Goal: Task Accomplishment & Management: Use online tool/utility

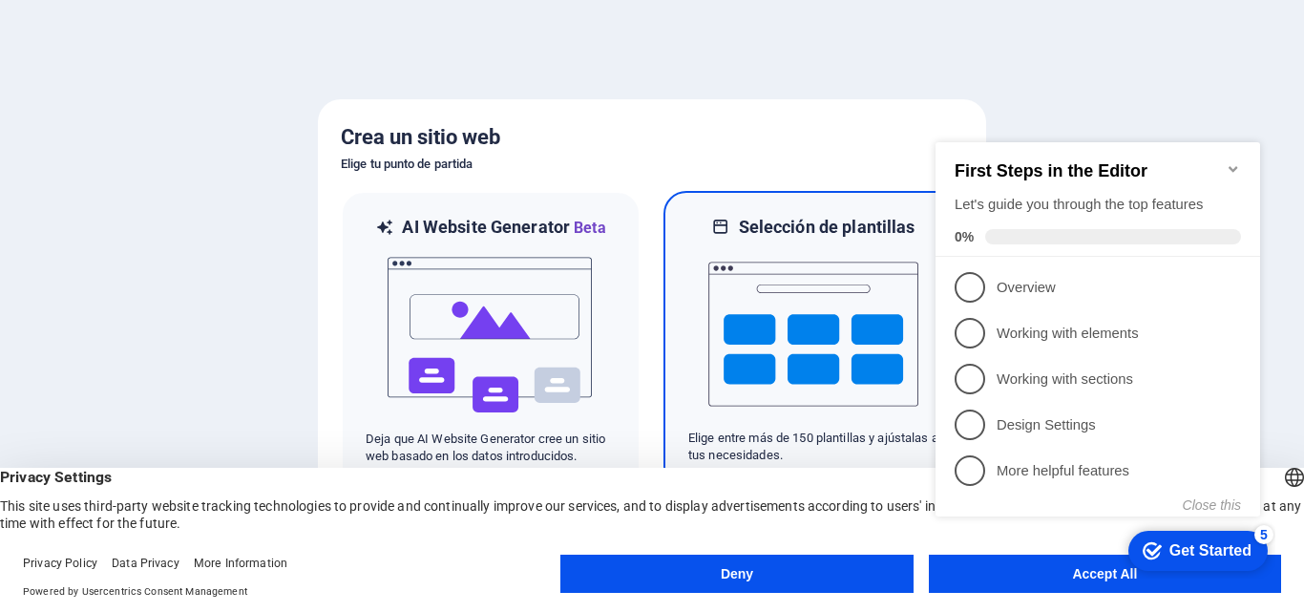
click at [785, 281] on img at bounding box center [813, 334] width 210 height 191
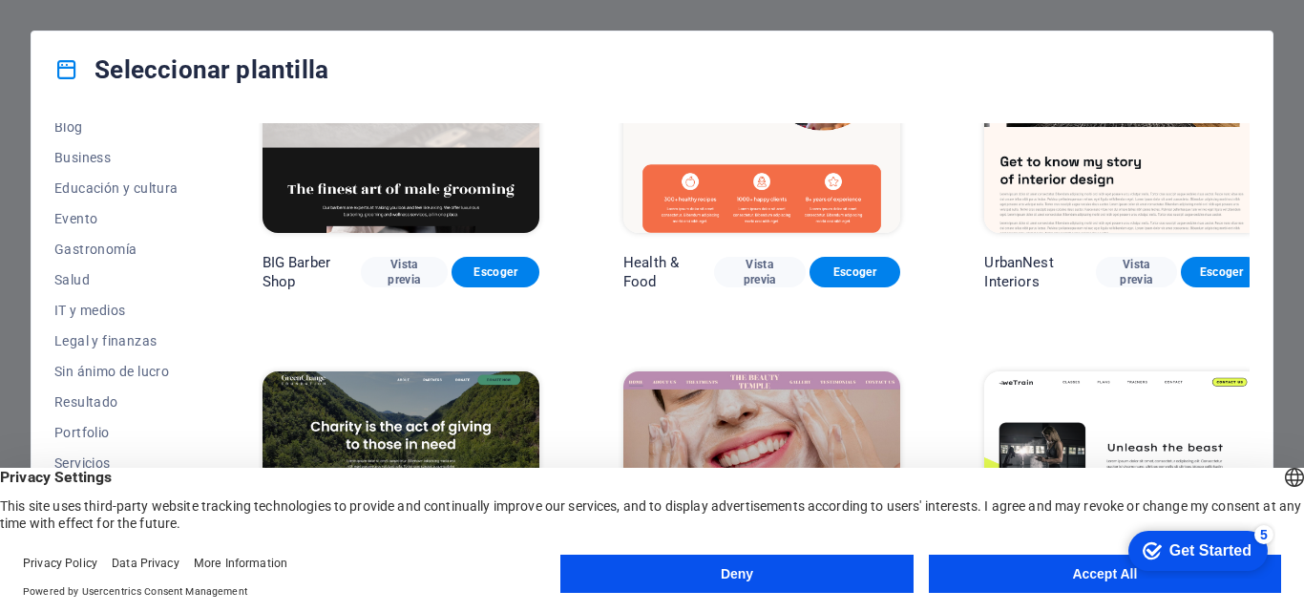
scroll to position [360, 0]
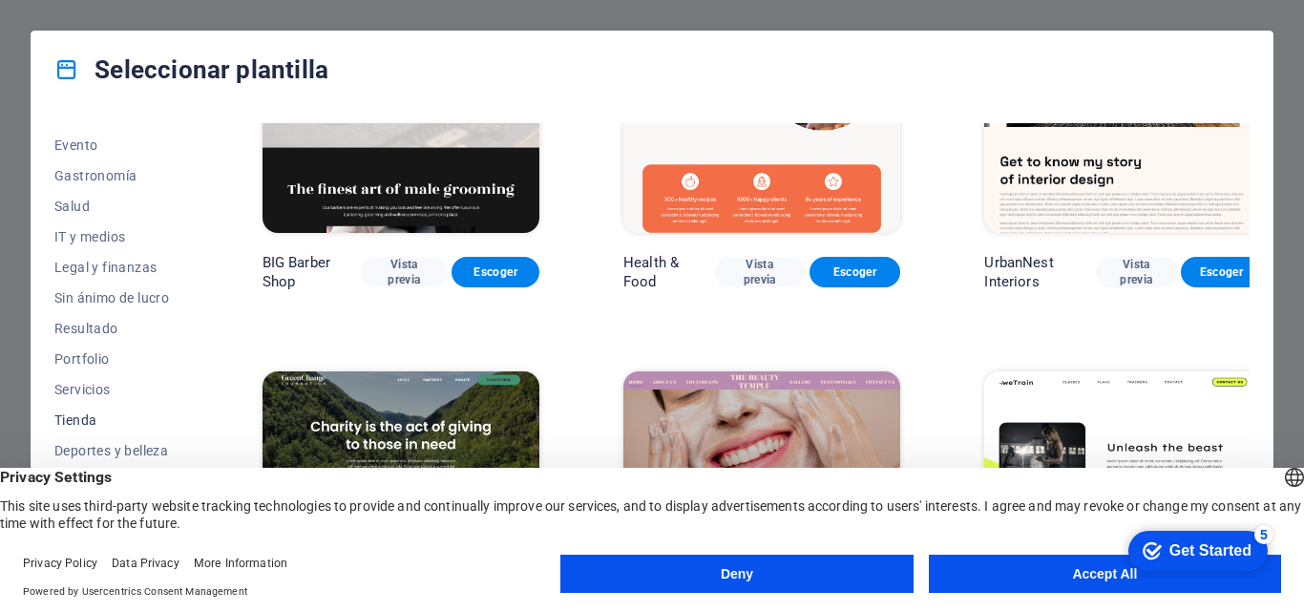
click at [84, 411] on button "Tienda" at bounding box center [116, 420] width 124 height 31
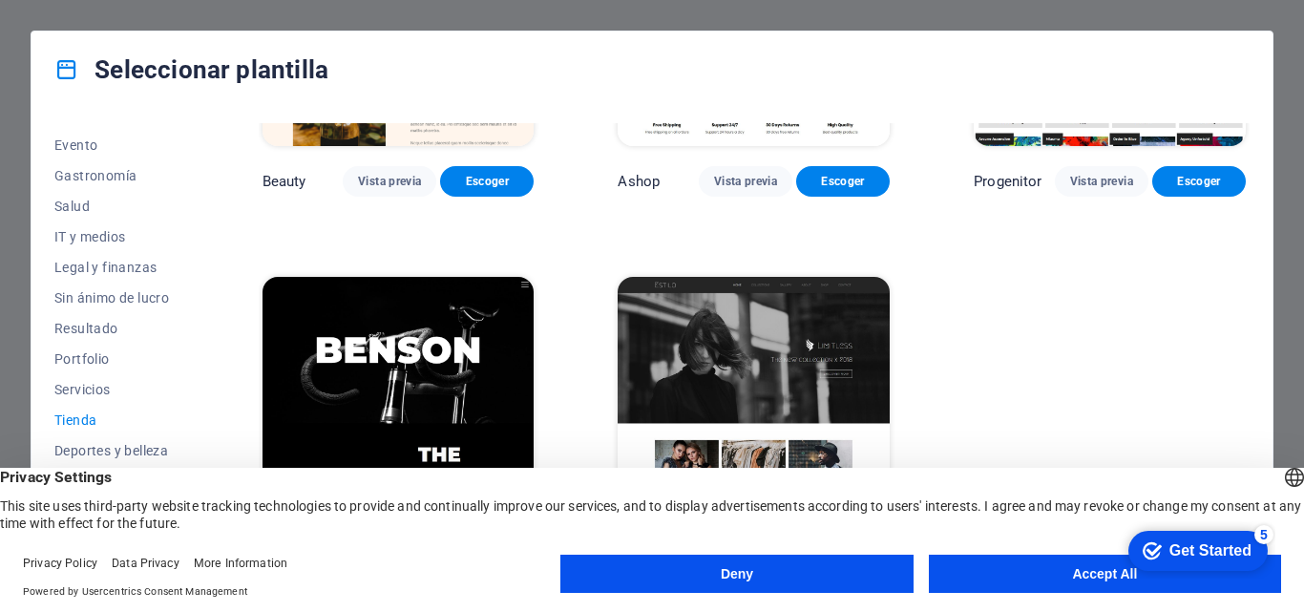
scroll to position [1022, 0]
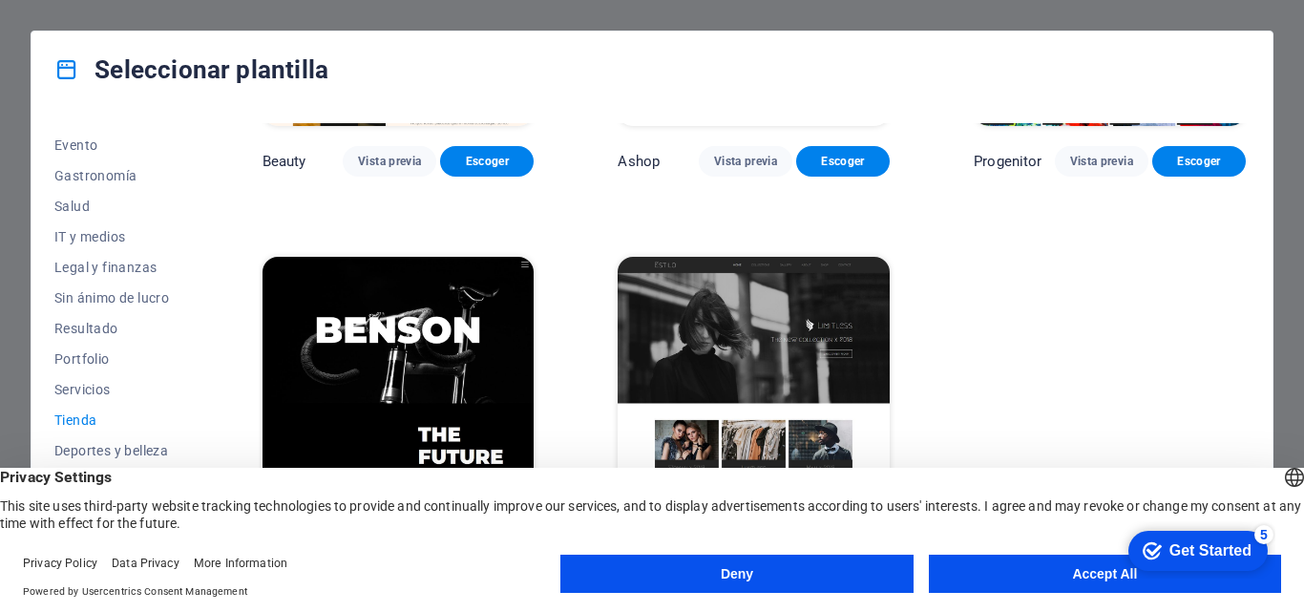
click at [1036, 567] on button "Accept All" at bounding box center [1105, 574] width 352 height 38
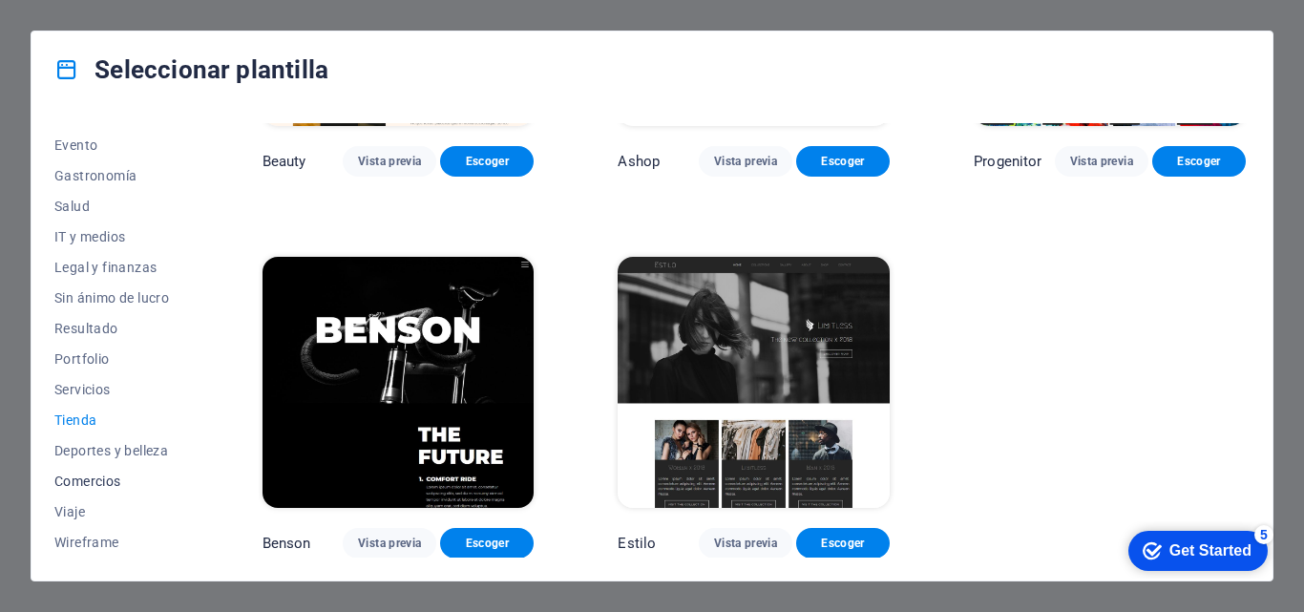
click at [91, 478] on span "Comercios" at bounding box center [116, 481] width 124 height 15
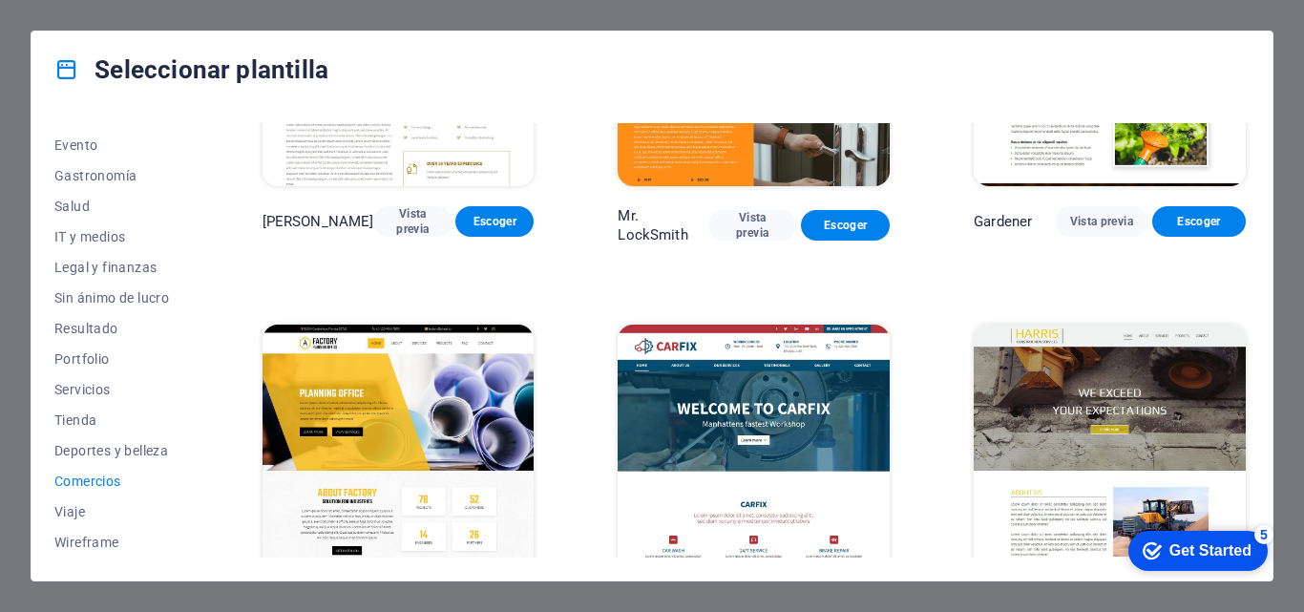
scroll to position [635, 0]
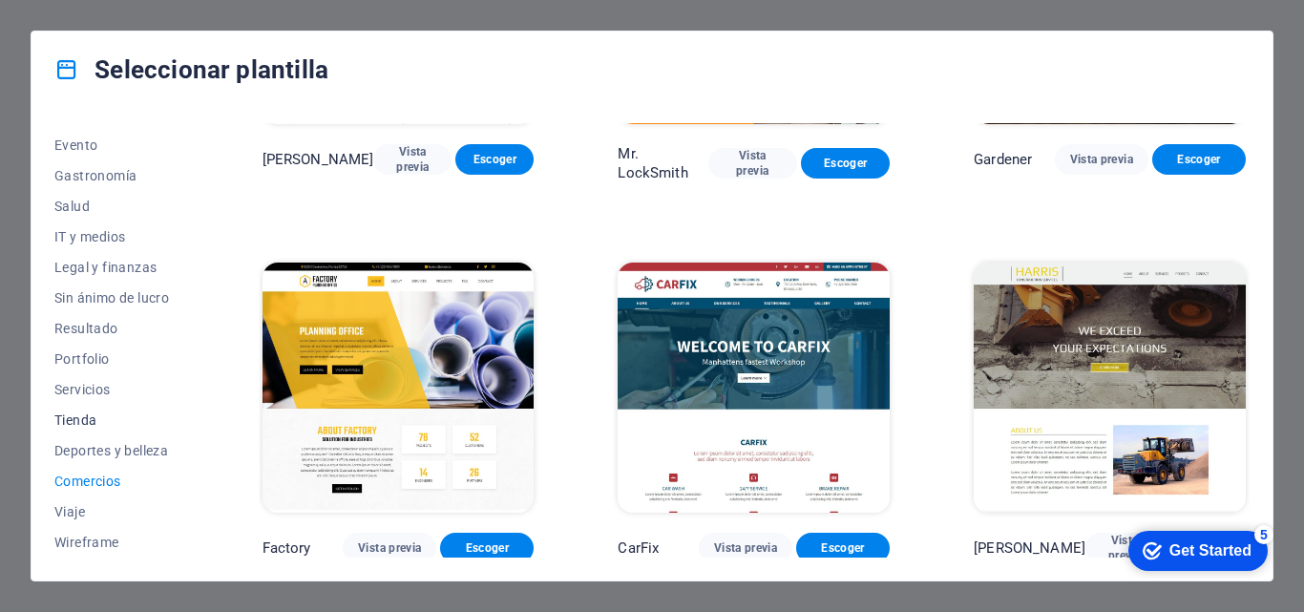
click at [97, 415] on span "Tienda" at bounding box center [116, 419] width 124 height 15
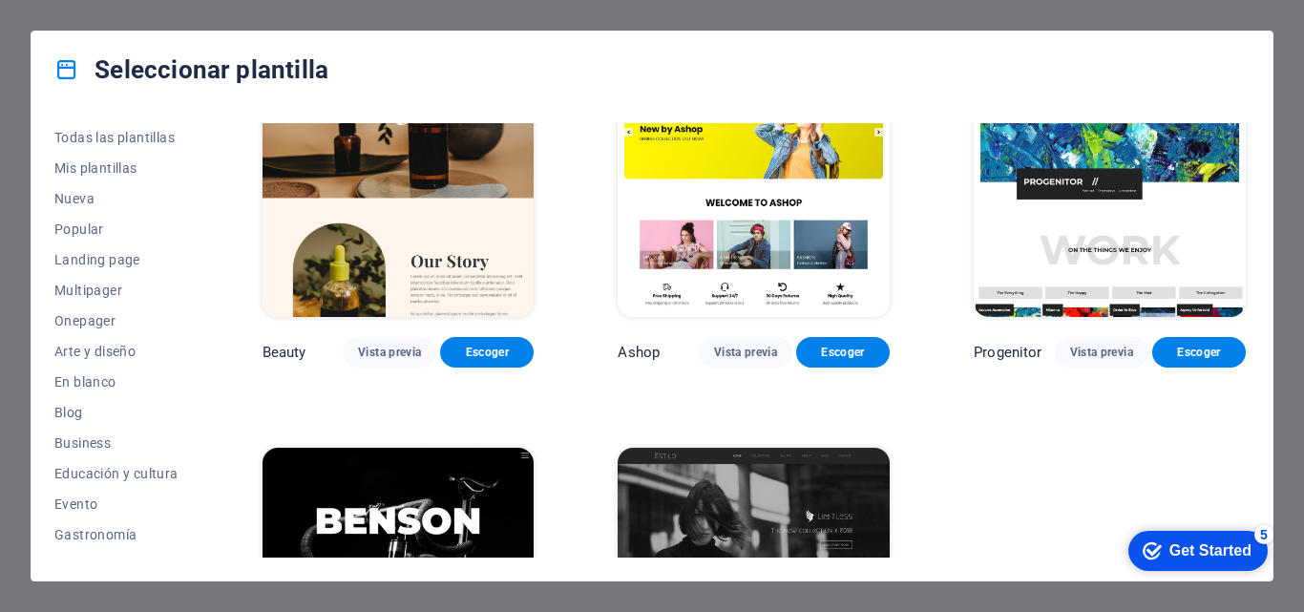
scroll to position [0, 0]
click at [100, 436] on span "Business" at bounding box center [116, 443] width 124 height 15
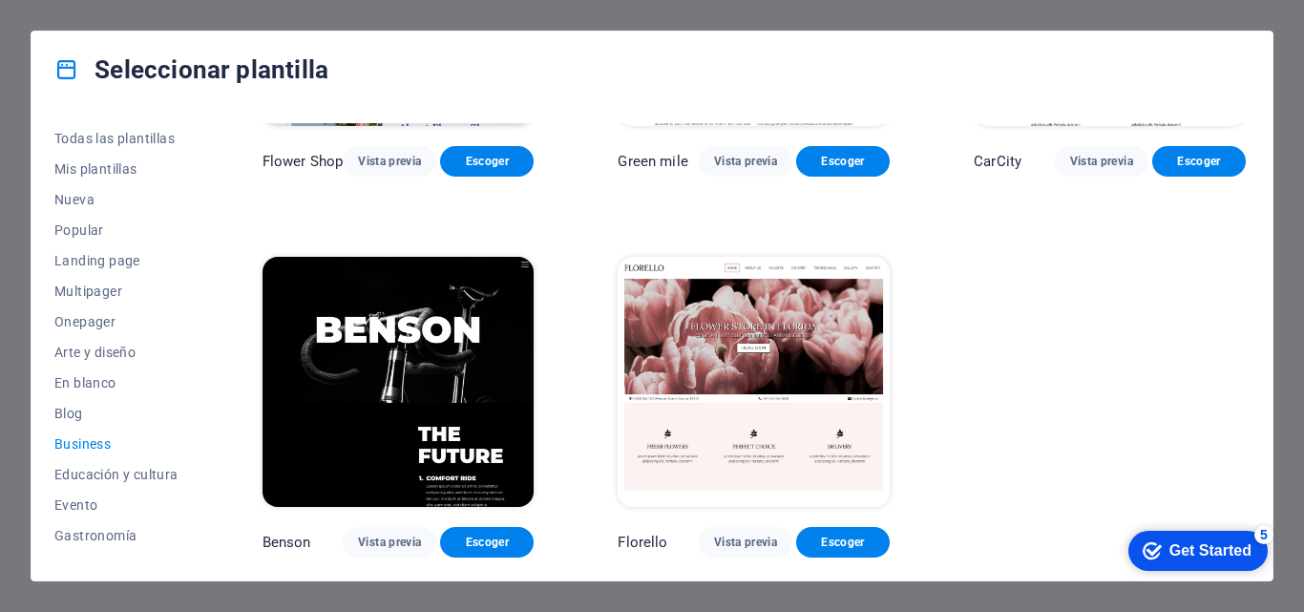
scroll to position [642, 0]
click at [78, 233] on span "Popular" at bounding box center [116, 229] width 124 height 15
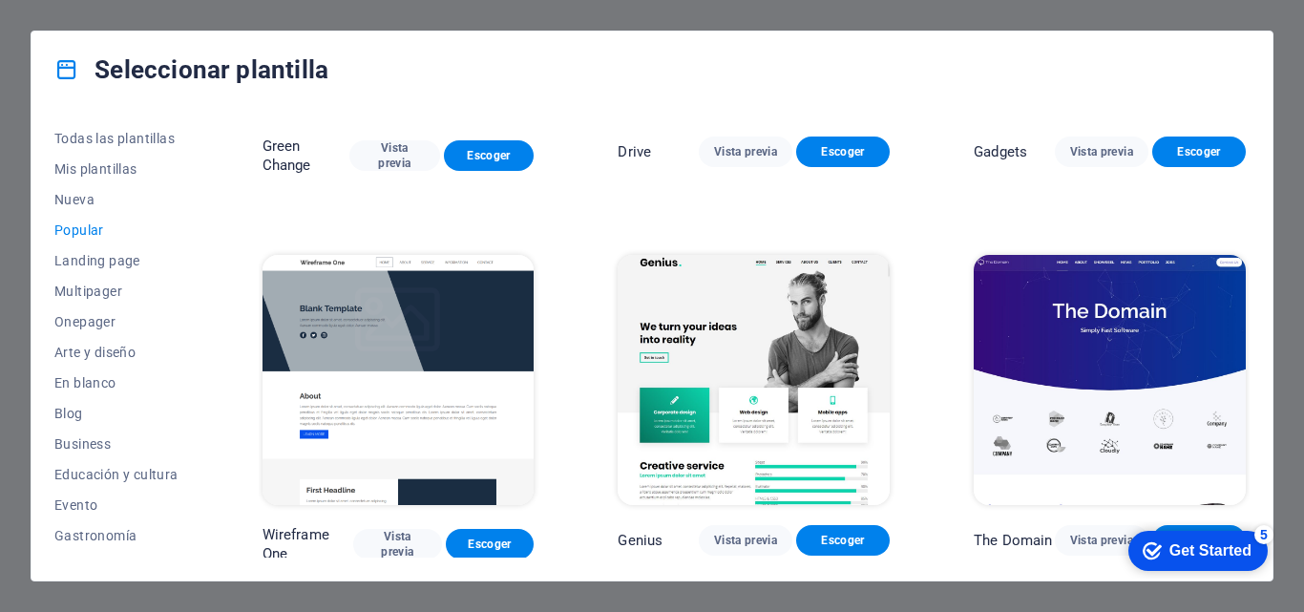
scroll to position [1039, 0]
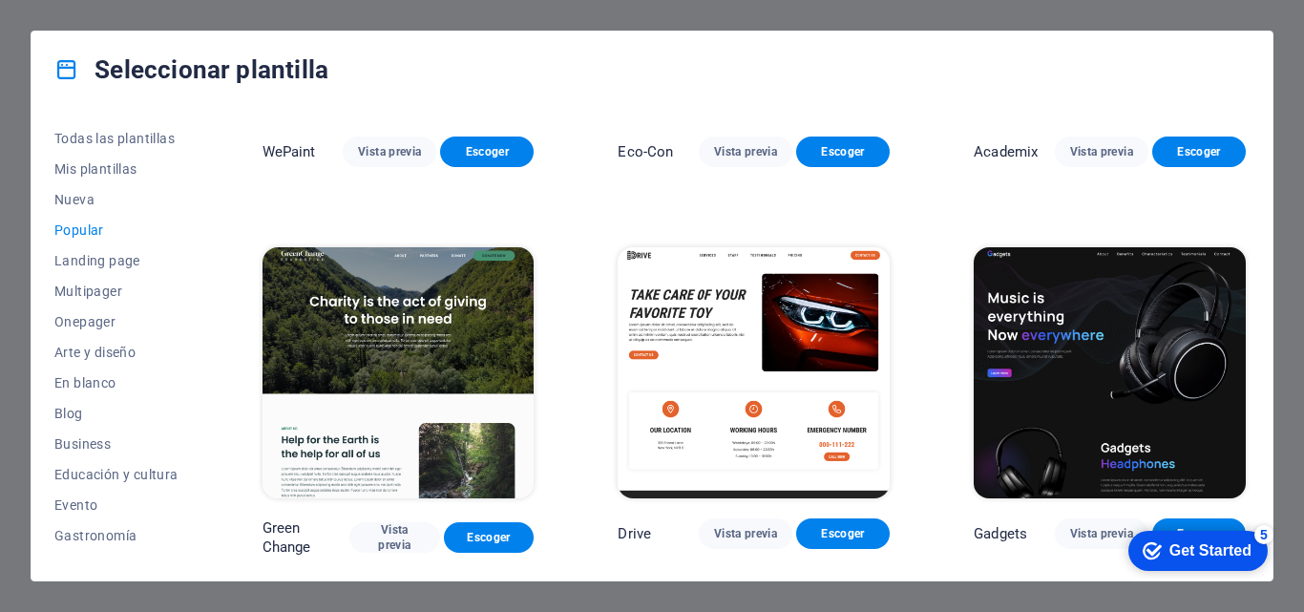
click at [515, 15] on div "Seleccionar plantilla Todas las plantillas Mis plantillas Nueva Popular Landing…" at bounding box center [652, 306] width 1304 height 612
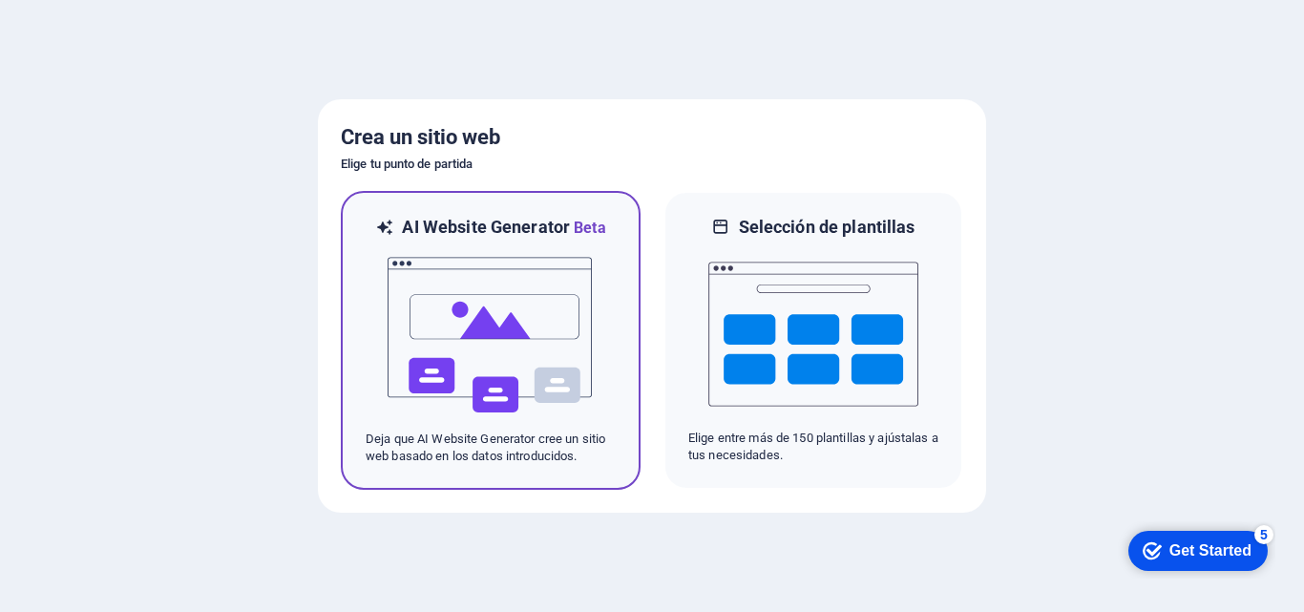
click at [550, 307] on img at bounding box center [491, 335] width 210 height 191
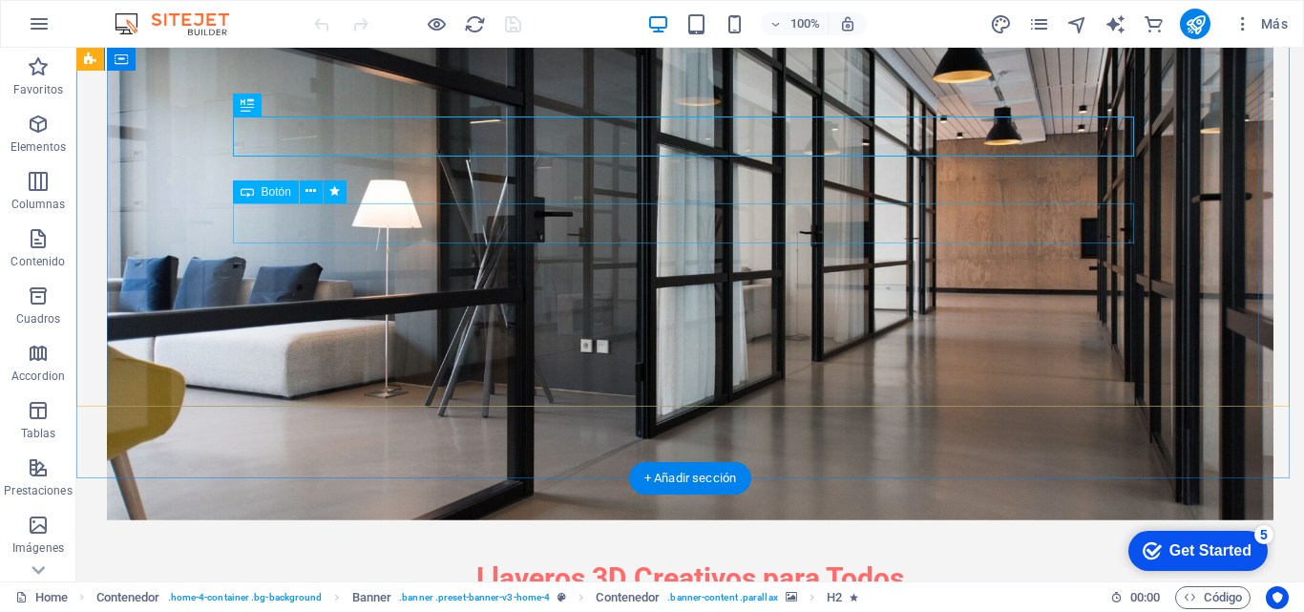
scroll to position [286, 0]
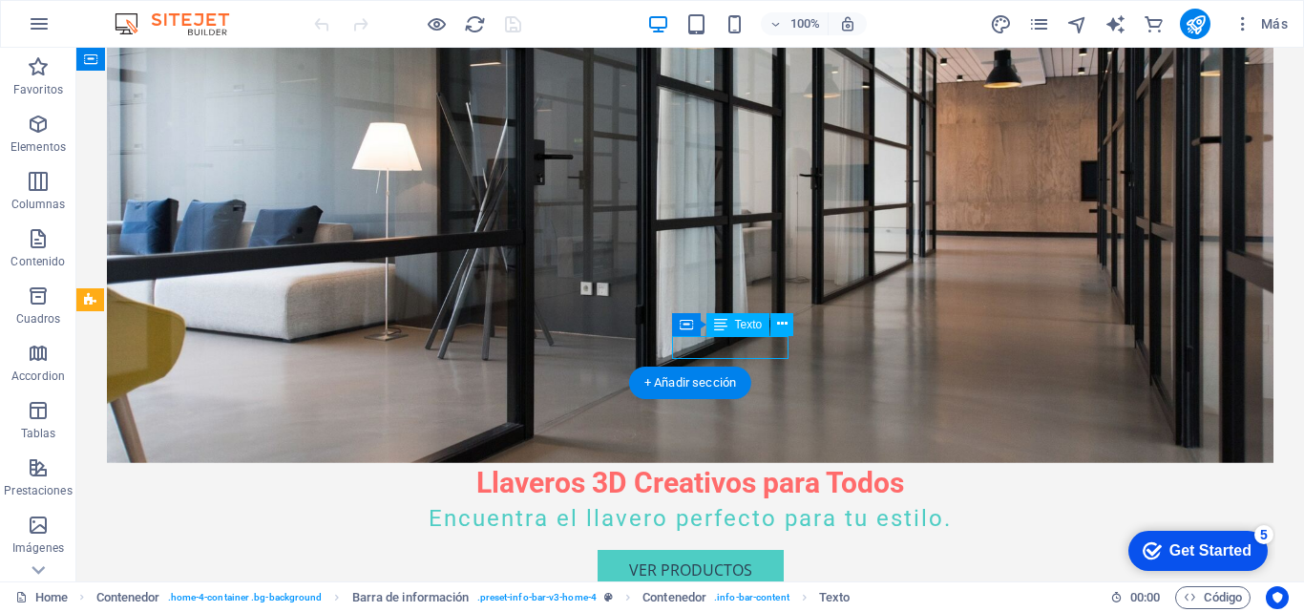
drag, startPoint x: 719, startPoint y: 349, endPoint x: 866, endPoint y: 346, distance: 147.1
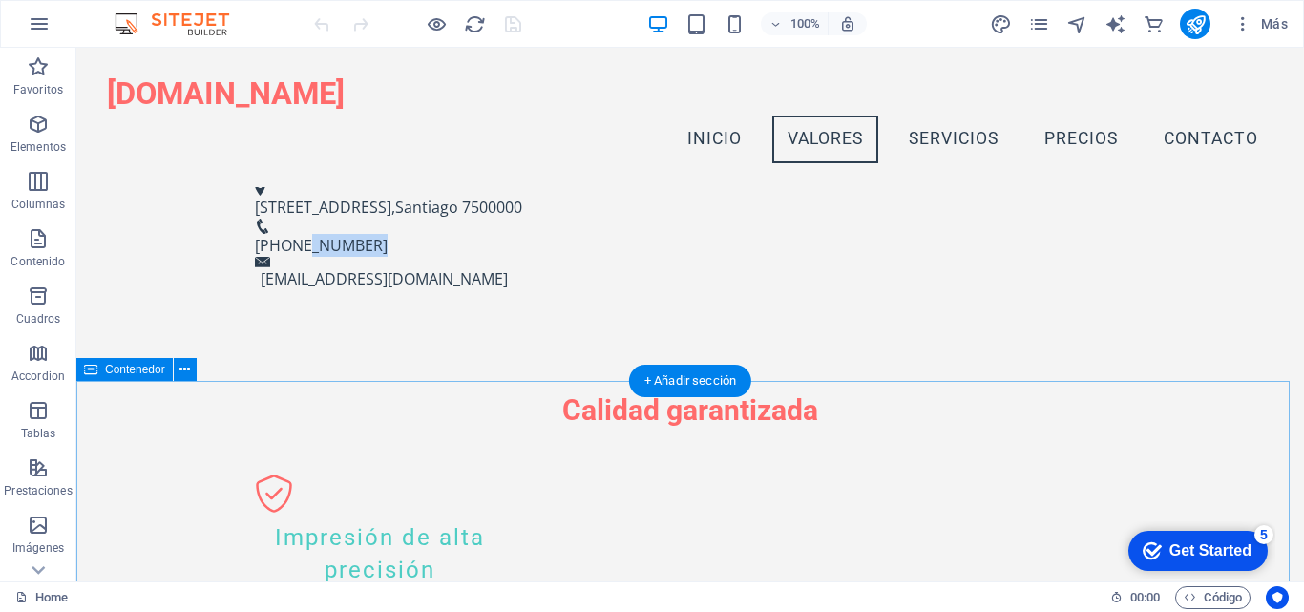
scroll to position [84, 0]
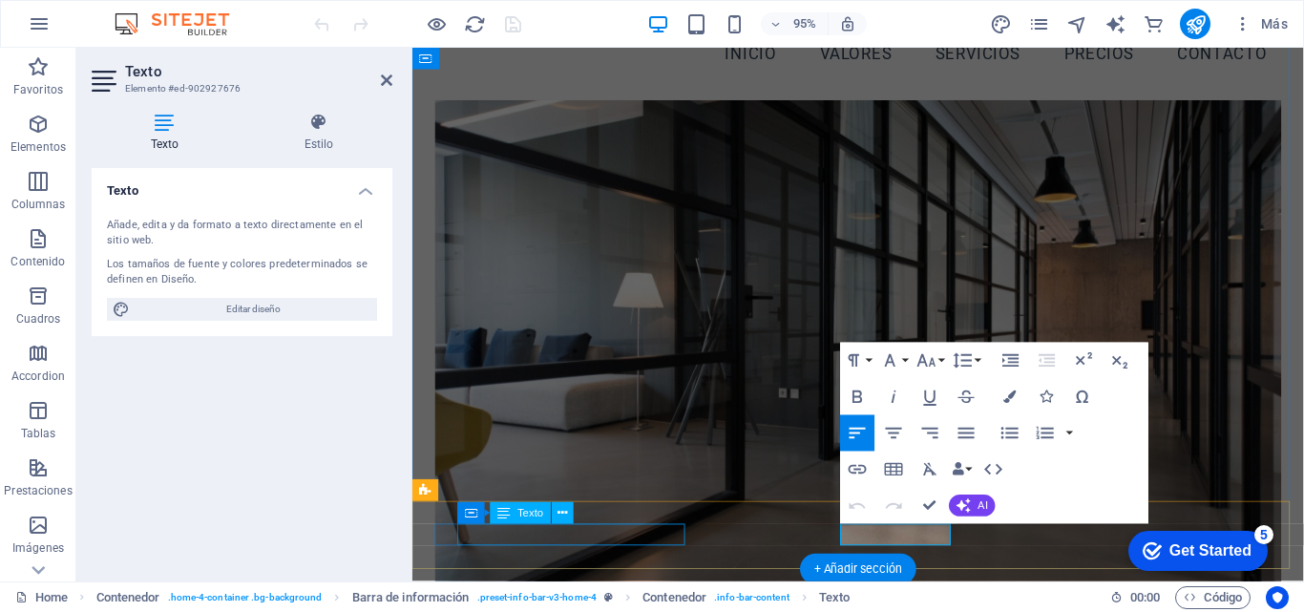
scroll to position [180, 0]
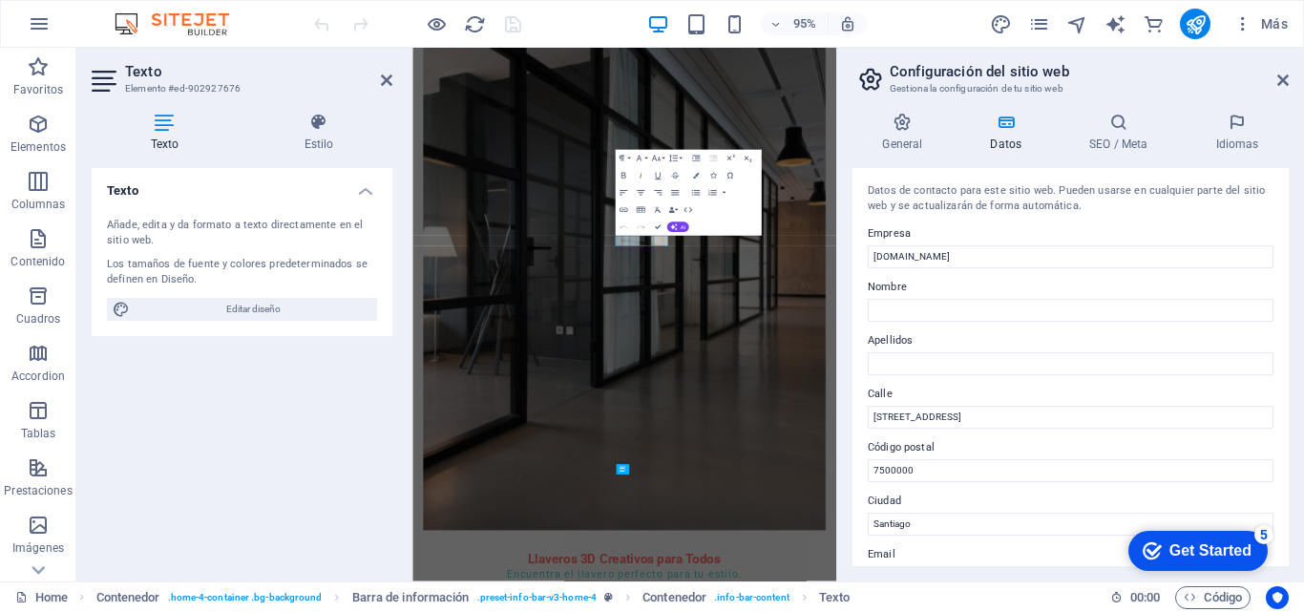
click at [919, 455] on label "Código postal" at bounding box center [1071, 447] width 406 height 23
click at [919, 459] on input "7500000" at bounding box center [1071, 470] width 406 height 23
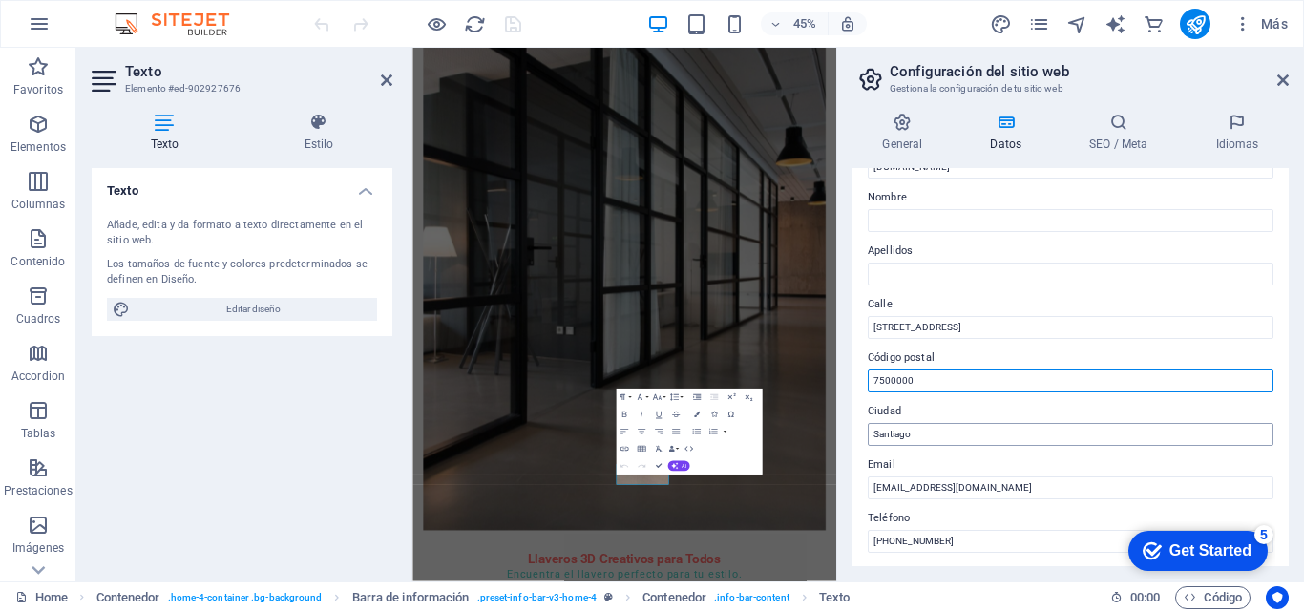
scroll to position [95, 0]
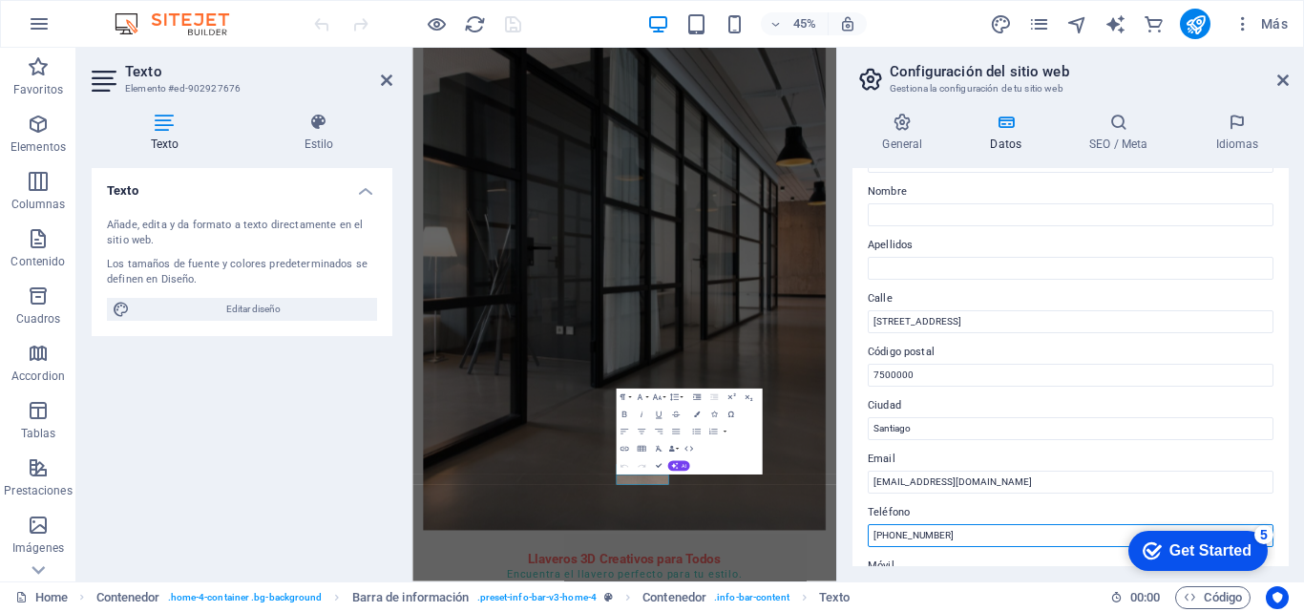
drag, startPoint x: 901, startPoint y: 533, endPoint x: 1026, endPoint y: 535, distance: 125.1
click at [1026, 535] on input "[PHONE_NUMBER]" at bounding box center [1071, 535] width 406 height 23
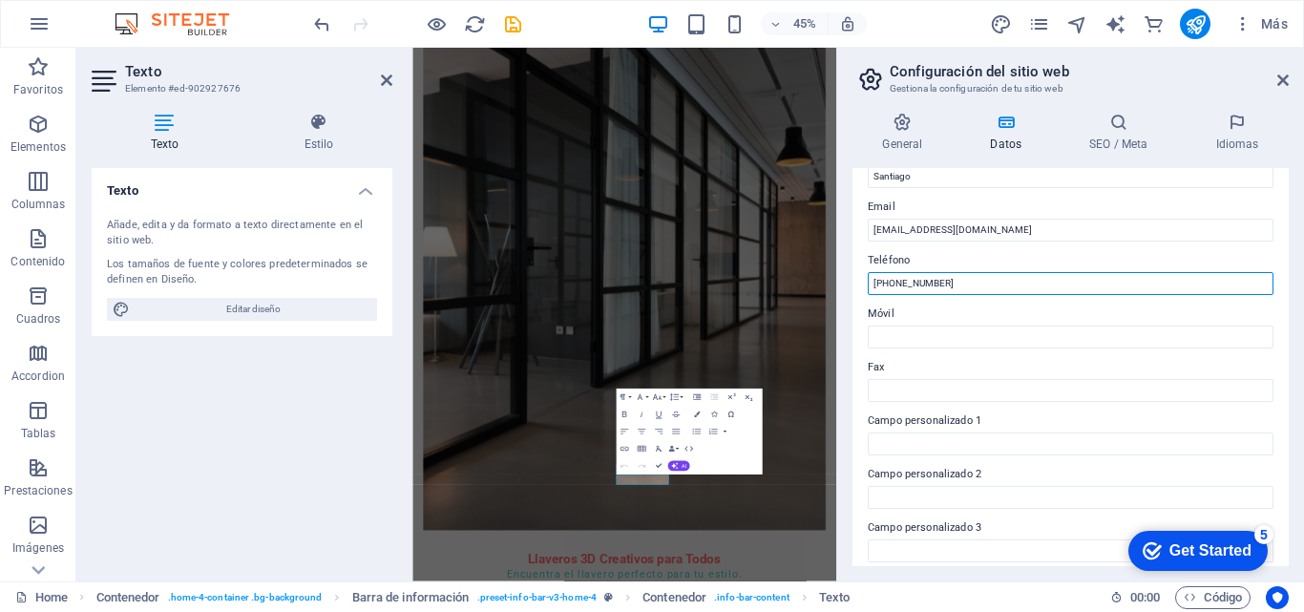
scroll to position [252, 0]
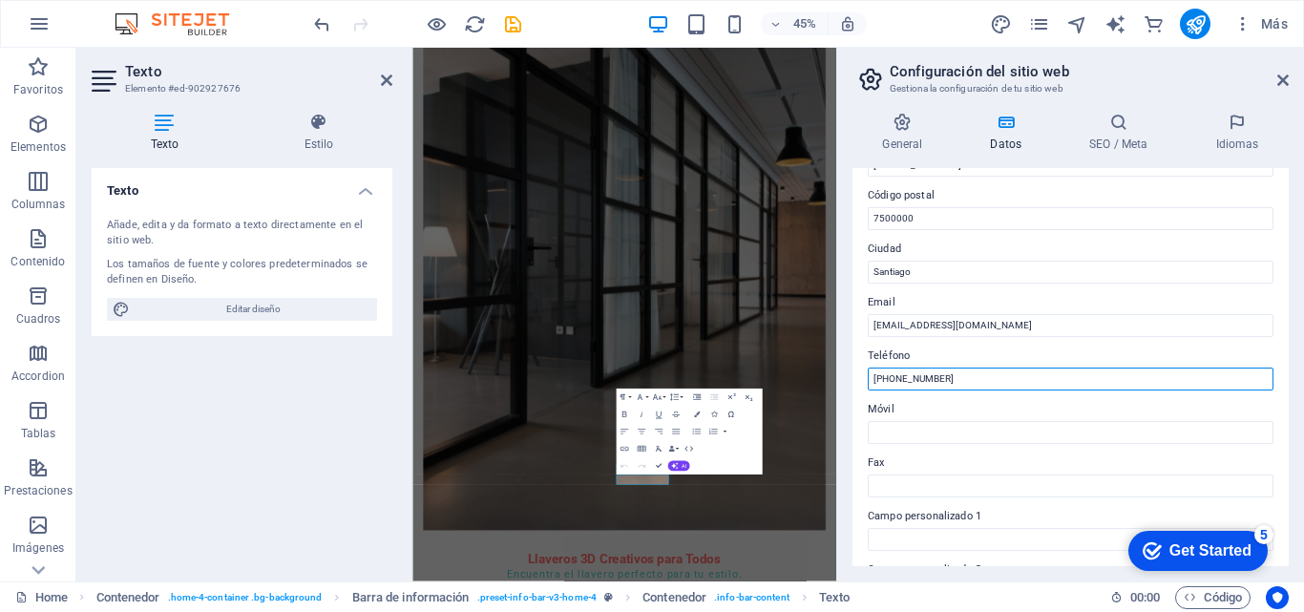
type input "[PHONE_NUMBER]"
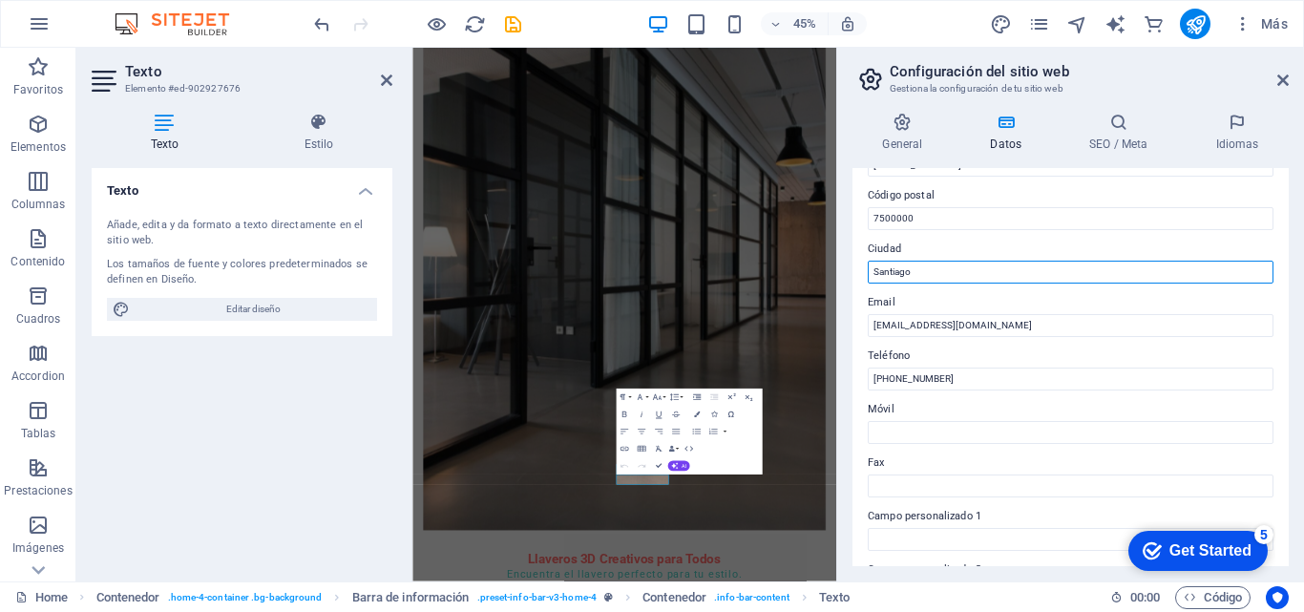
drag, startPoint x: 1270, startPoint y: 323, endPoint x: 1252, endPoint y: 552, distance: 229.9
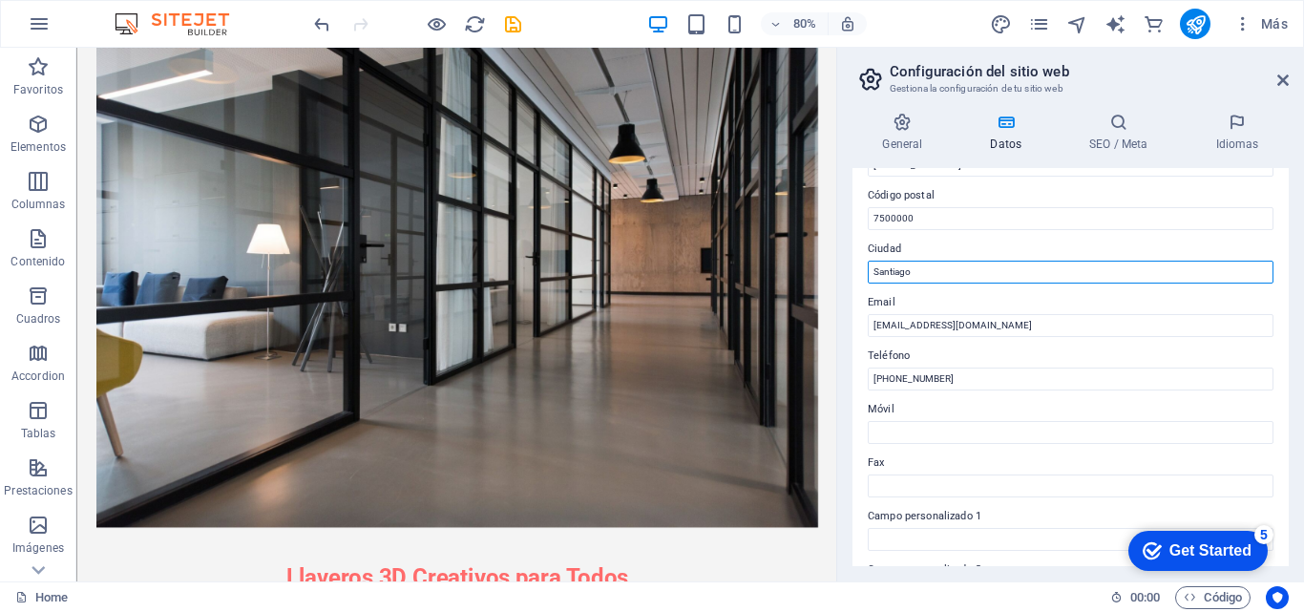
drag, startPoint x: 1028, startPoint y: 315, endPoint x: 1009, endPoint y: 322, distance: 20.2
drag, startPoint x: 923, startPoint y: 271, endPoint x: 861, endPoint y: 270, distance: 62.1
click at [861, 270] on div "Datos de contacto para este sitio web. Pueden usarse en cualquier parte del sit…" at bounding box center [1071, 367] width 436 height 398
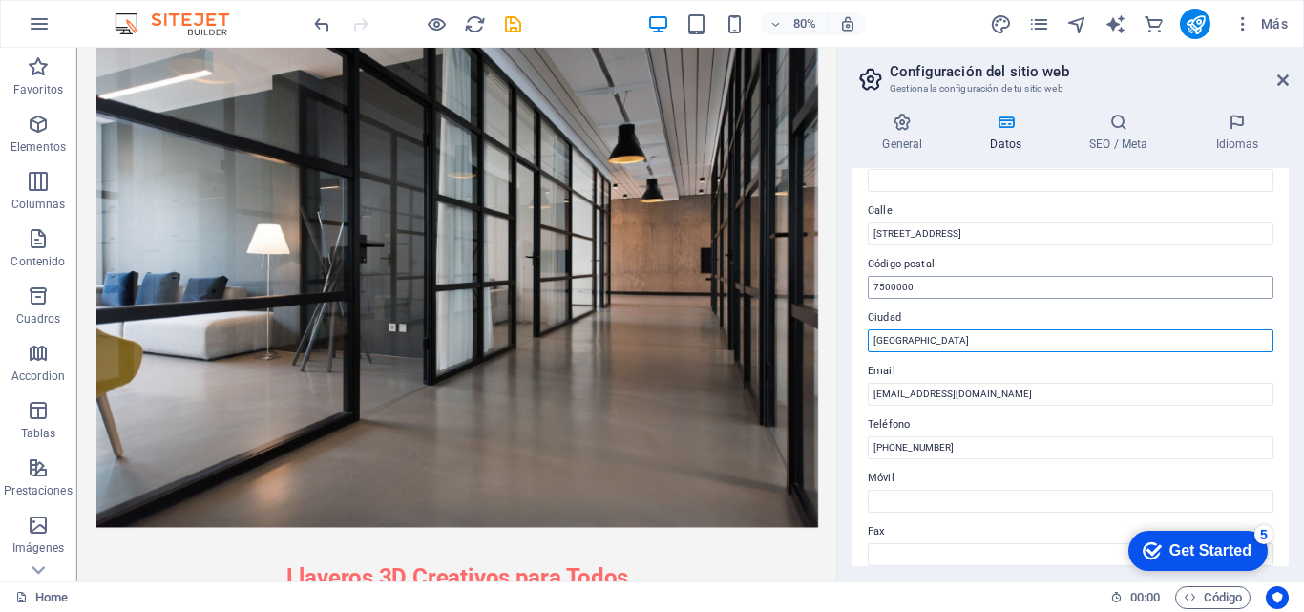
scroll to position [157, 0]
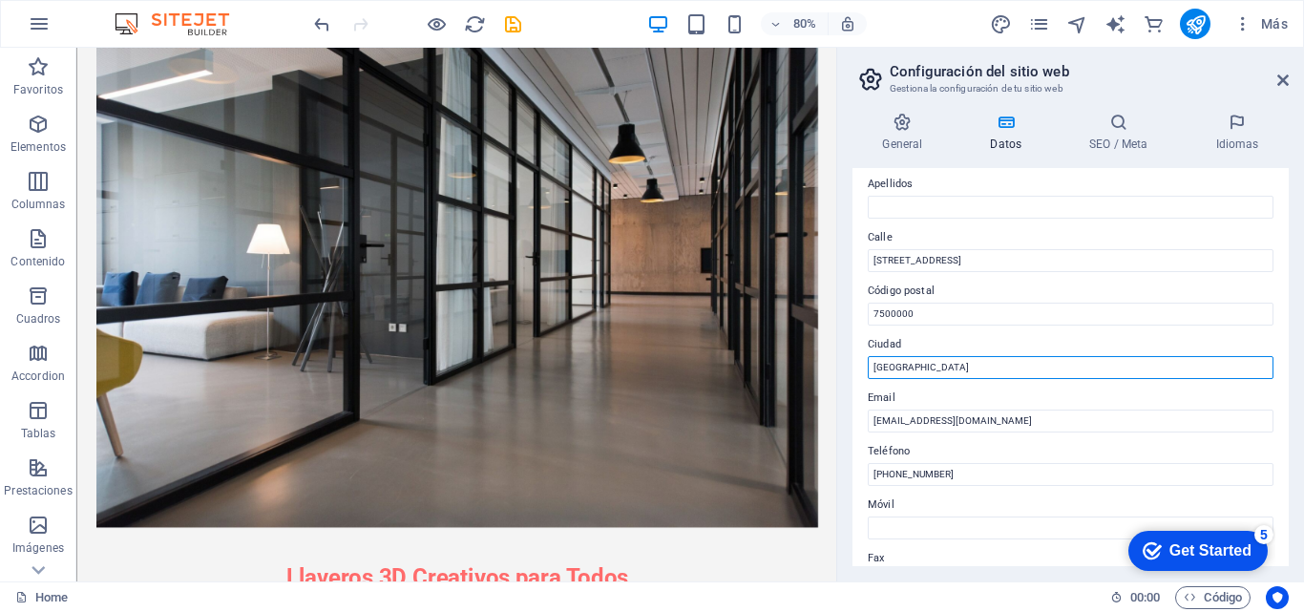
type input "[GEOGRAPHIC_DATA]"
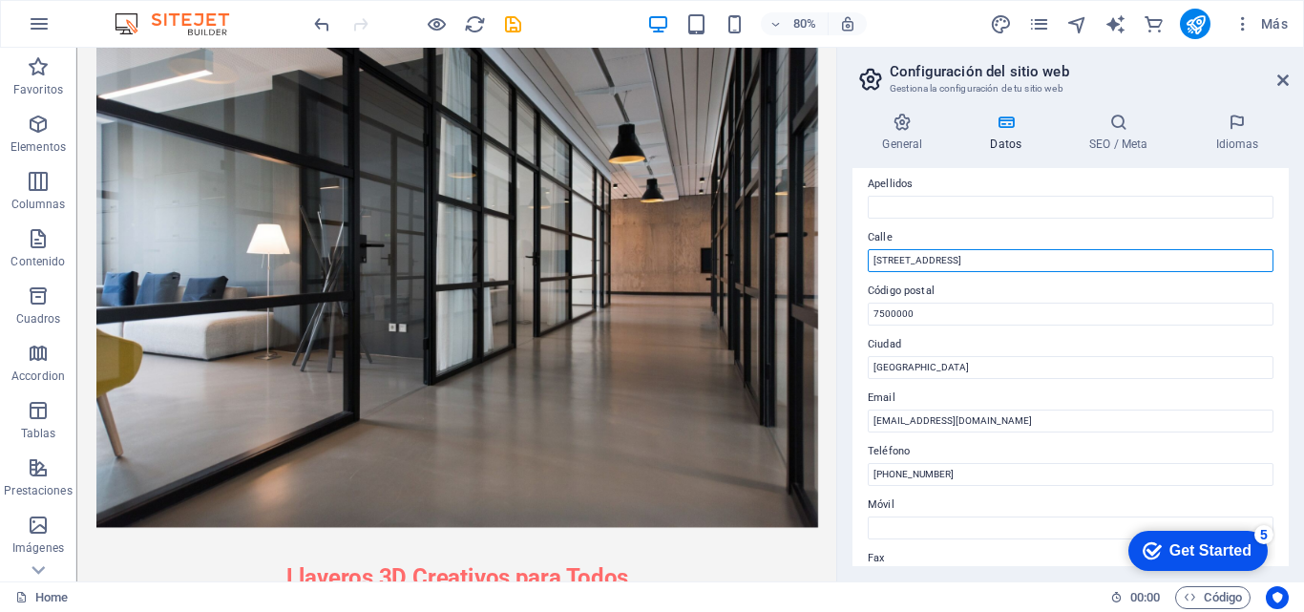
drag, startPoint x: 929, startPoint y: 304, endPoint x: 971, endPoint y: 306, distance: 42.1
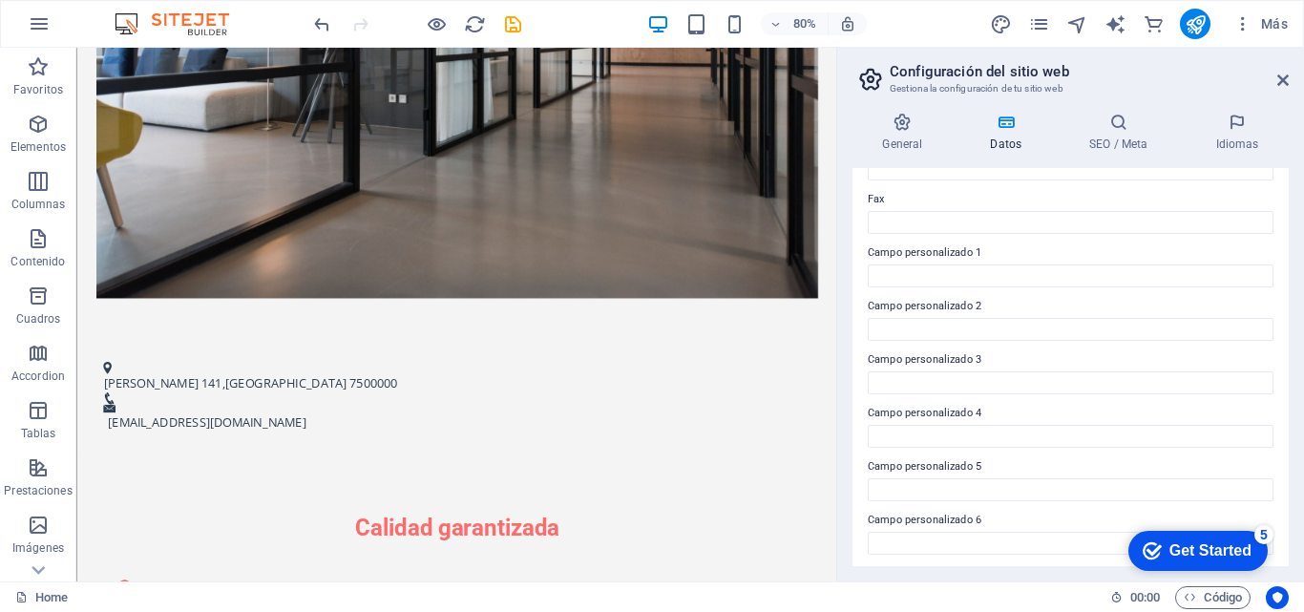
scroll to position [519, 0]
click at [896, 128] on icon at bounding box center [903, 122] width 100 height 19
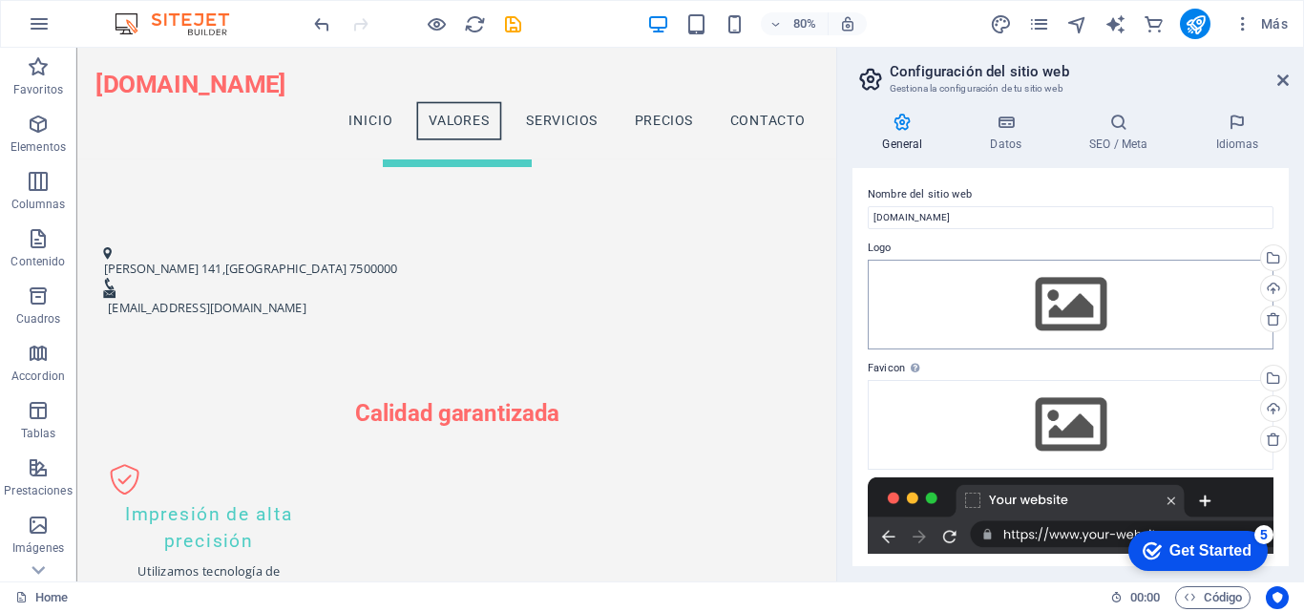
scroll to position [477, 0]
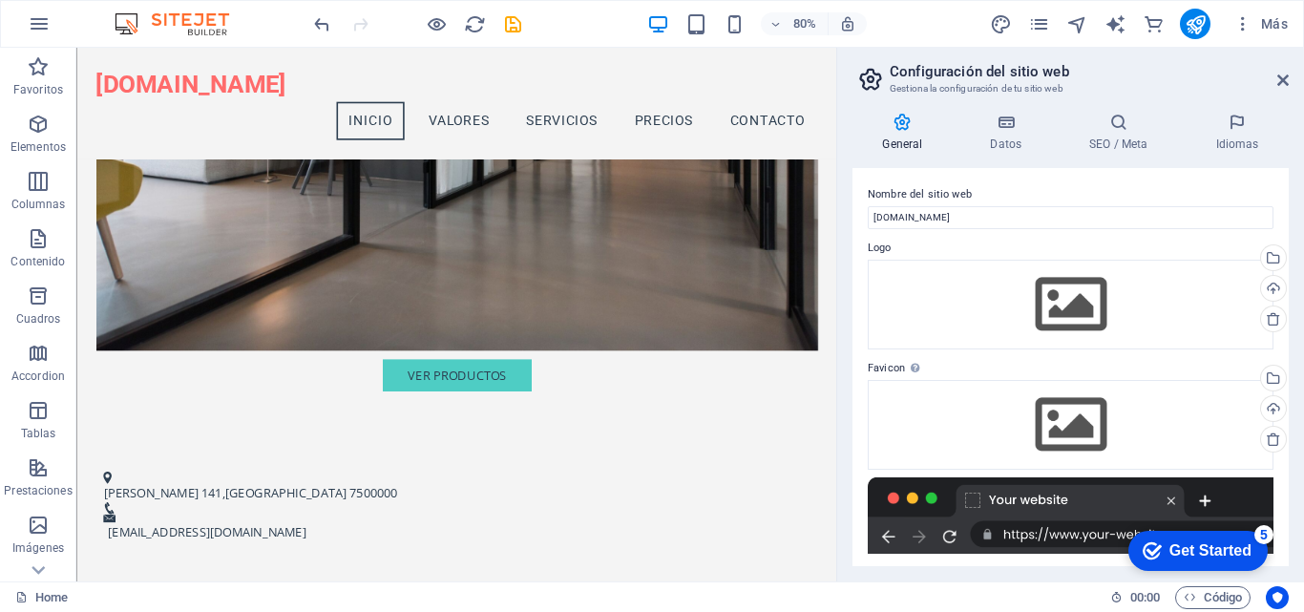
drag, startPoint x: 1167, startPoint y: 548, endPoint x: 1343, endPoint y: 940, distance: 429.5
click at [1170, 549] on div "Get Started" at bounding box center [1211, 550] width 82 height 17
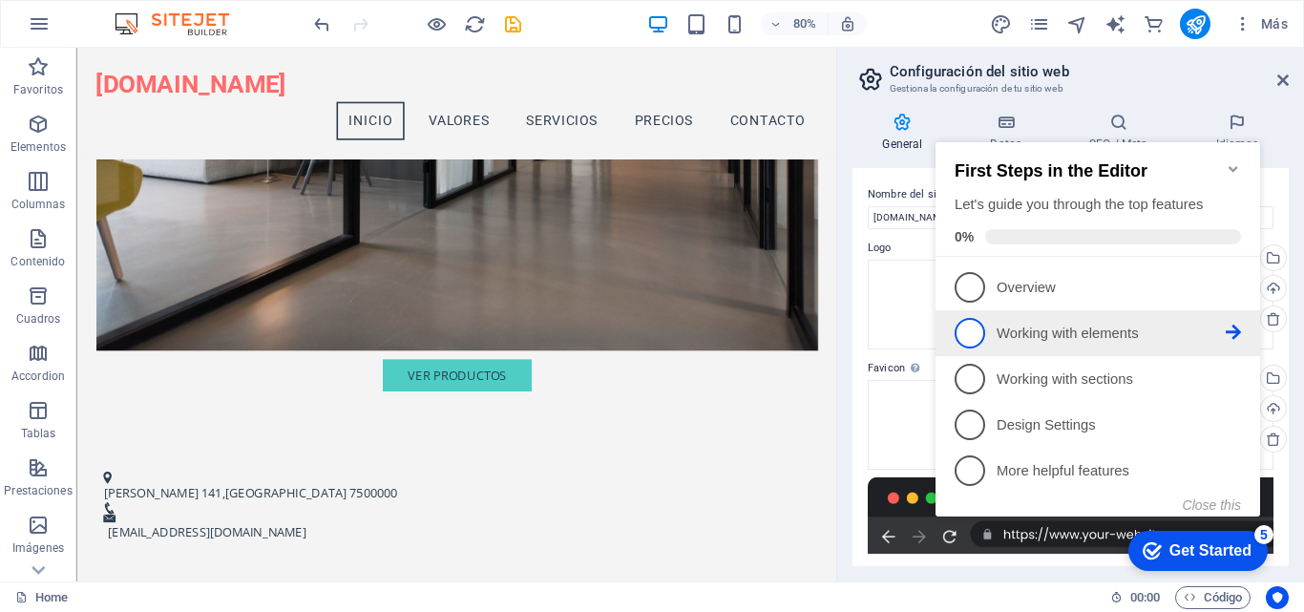
drag, startPoint x: 973, startPoint y: 317, endPoint x: 1028, endPoint y: 344, distance: 61.5
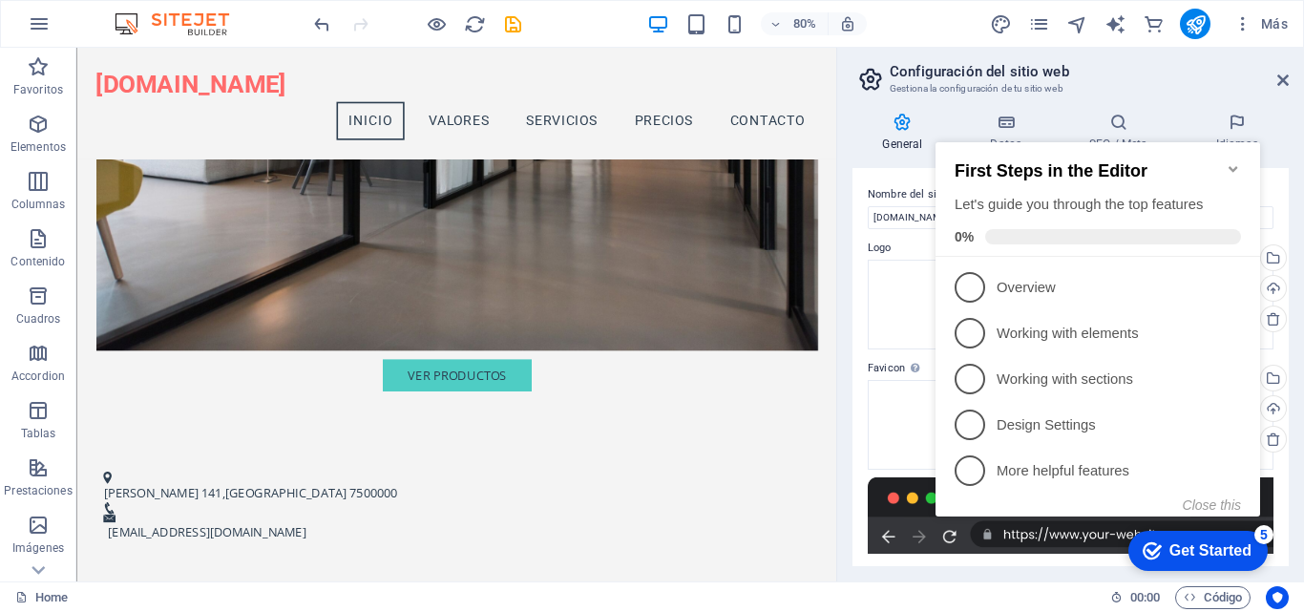
click at [974, 318] on span "2" at bounding box center [970, 333] width 31 height 31
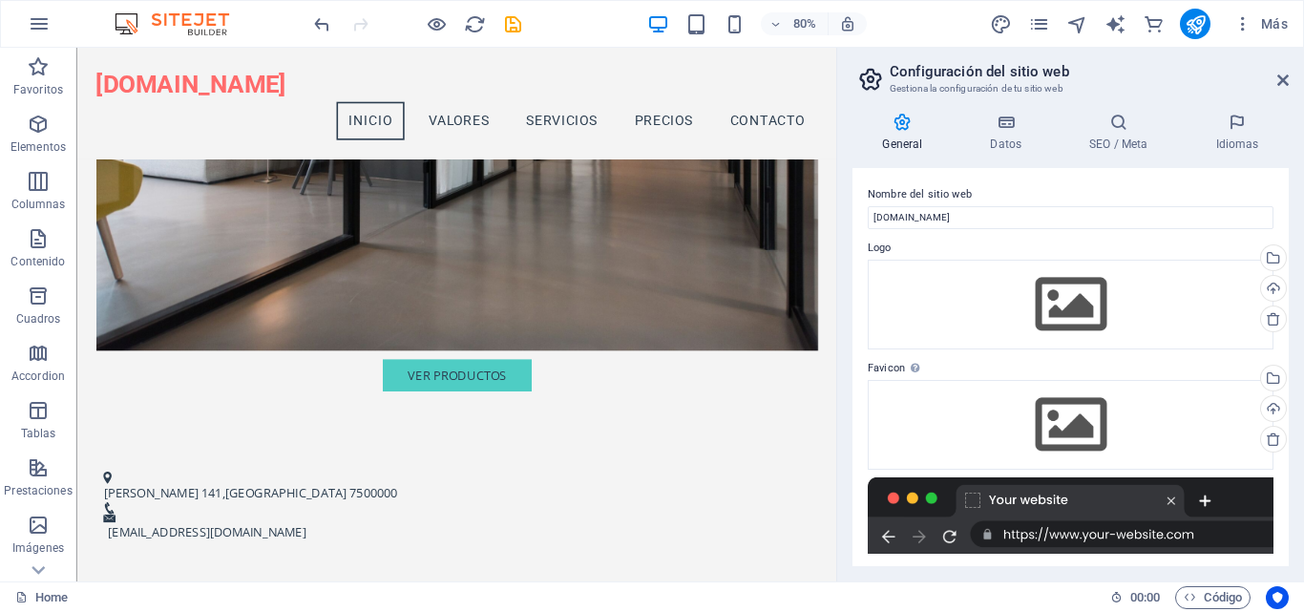
scroll to position [0, 0]
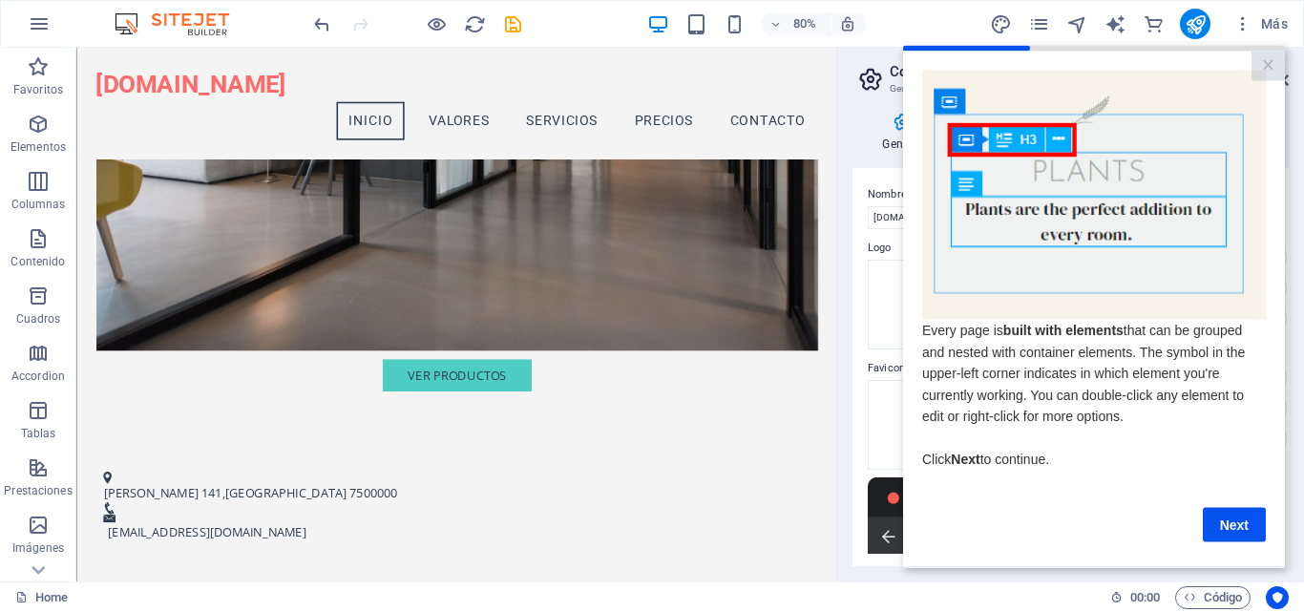
click at [1222, 539] on link "Next" at bounding box center [1234, 524] width 63 height 34
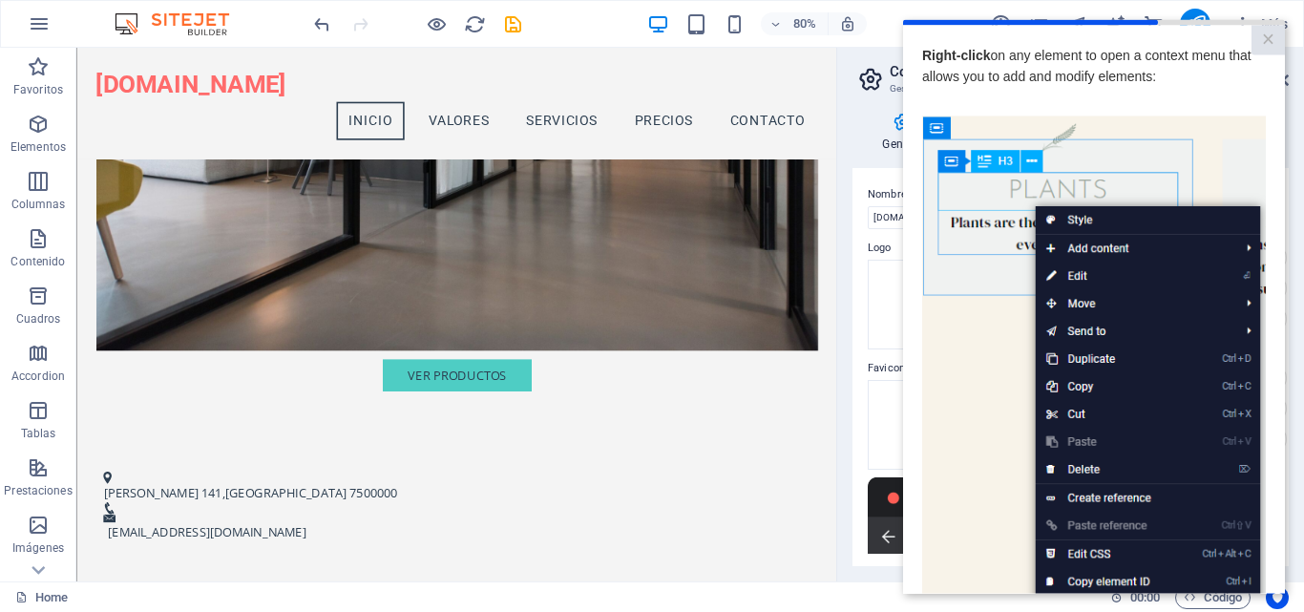
drag, startPoint x: 1262, startPoint y: 37, endPoint x: 1264, endPoint y: 60, distance: 23.0
click at [1262, 38] on link "×" at bounding box center [1268, 40] width 33 height 30
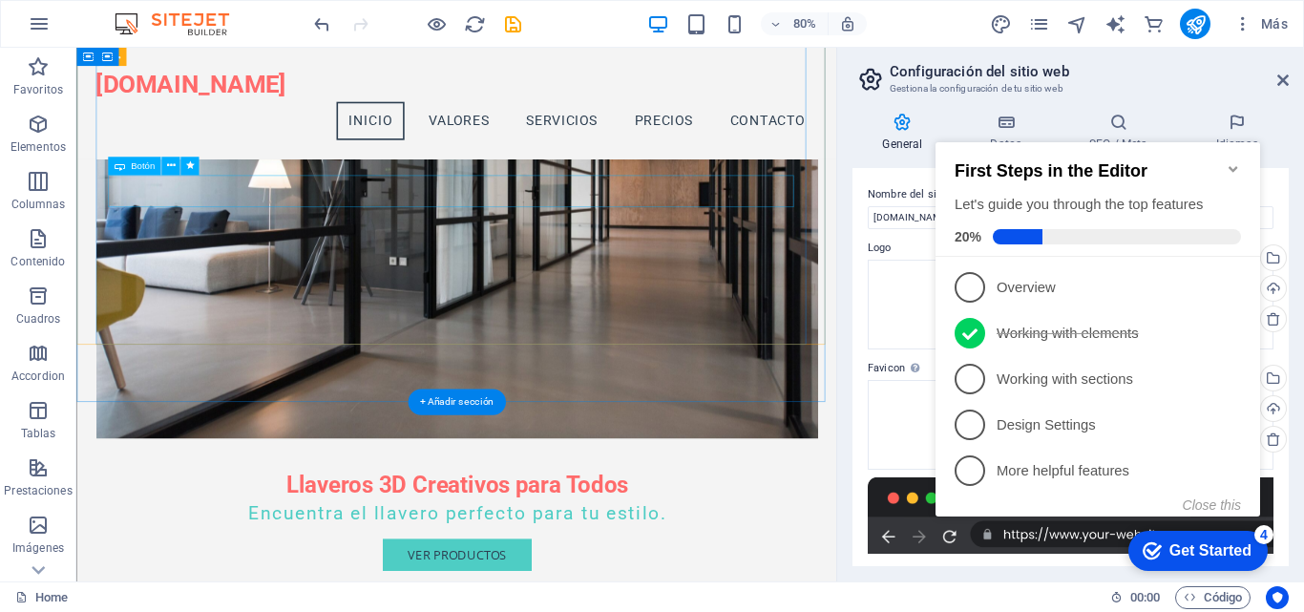
scroll to position [191, 0]
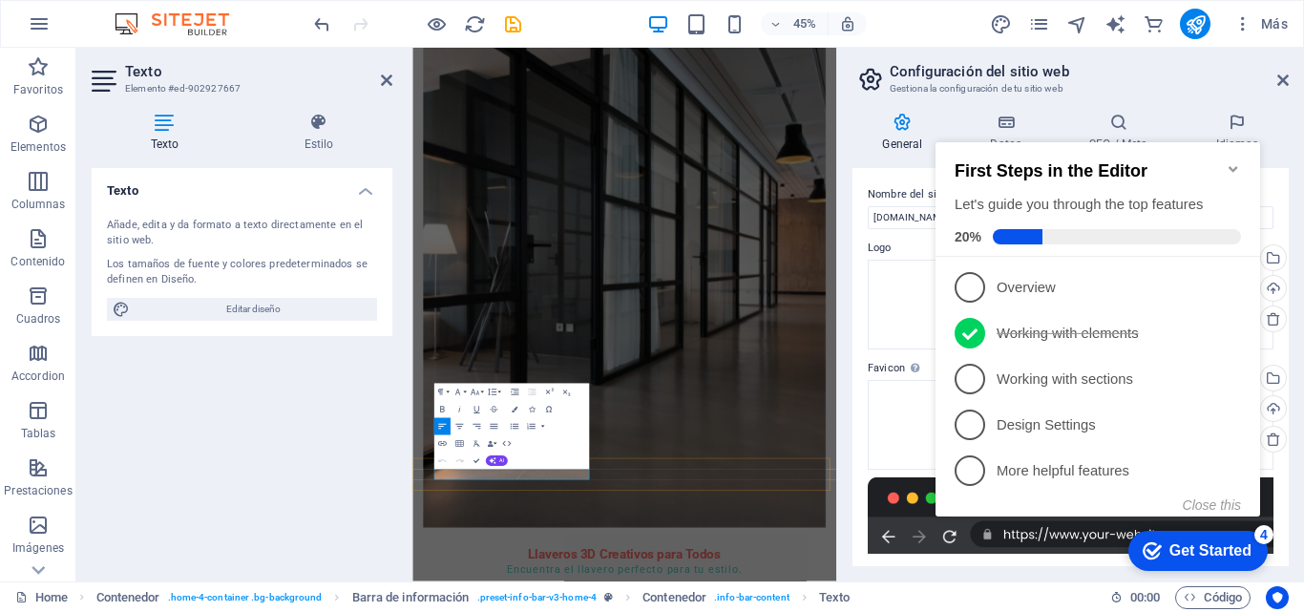
click at [1232, 162] on icon "Minimize checklist" at bounding box center [1233, 168] width 15 height 15
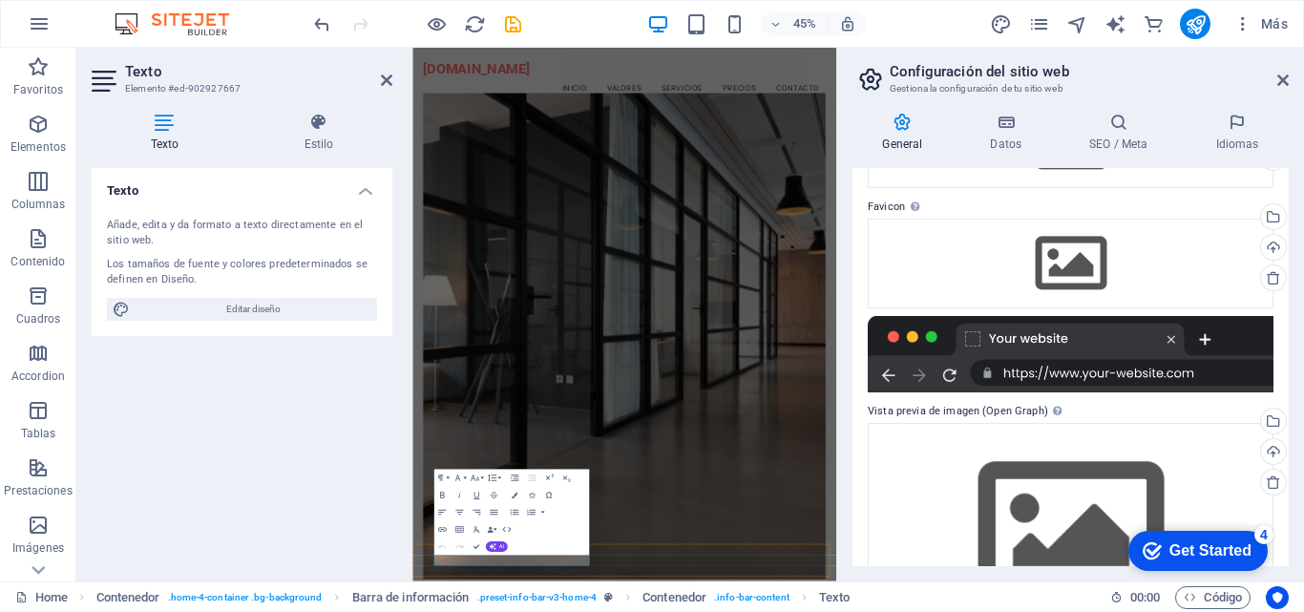
scroll to position [253, 0]
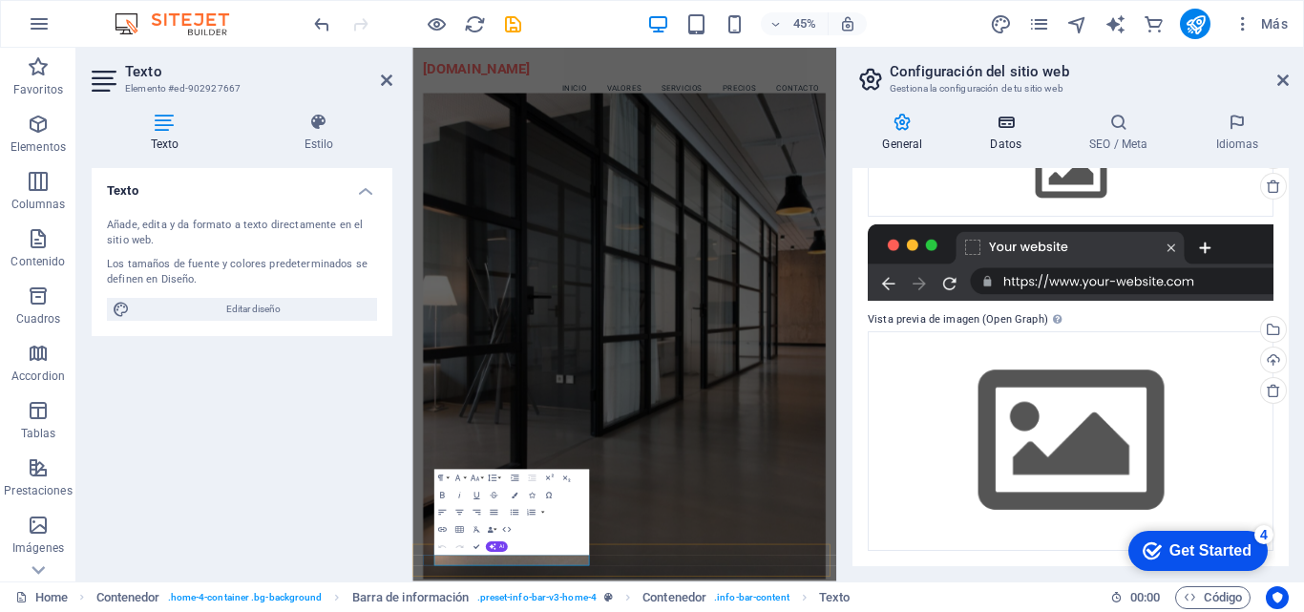
click at [1008, 132] on h4 "Datos" at bounding box center [1010, 133] width 99 height 40
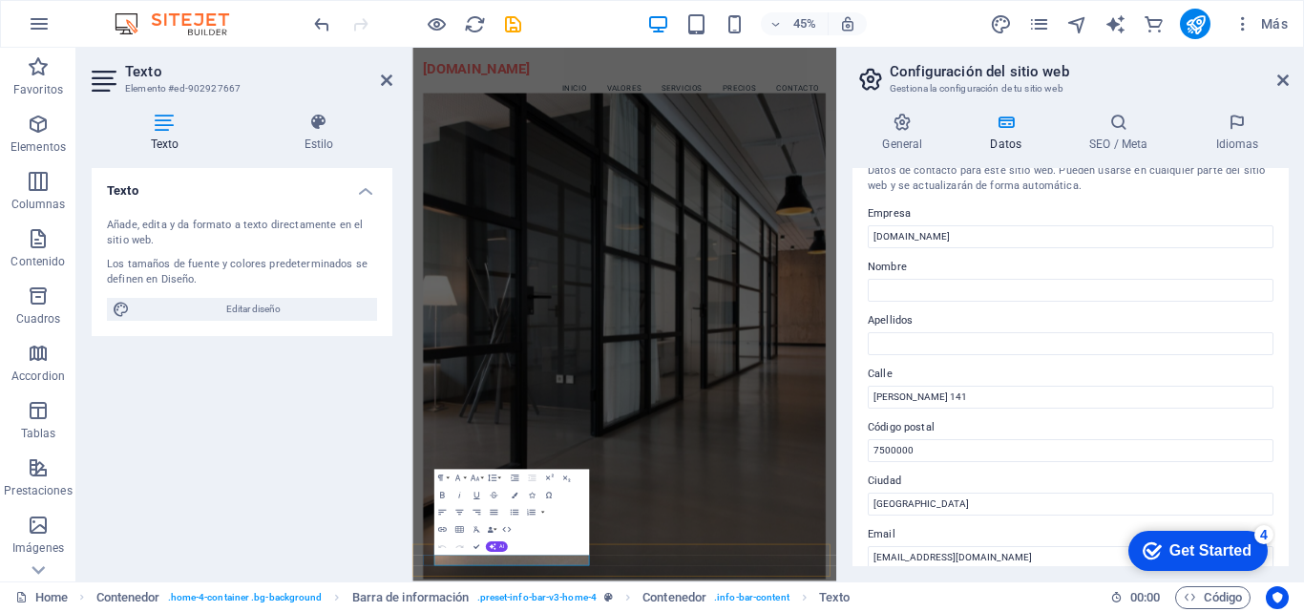
scroll to position [0, 0]
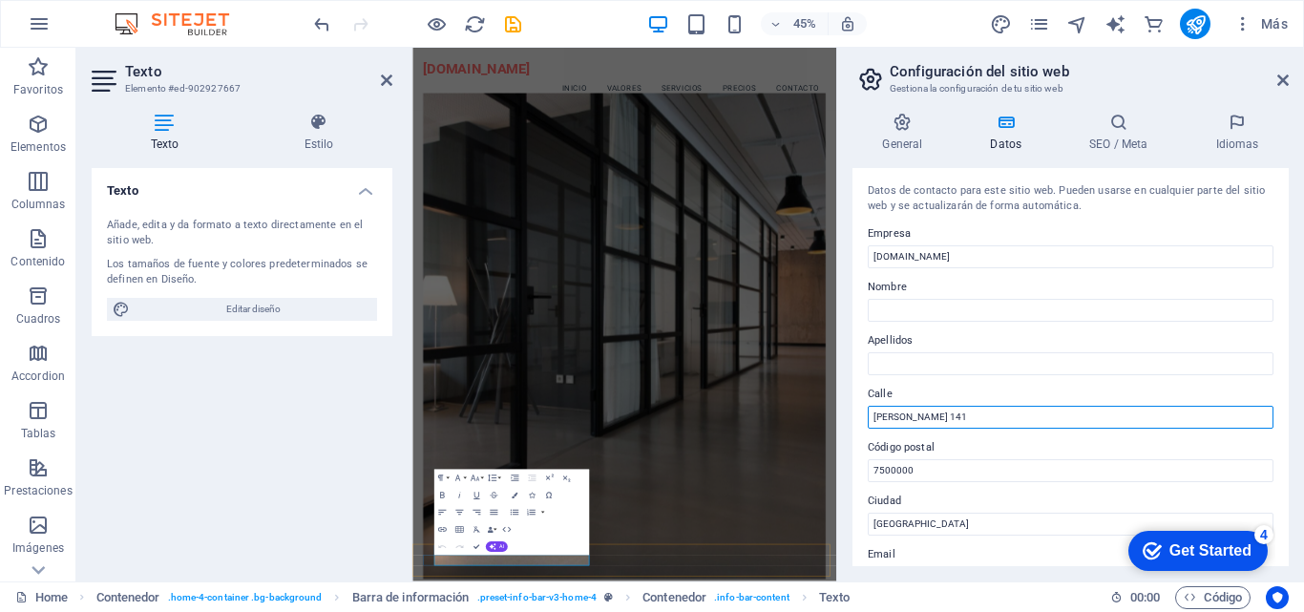
click at [926, 417] on input "[PERSON_NAME] 141" at bounding box center [1071, 417] width 406 height 23
type input "[PERSON_NAME] 141"
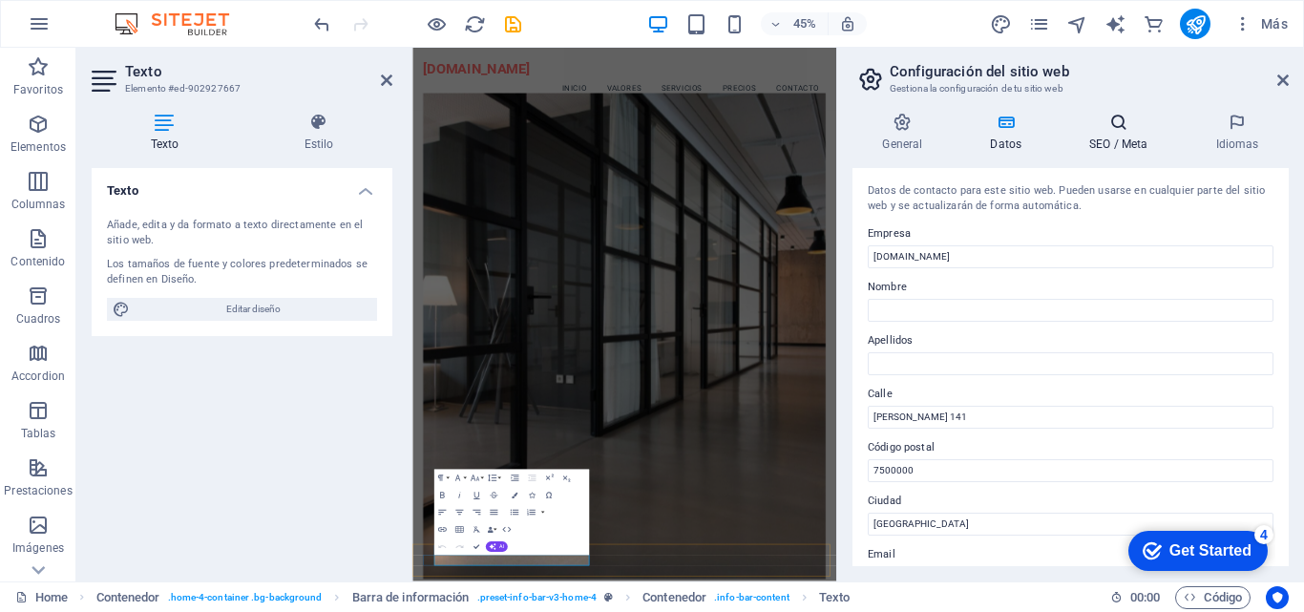
click at [1112, 127] on icon at bounding box center [1119, 122] width 118 height 19
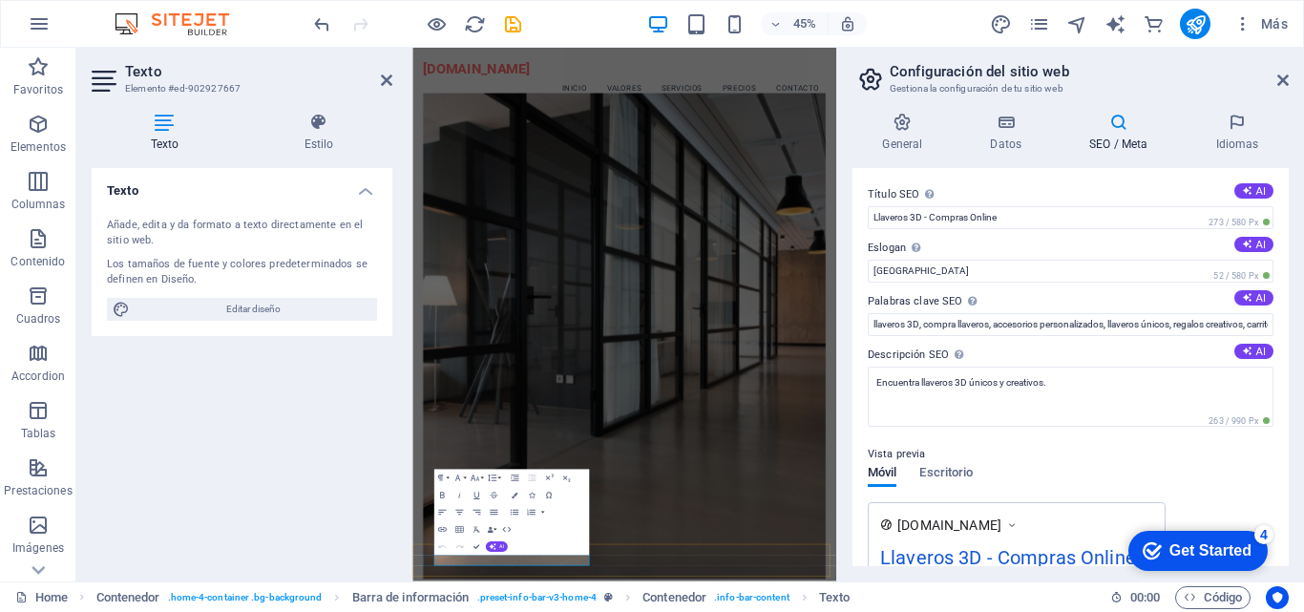
click at [1187, 552] on div "Get Started" at bounding box center [1211, 550] width 82 height 17
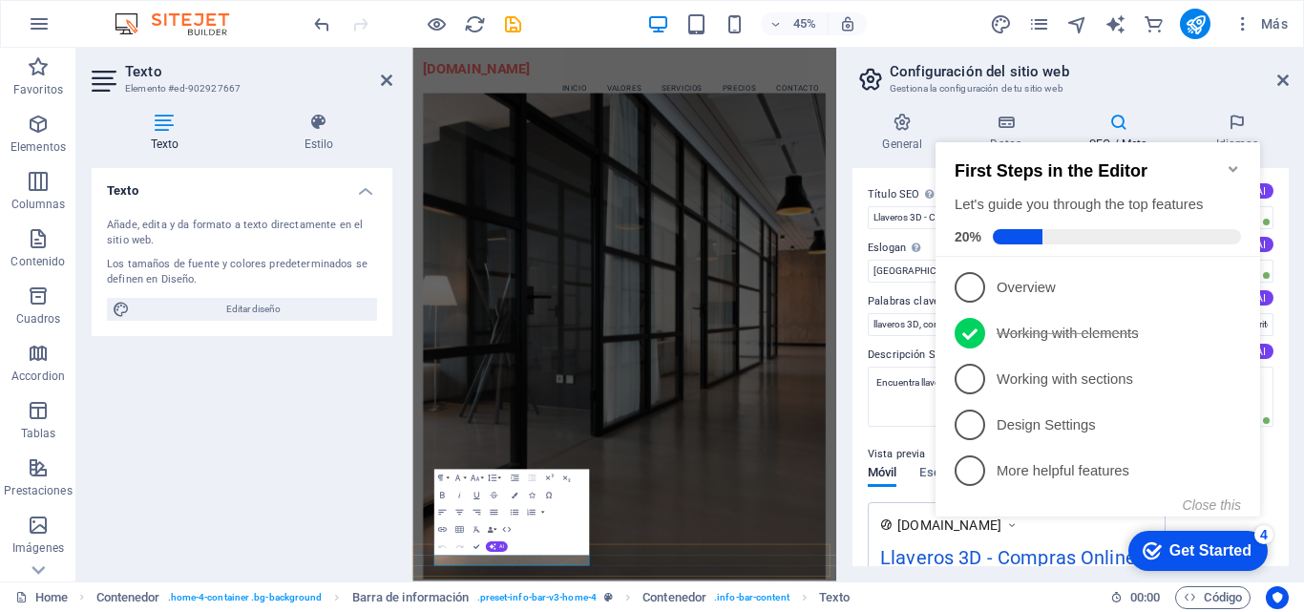
click at [1188, 542] on div "Get Started" at bounding box center [1211, 550] width 82 height 17
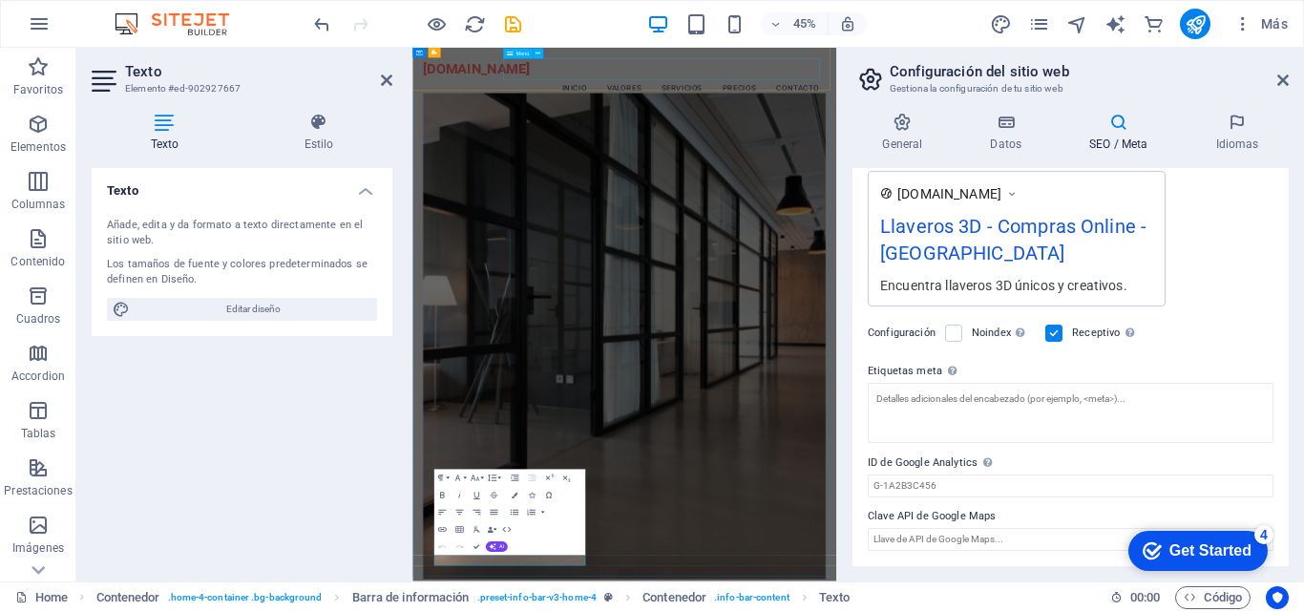
click at [856, 116] on nav "Inicio Valores Servicios Precios Contacto" at bounding box center [884, 140] width 896 height 48
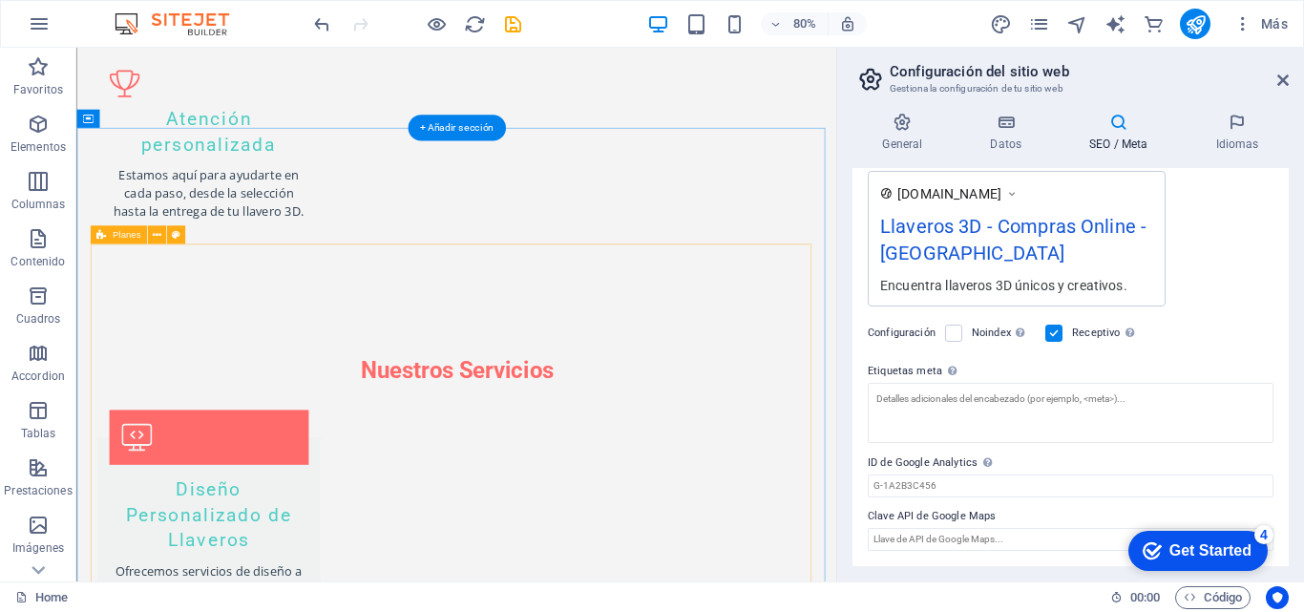
scroll to position [1910, 0]
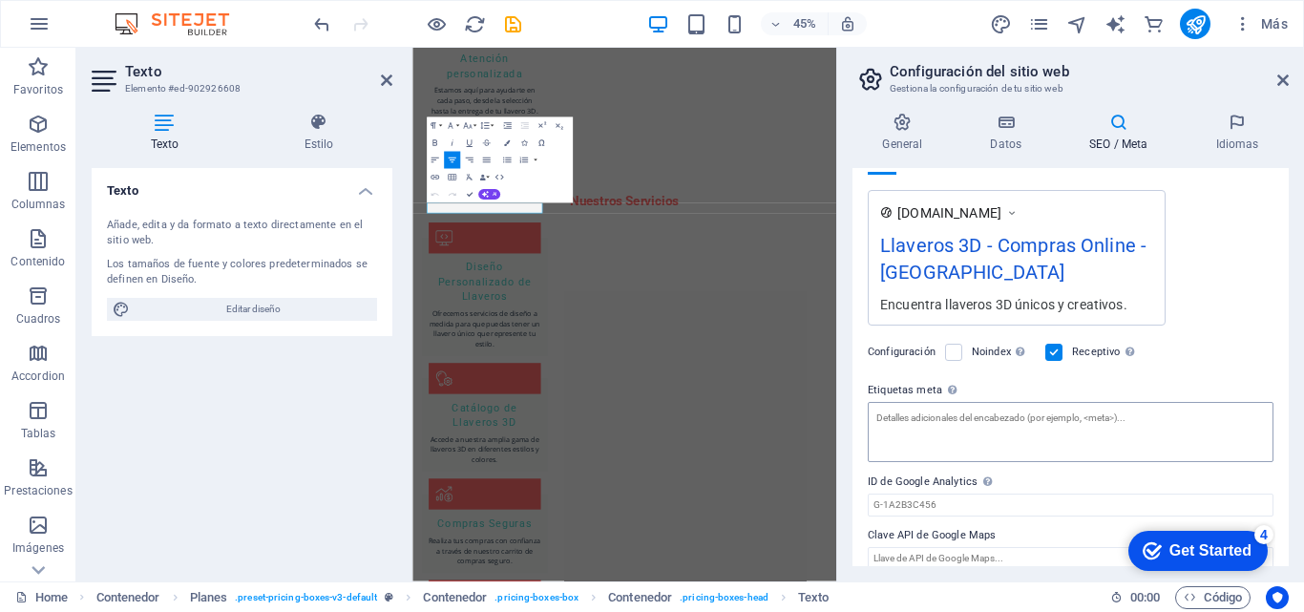
scroll to position [331, 0]
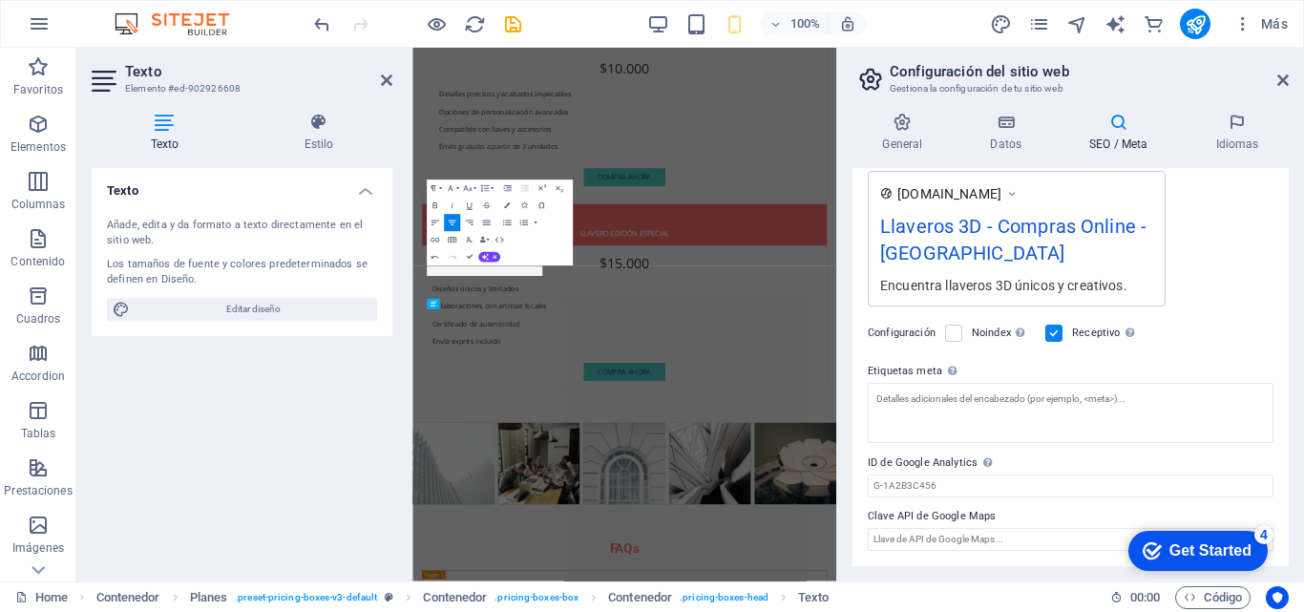
scroll to position [2115, 0]
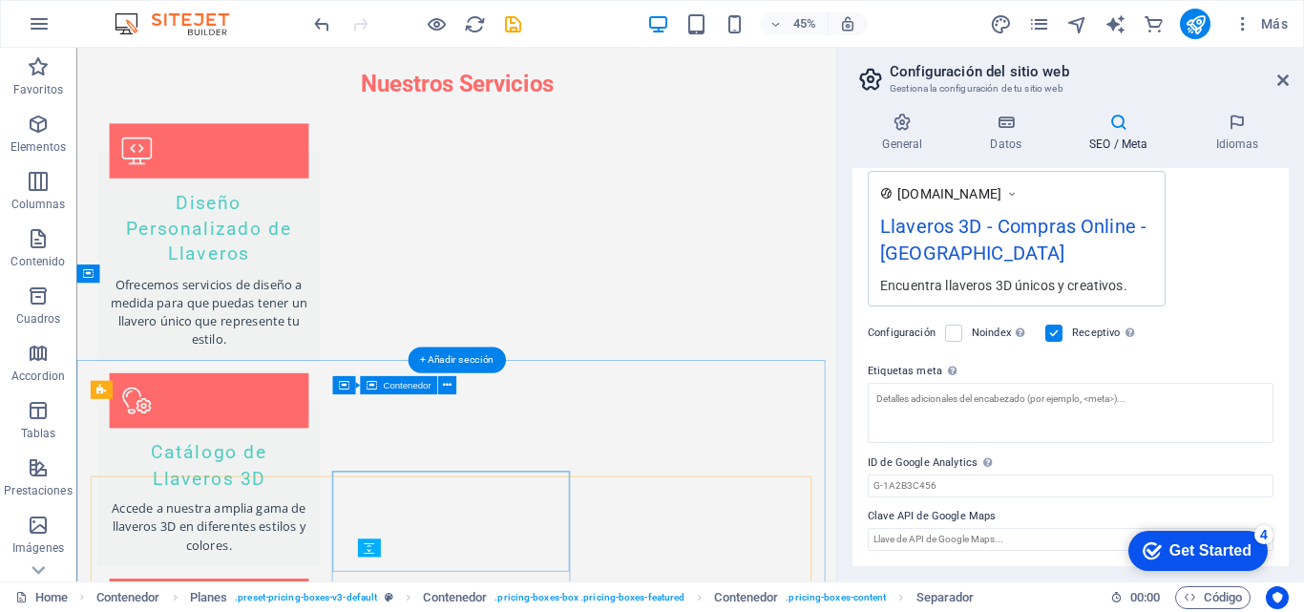
scroll to position [1674, 0]
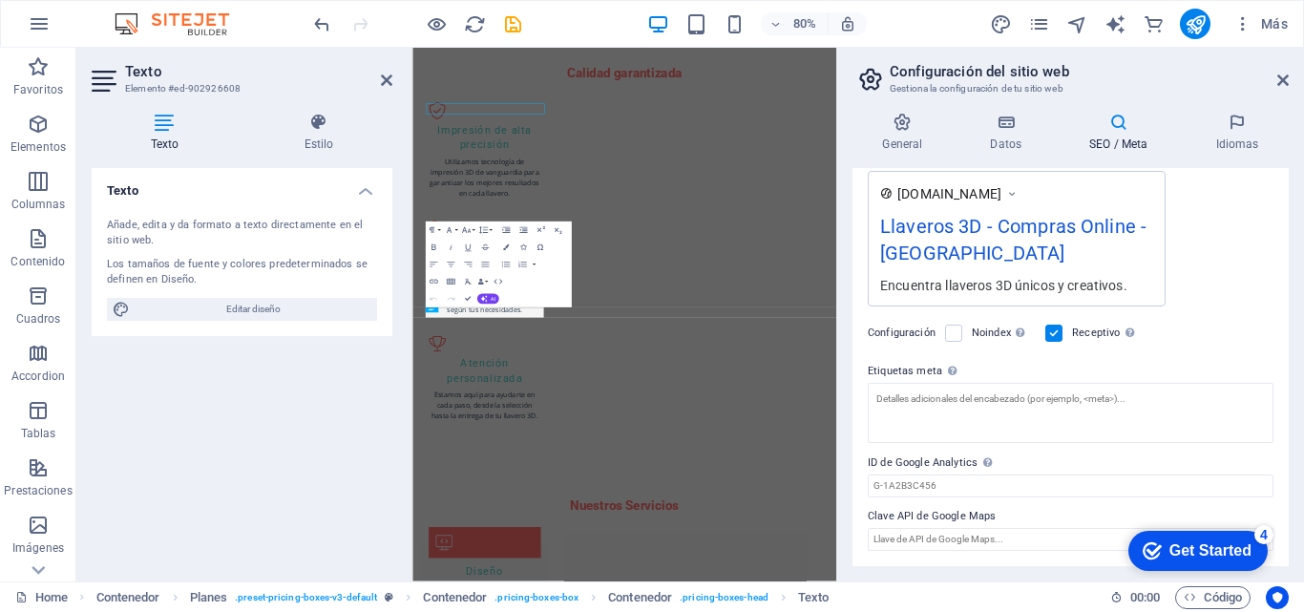
scroll to position [2115, 0]
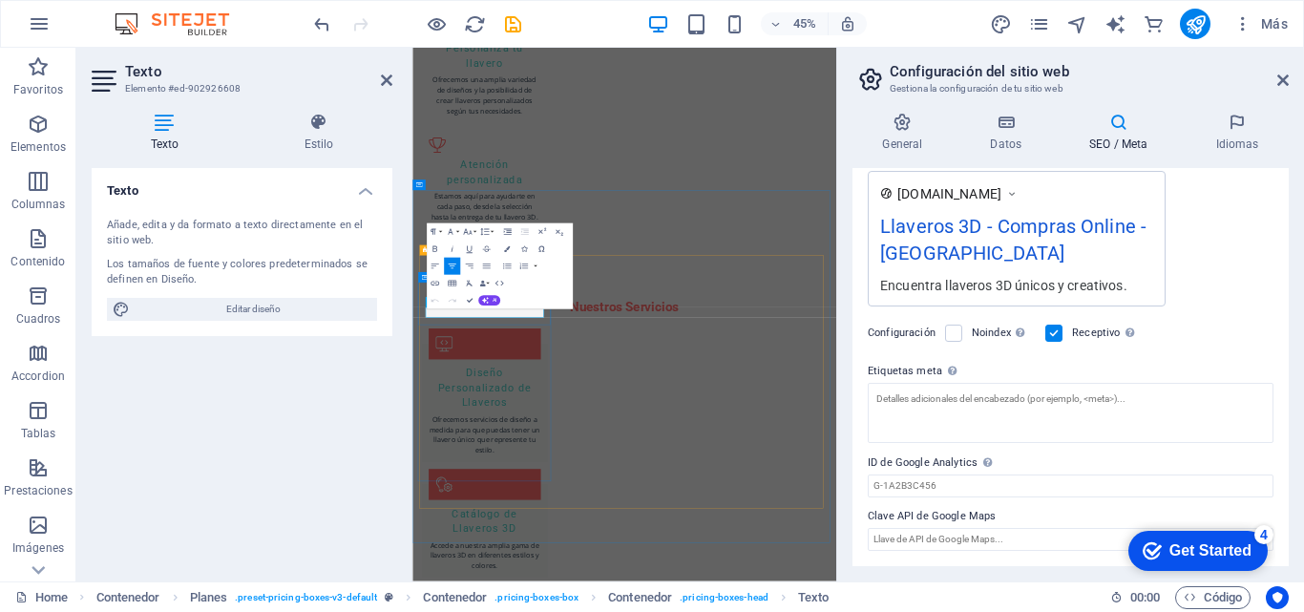
drag, startPoint x: 578, startPoint y: 637, endPoint x: 399, endPoint y: 631, distance: 178.6
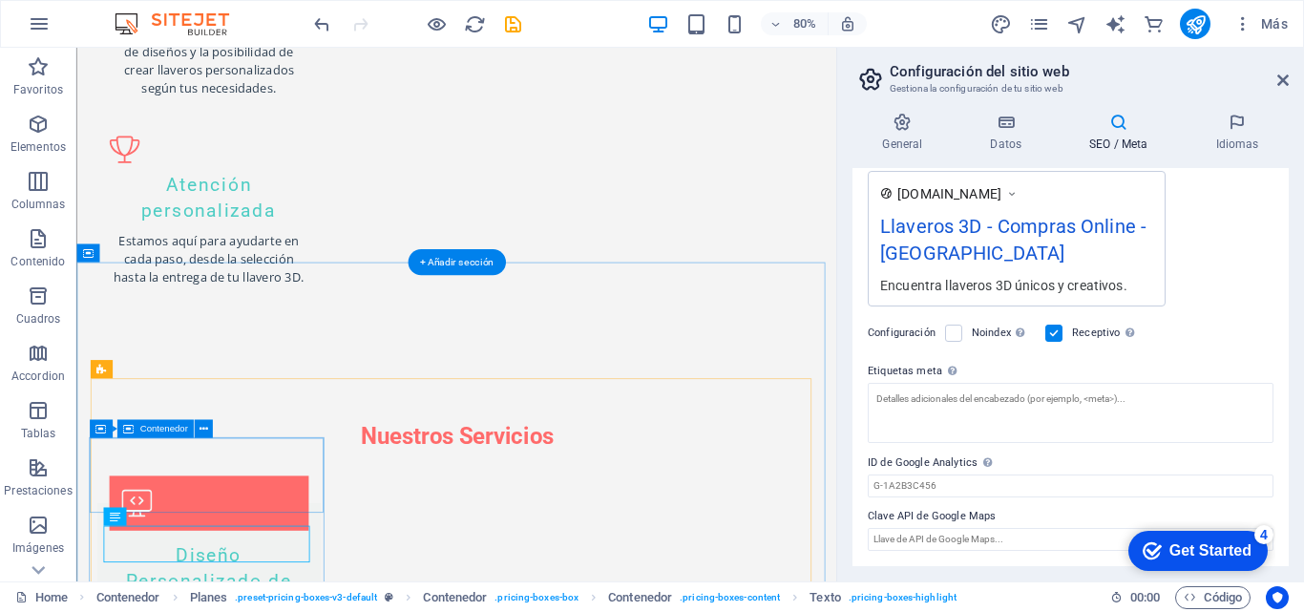
scroll to position [1865, 0]
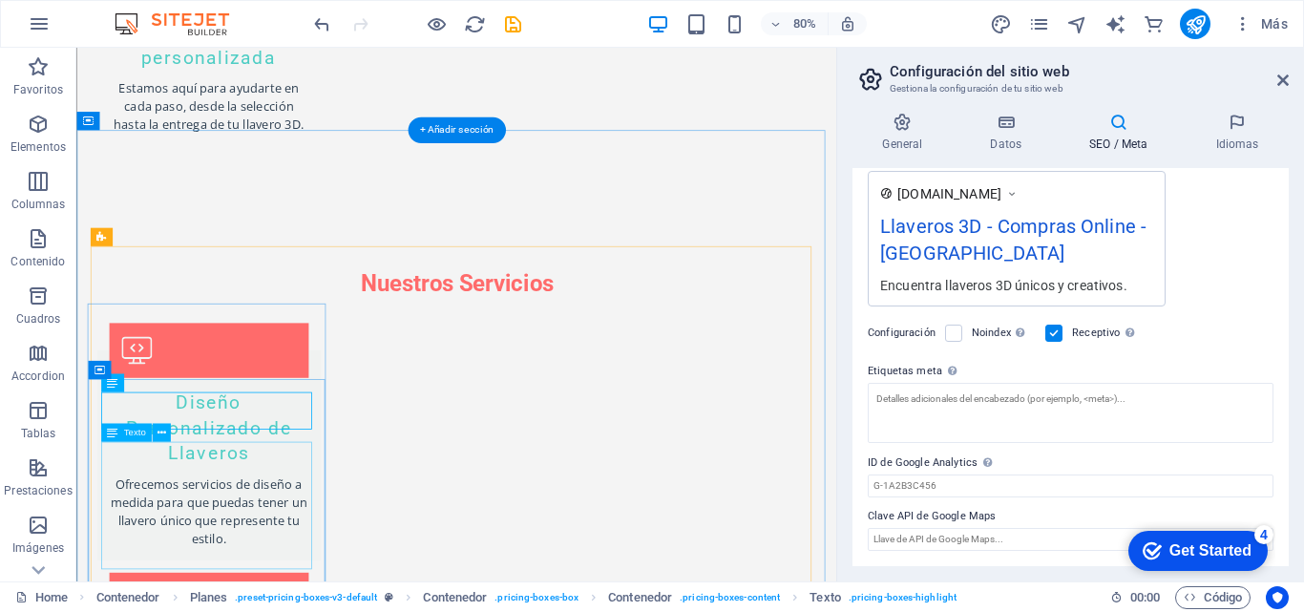
drag, startPoint x: 245, startPoint y: 560, endPoint x: 264, endPoint y: 510, distance: 53.8
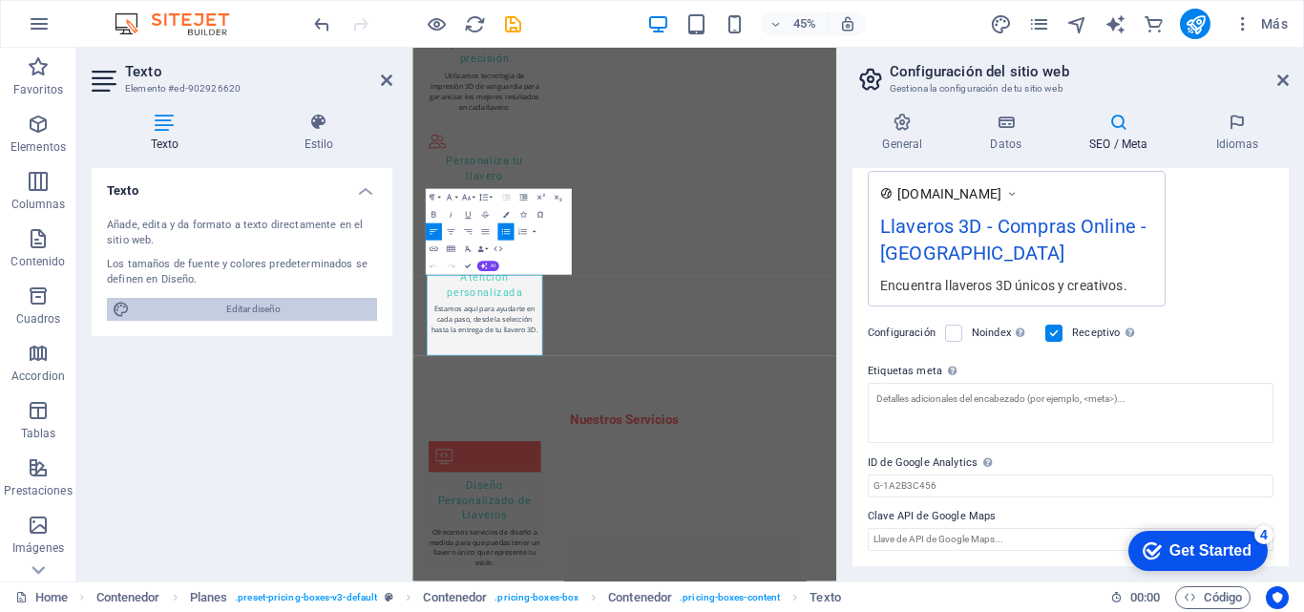
scroll to position [2305, 0]
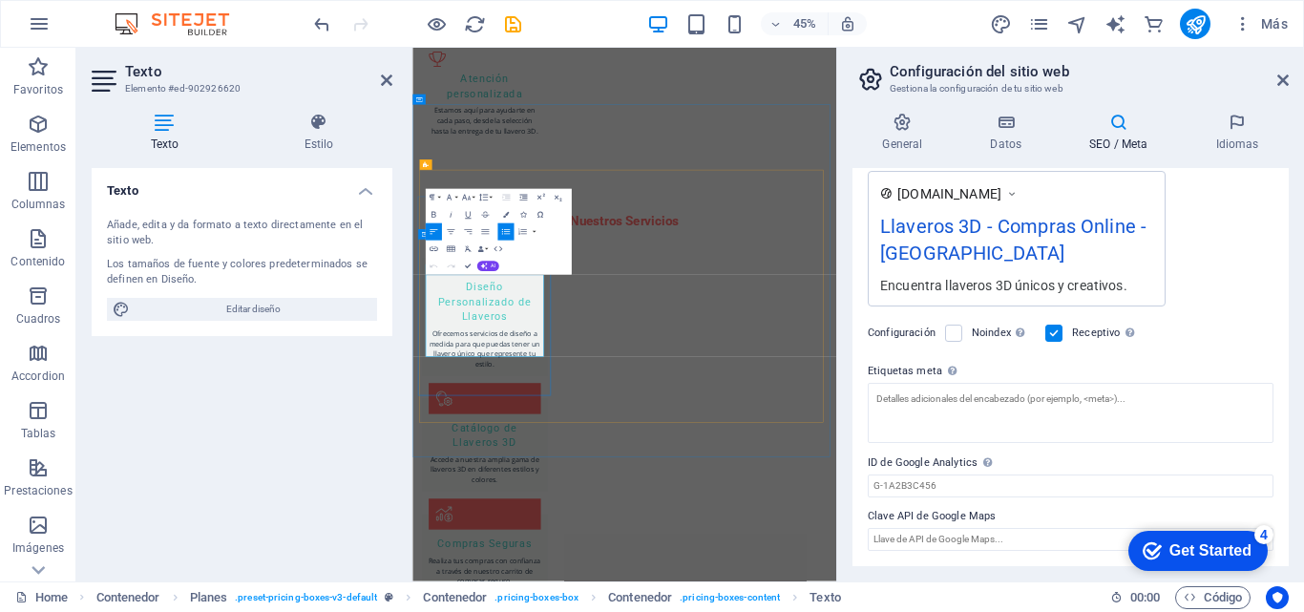
drag, startPoint x: 507, startPoint y: 565, endPoint x: 564, endPoint y: 567, distance: 57.3
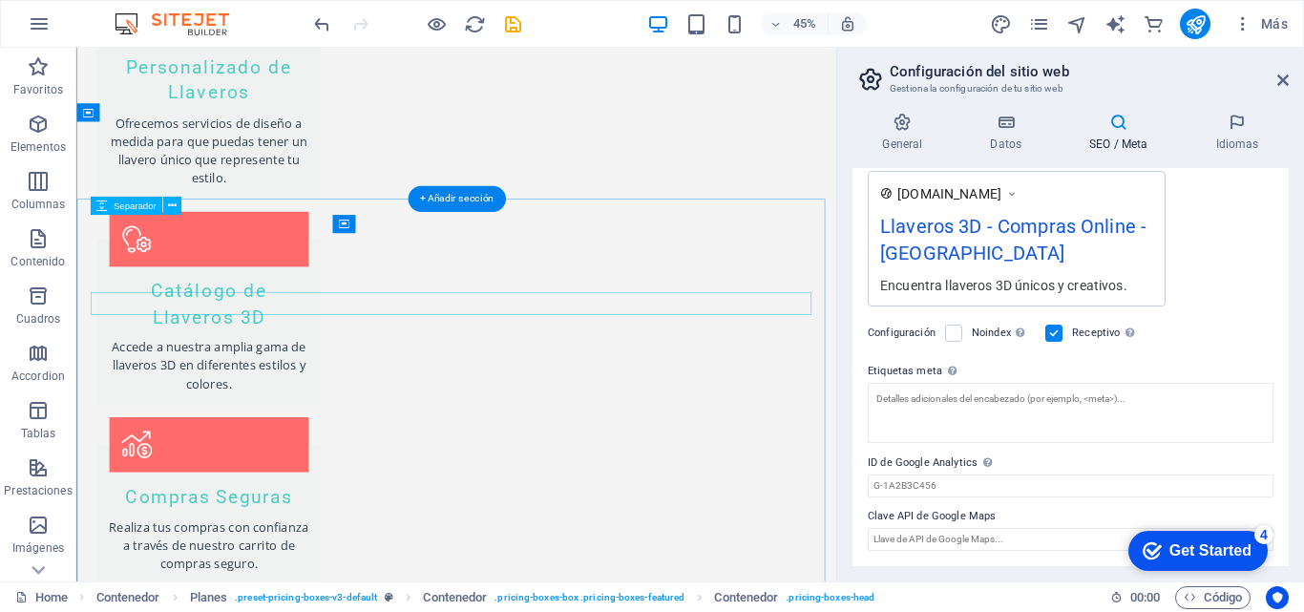
scroll to position [1875, 0]
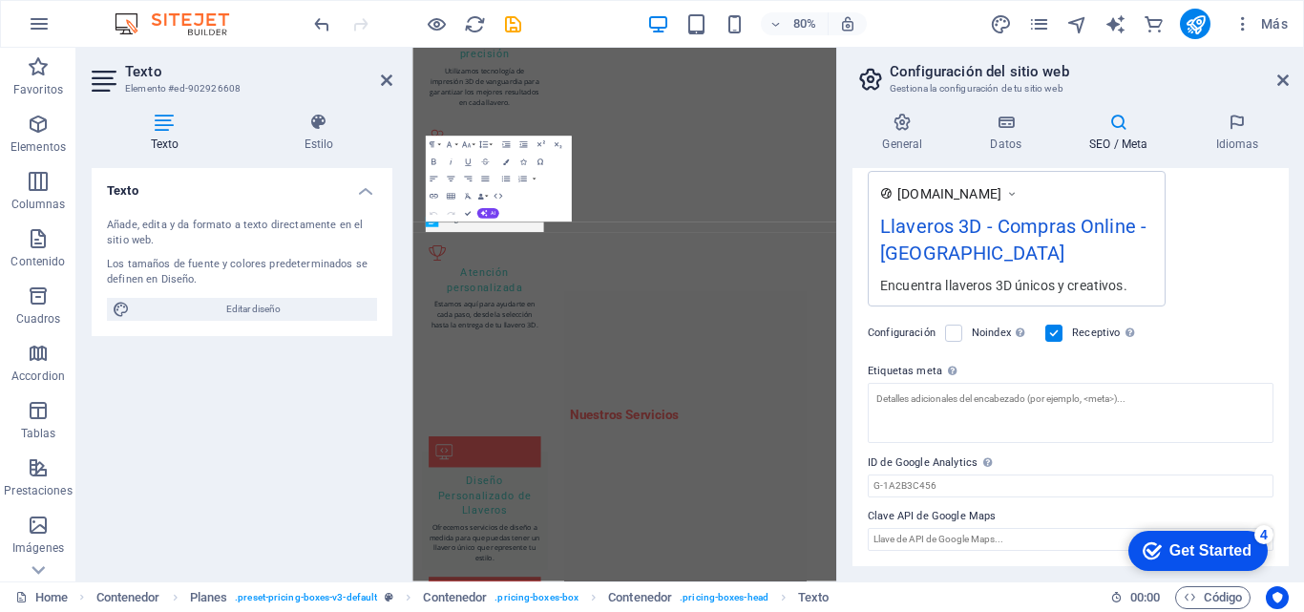
scroll to position [2316, 0]
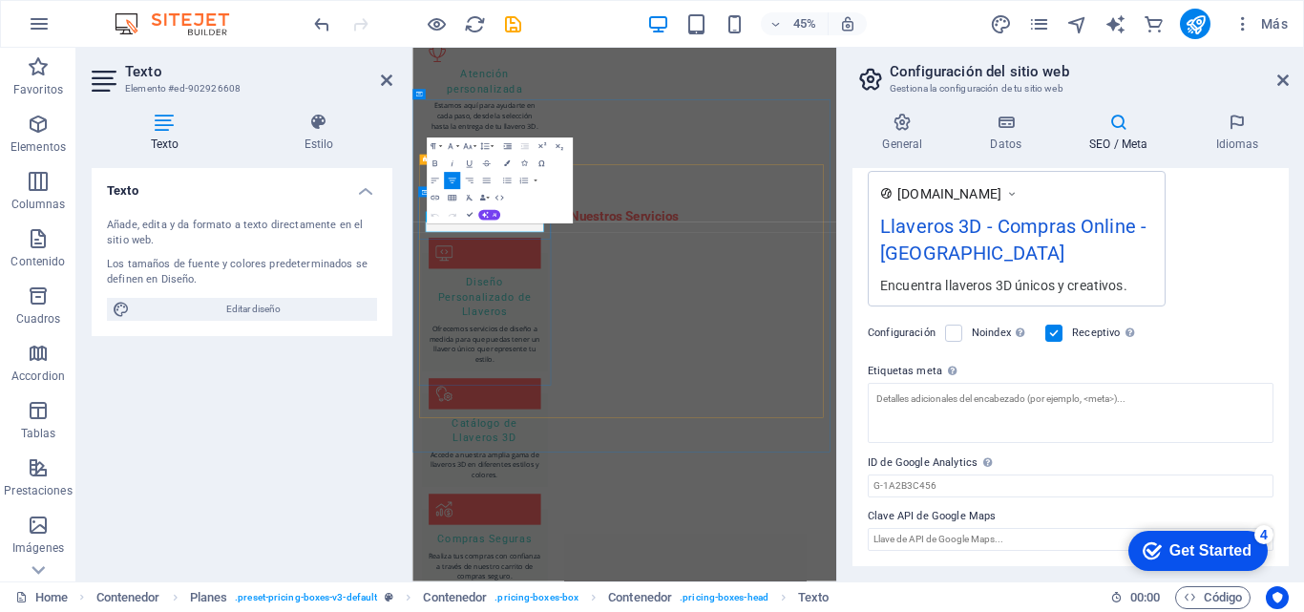
drag, startPoint x: 663, startPoint y: 448, endPoint x: 469, endPoint y: 440, distance: 194.0
copy p "pack 50 llaveros"
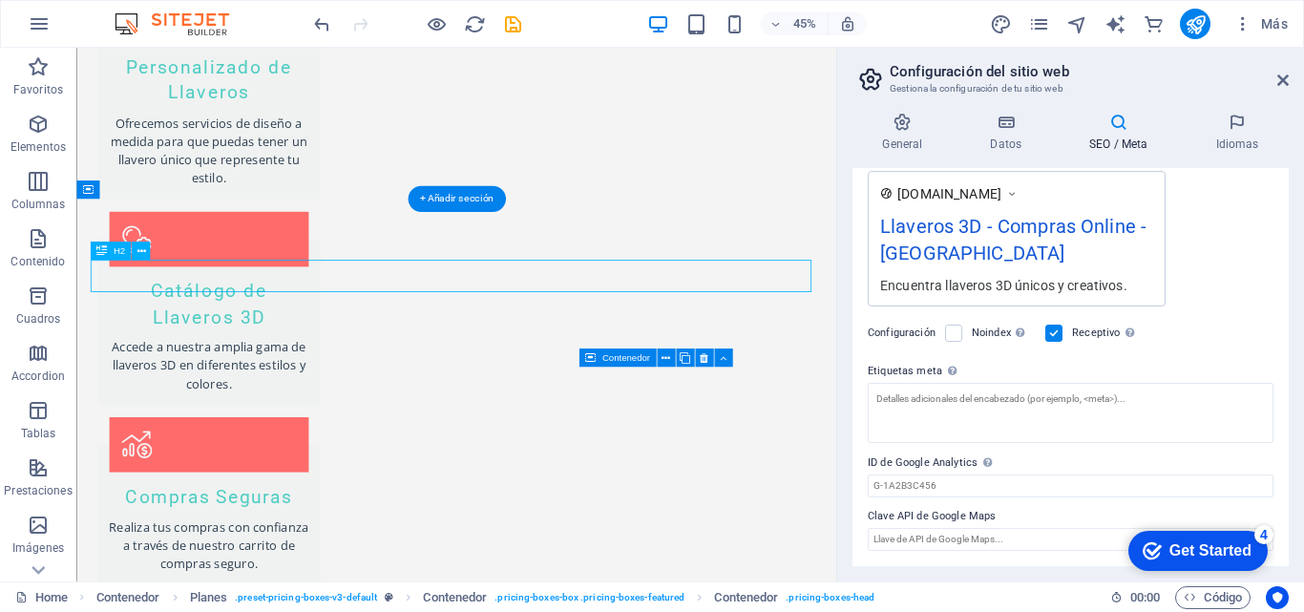
scroll to position [1875, 0]
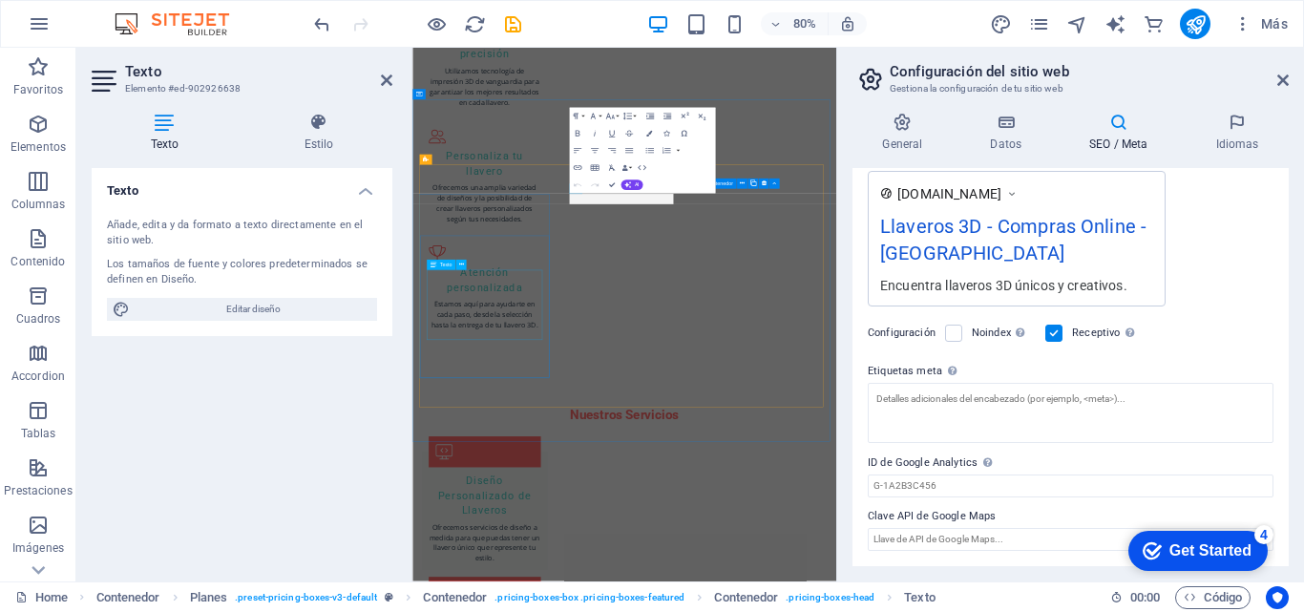
scroll to position [2316, 0]
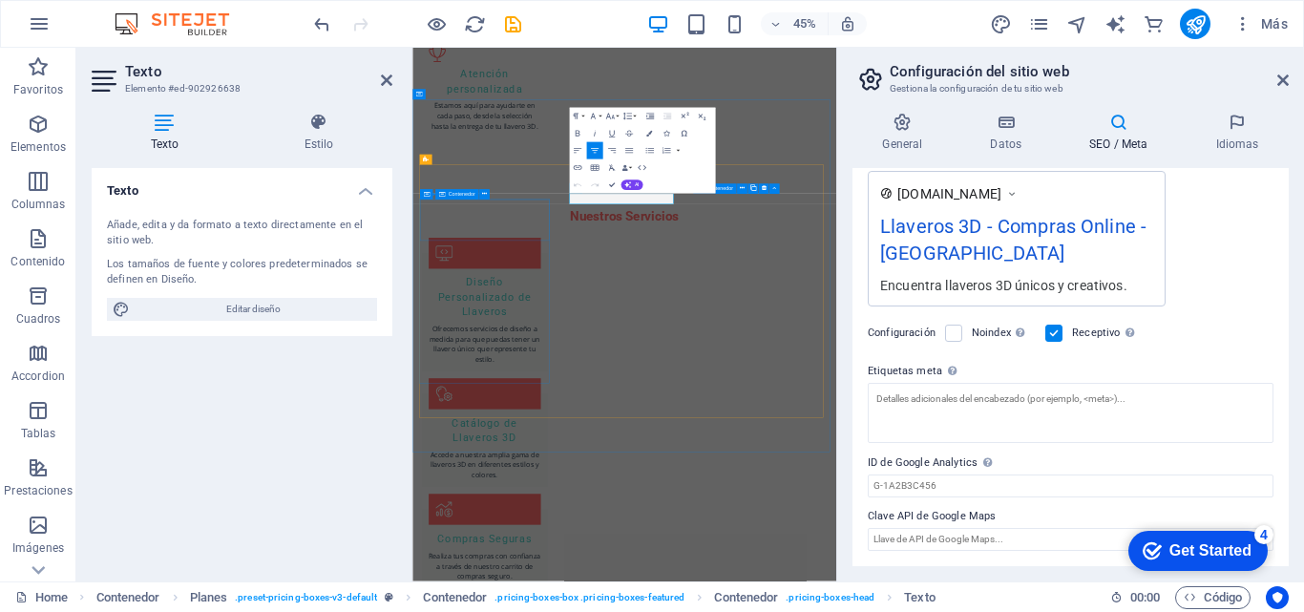
drag, startPoint x: 949, startPoint y: 391, endPoint x: 663, endPoint y: 387, distance: 286.5
click at [735, 215] on icon at bounding box center [733, 212] width 5 height 9
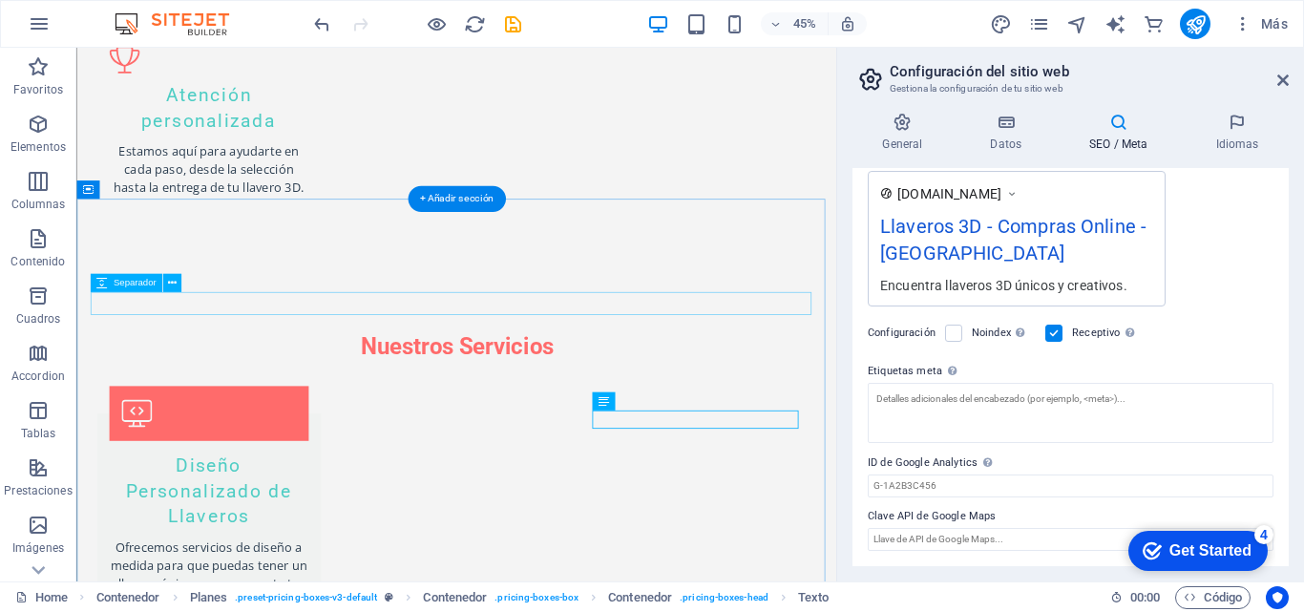
scroll to position [1875, 0]
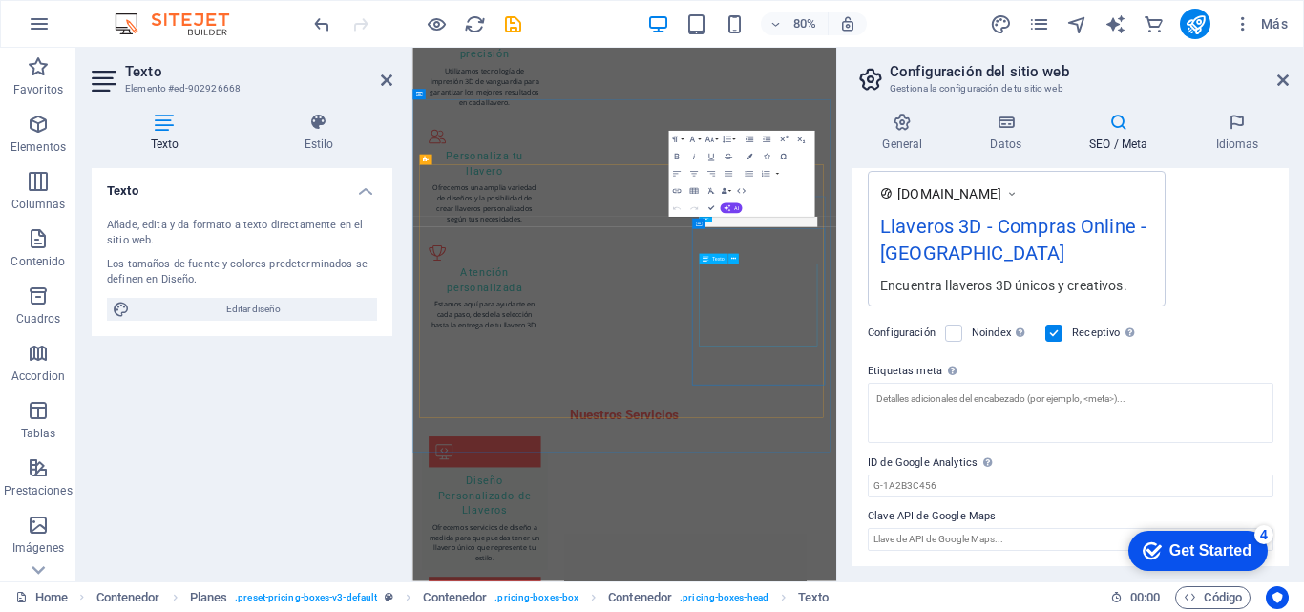
scroll to position [2316, 0]
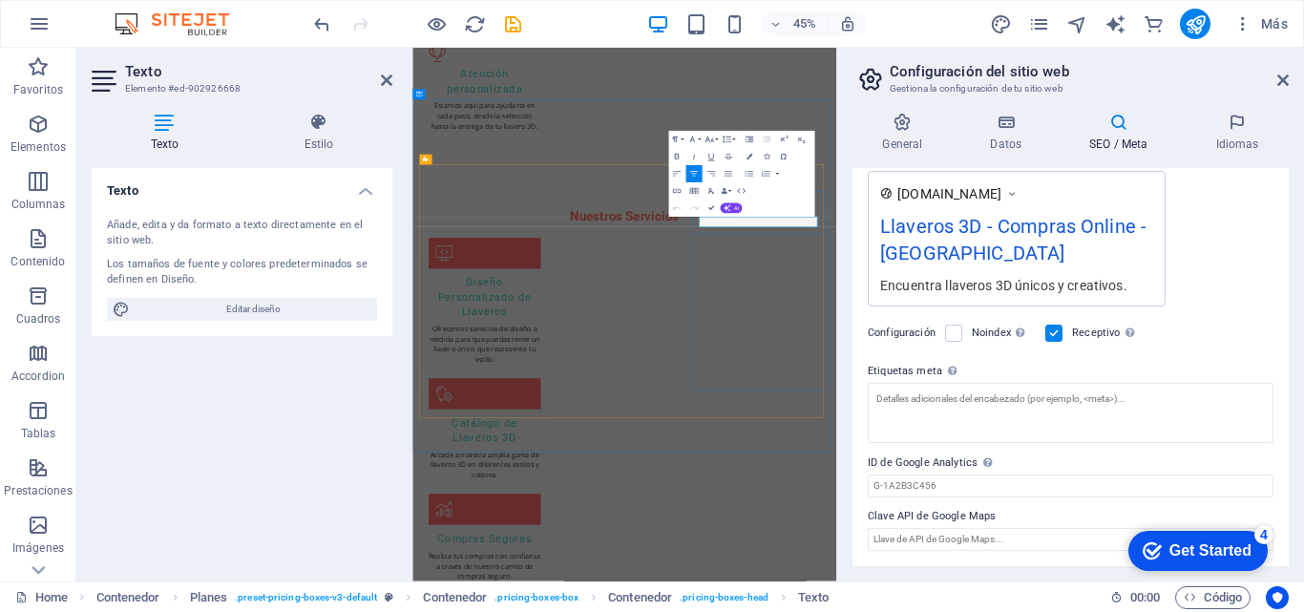
drag, startPoint x: 1163, startPoint y: 434, endPoint x: 1324, endPoint y: 437, distance: 161.4
drag, startPoint x: 1203, startPoint y: 484, endPoint x: 1265, endPoint y: 298, distance: 196.3
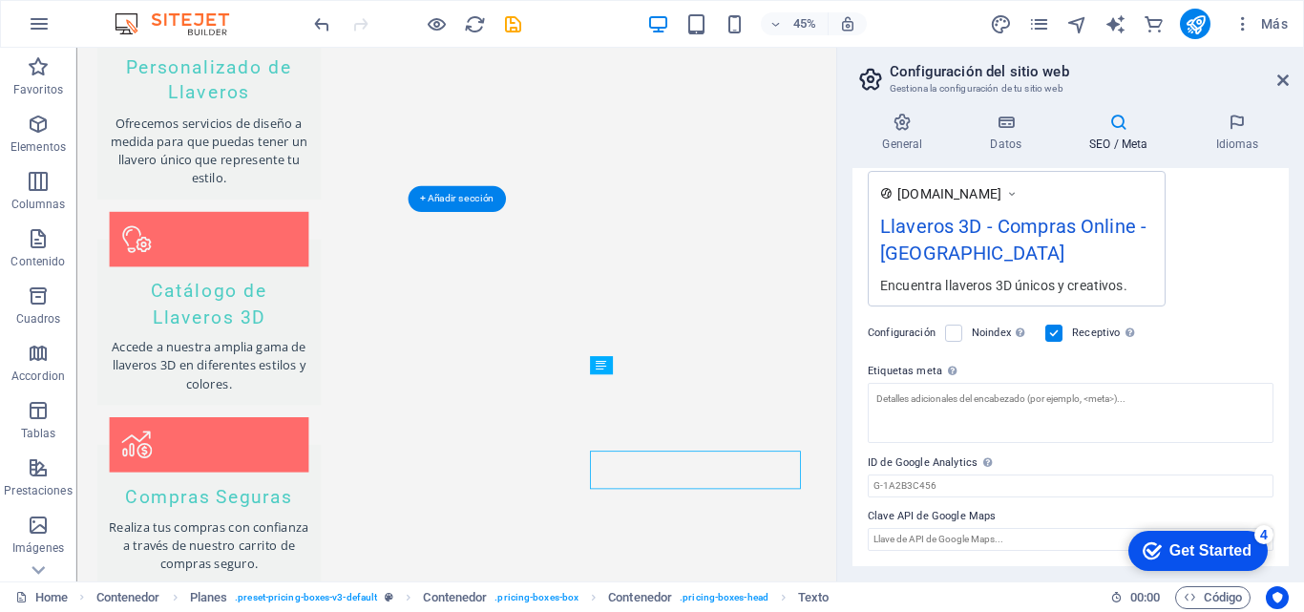
scroll to position [1875, 0]
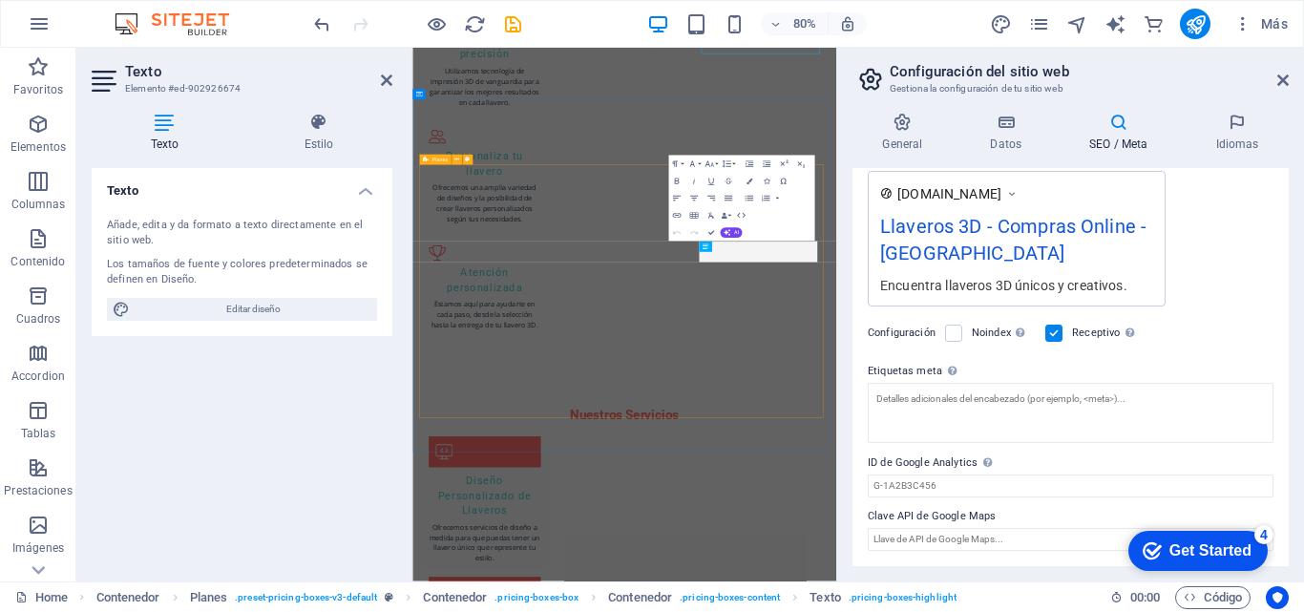
scroll to position [2316, 0]
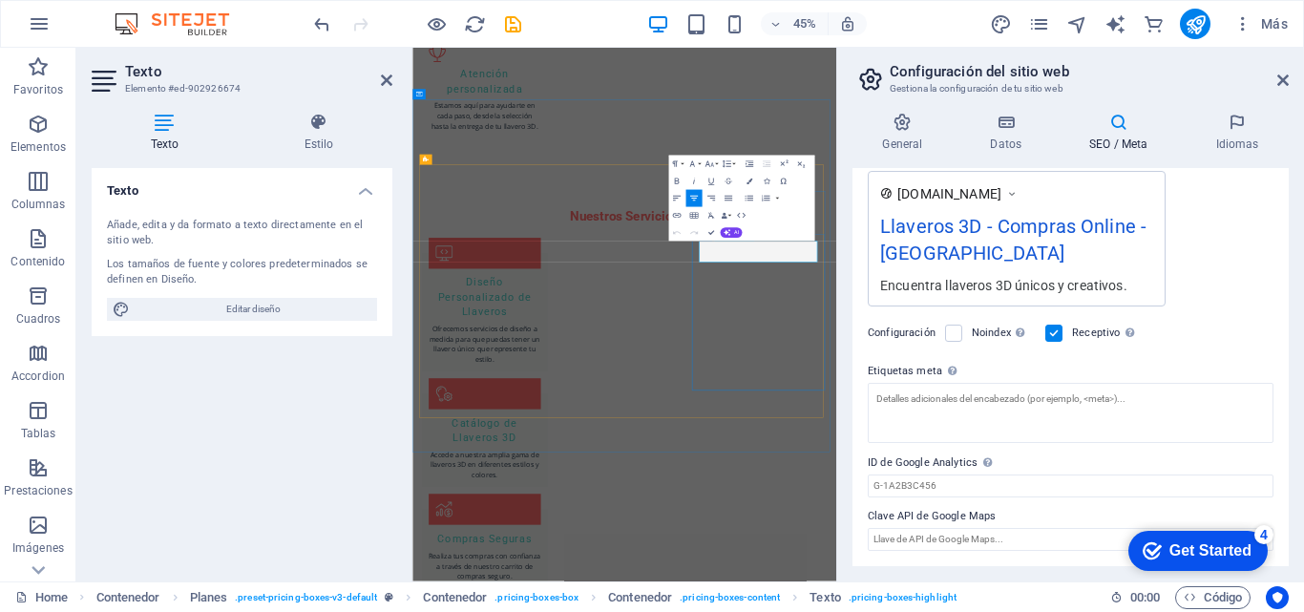
drag, startPoint x: 1165, startPoint y: 489, endPoint x: 1347, endPoint y: 489, distance: 182.4
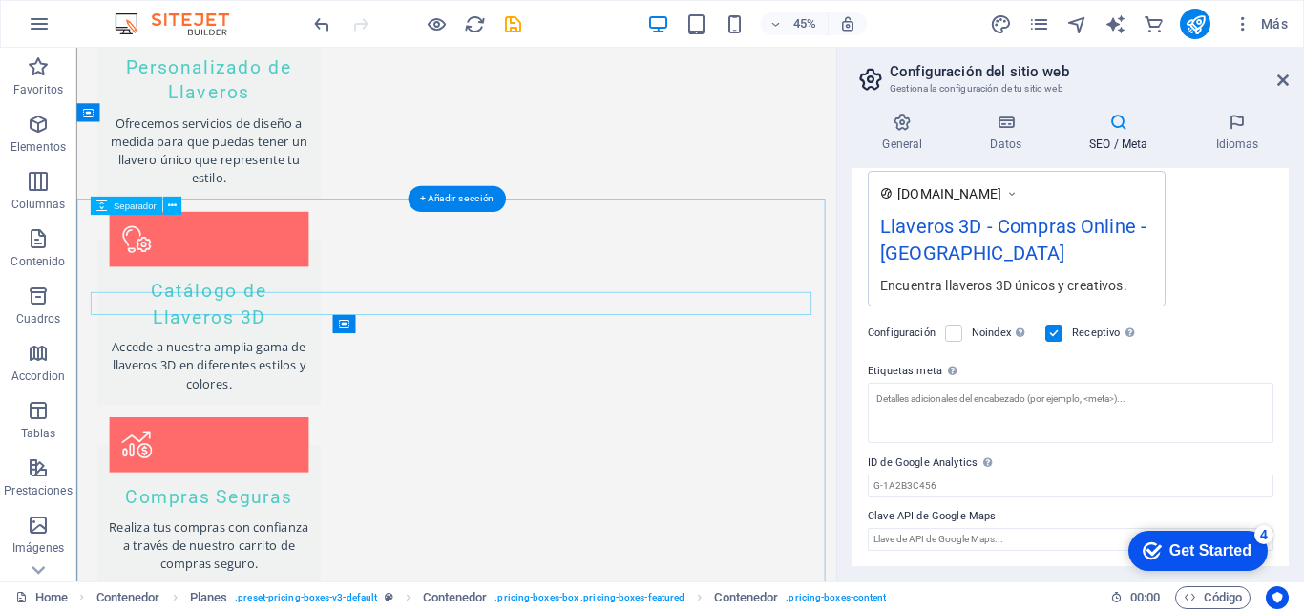
scroll to position [1875, 0]
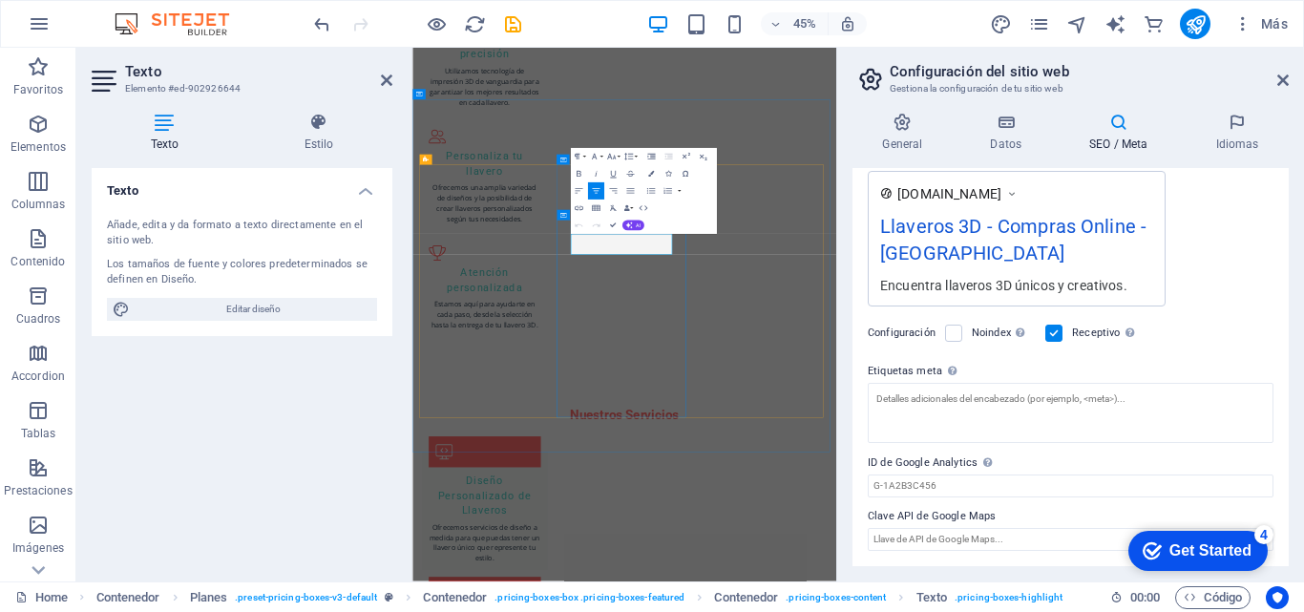
scroll to position [2316, 0]
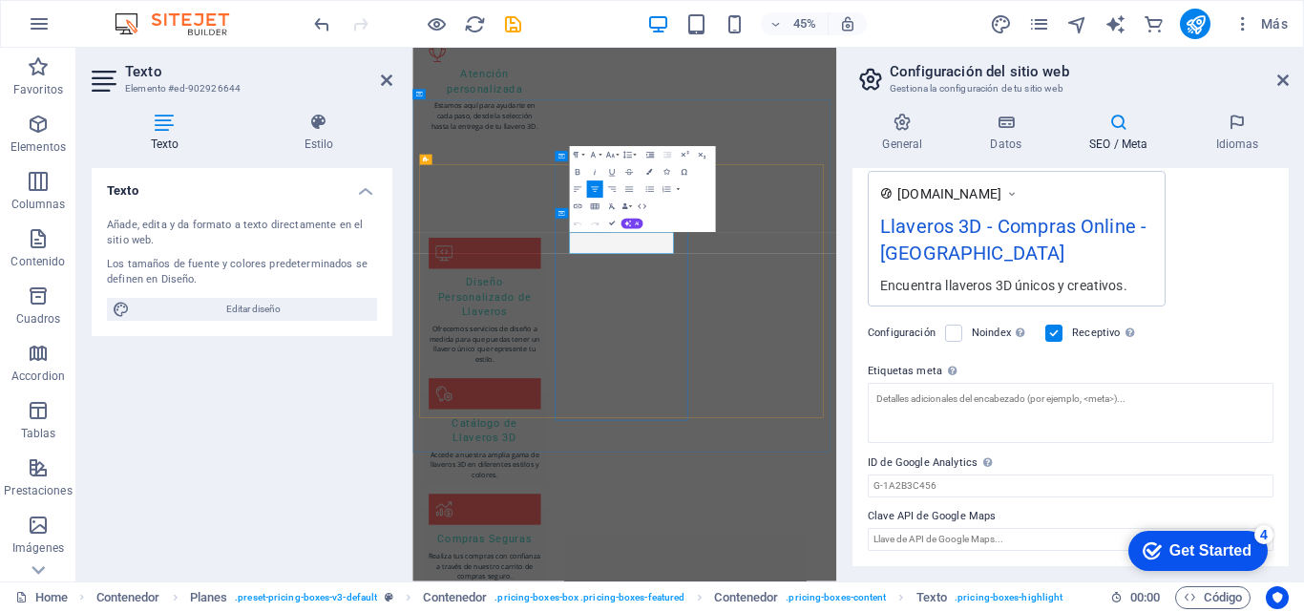
drag, startPoint x: 835, startPoint y: 478, endPoint x: 1112, endPoint y: 493, distance: 278.2
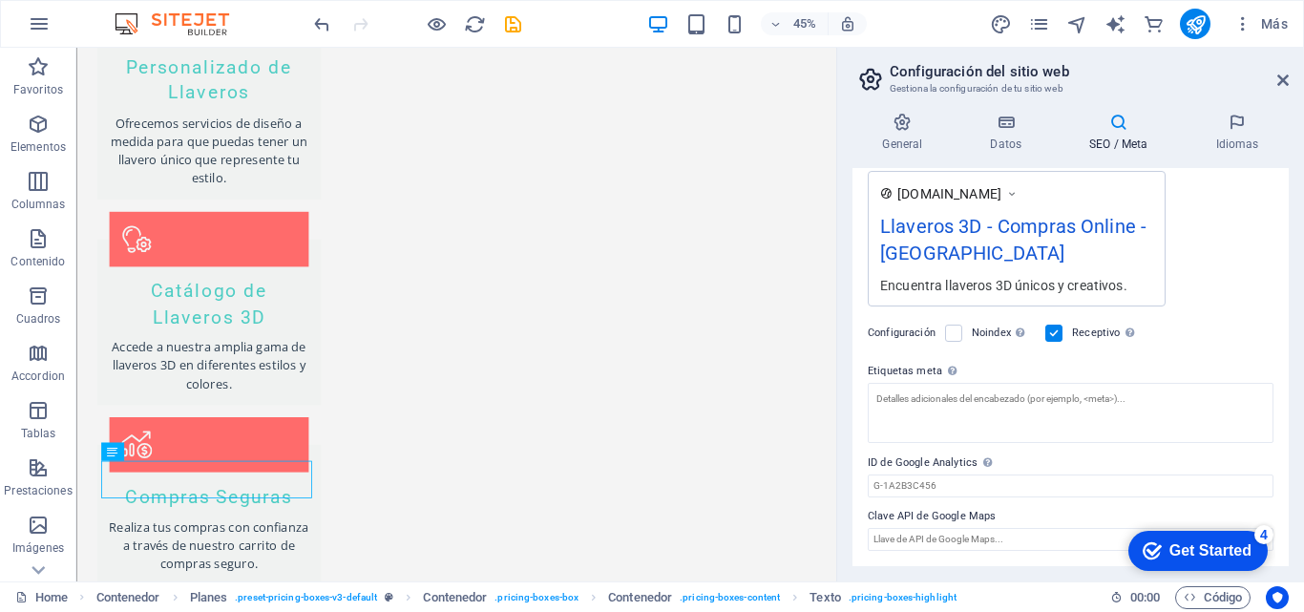
scroll to position [1875, 0]
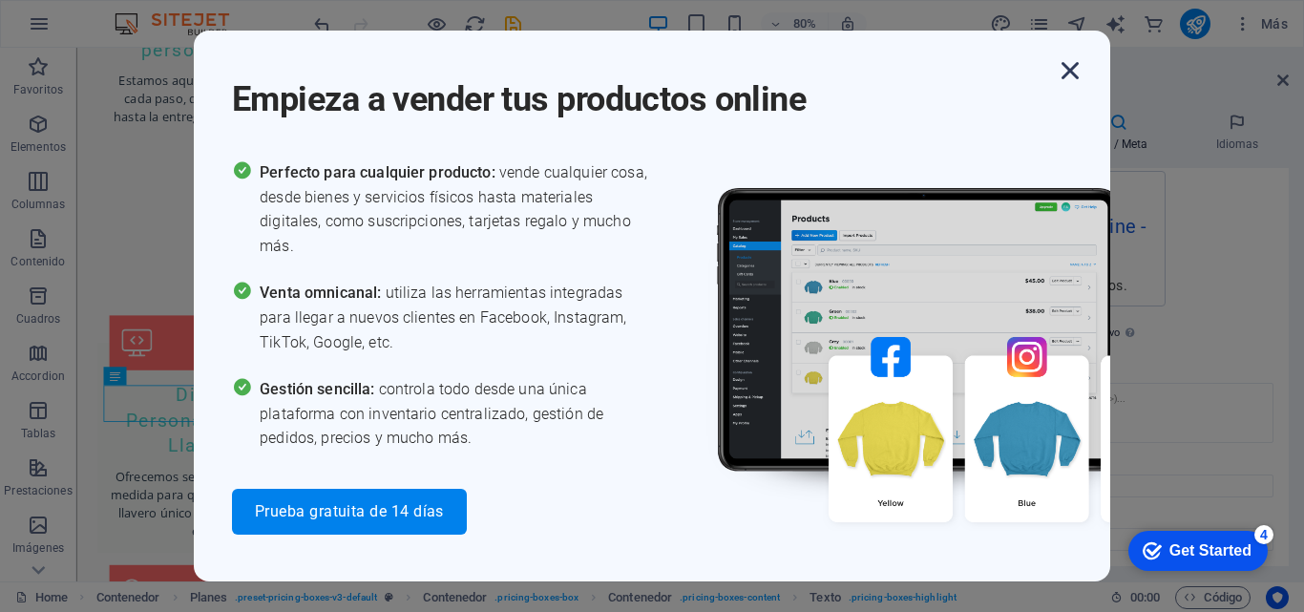
click at [1069, 57] on icon "button" at bounding box center [1070, 70] width 34 height 34
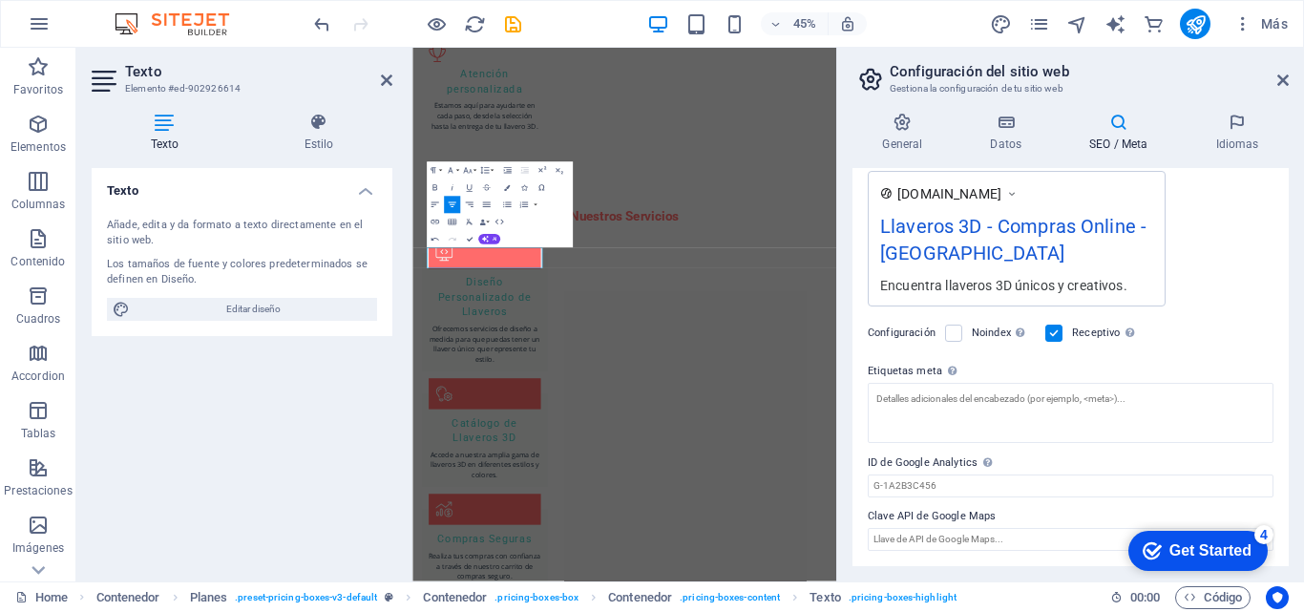
click at [343, 403] on div "Texto Añade, edita y da formato a texto directamente en el sitio web. Los tamañ…" at bounding box center [242, 367] width 301 height 398
click at [292, 462] on div "Texto Añade, edita y da formato a texto directamente en el sitio web. Los tamañ…" at bounding box center [242, 367] width 301 height 398
click at [266, 404] on div "Texto Añade, edita y da formato a texto directamente en el sitio web. Los tamañ…" at bounding box center [242, 367] width 301 height 398
click at [1195, 561] on div "checkmark Get Started 4" at bounding box center [1198, 551] width 139 height 40
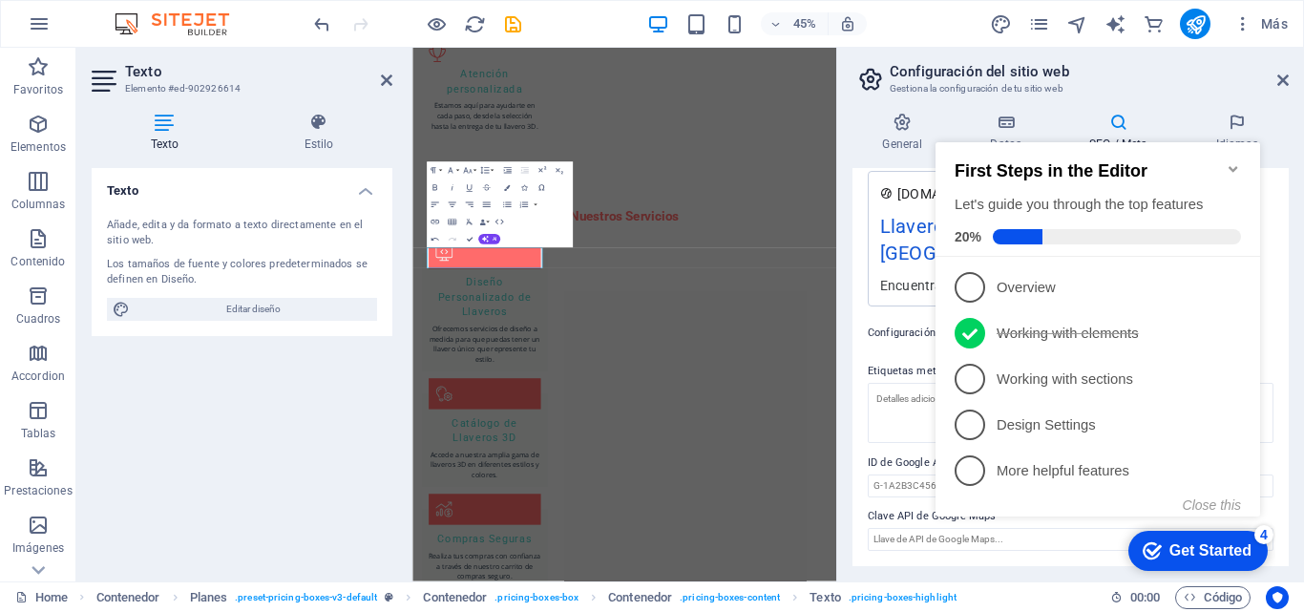
click at [1185, 560] on div "checkmark Get Started 4" at bounding box center [1198, 551] width 139 height 40
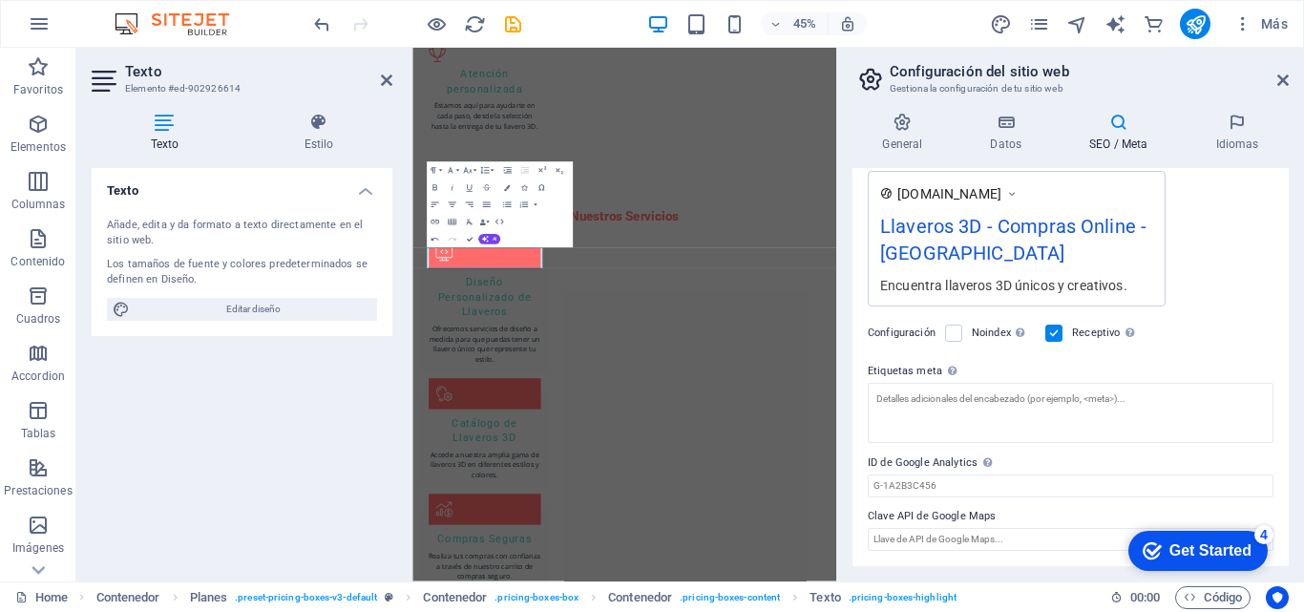
click at [1252, 560] on div "Get Started" at bounding box center [1211, 550] width 82 height 17
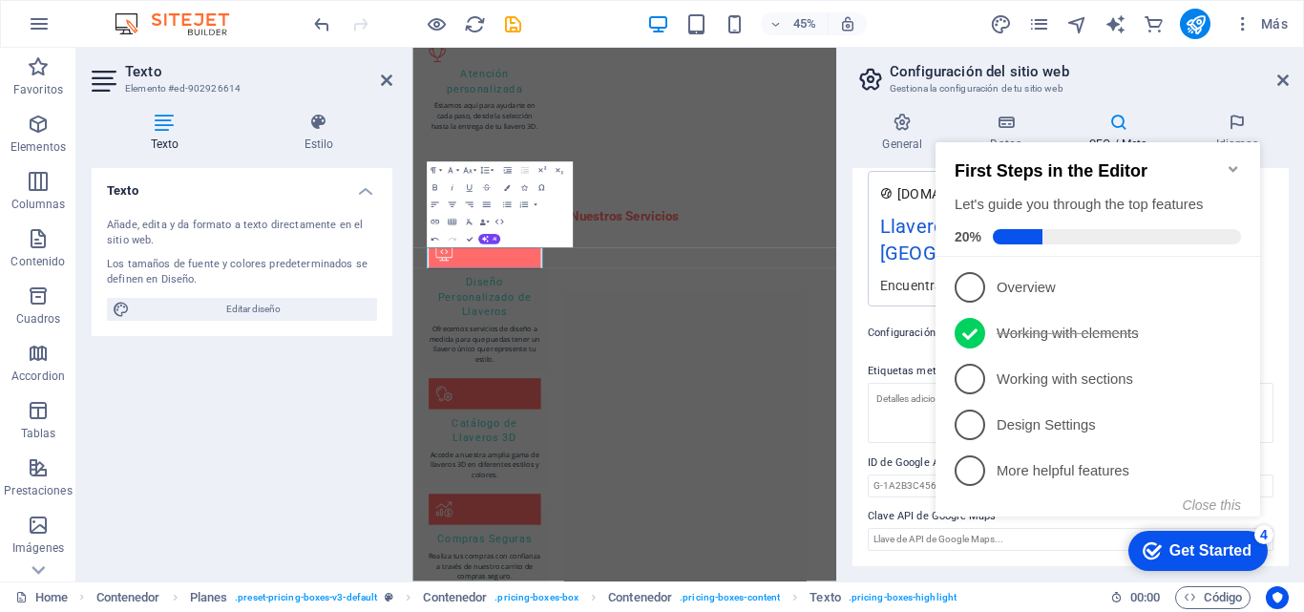
click at [238, 449] on div "Texto Añade, edita y da formato a texto directamente en el sitio web. Los tamañ…" at bounding box center [242, 367] width 301 height 398
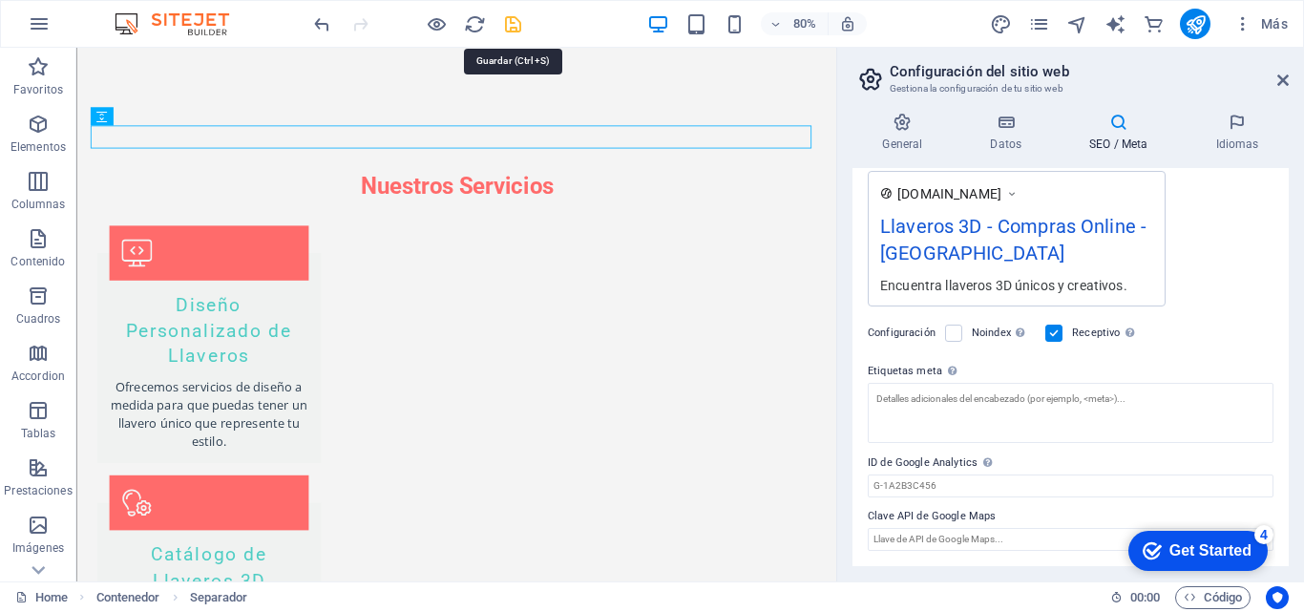
click at [513, 28] on icon "save" at bounding box center [513, 24] width 22 height 22
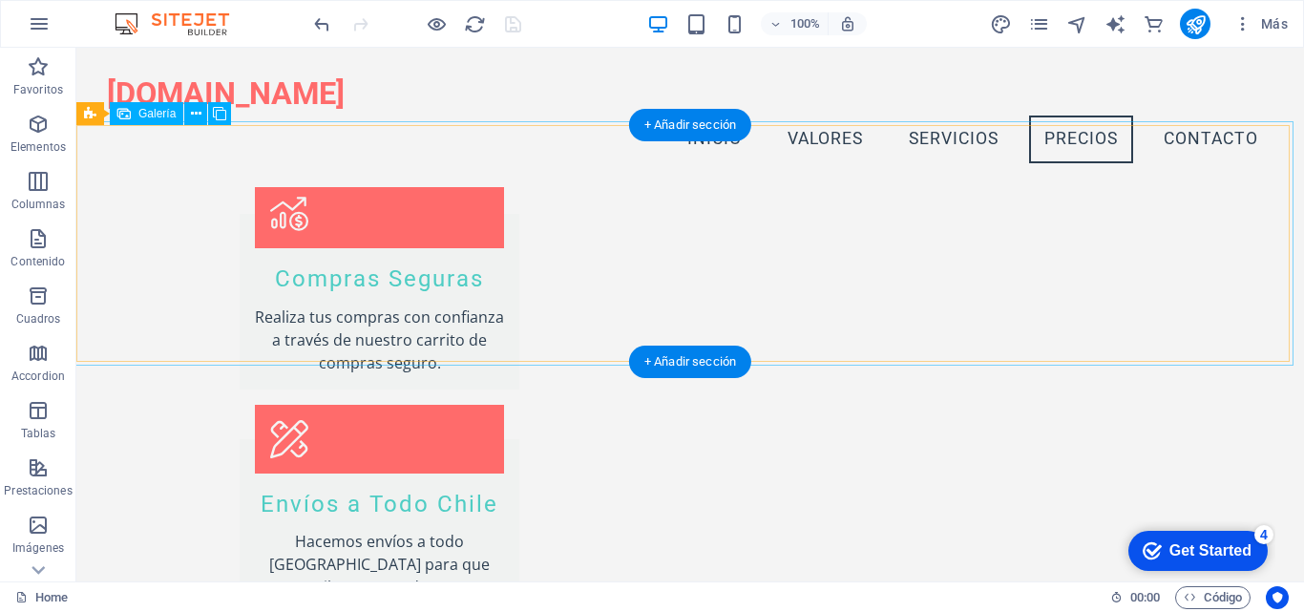
scroll to position [2386, 0]
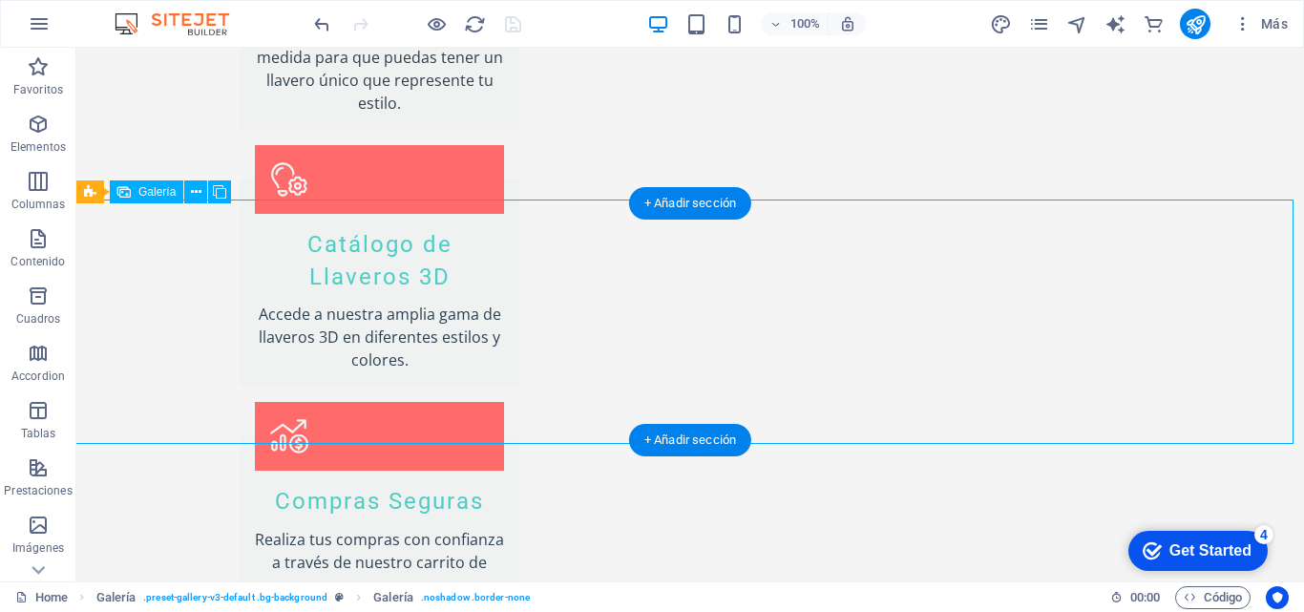
select select "px"
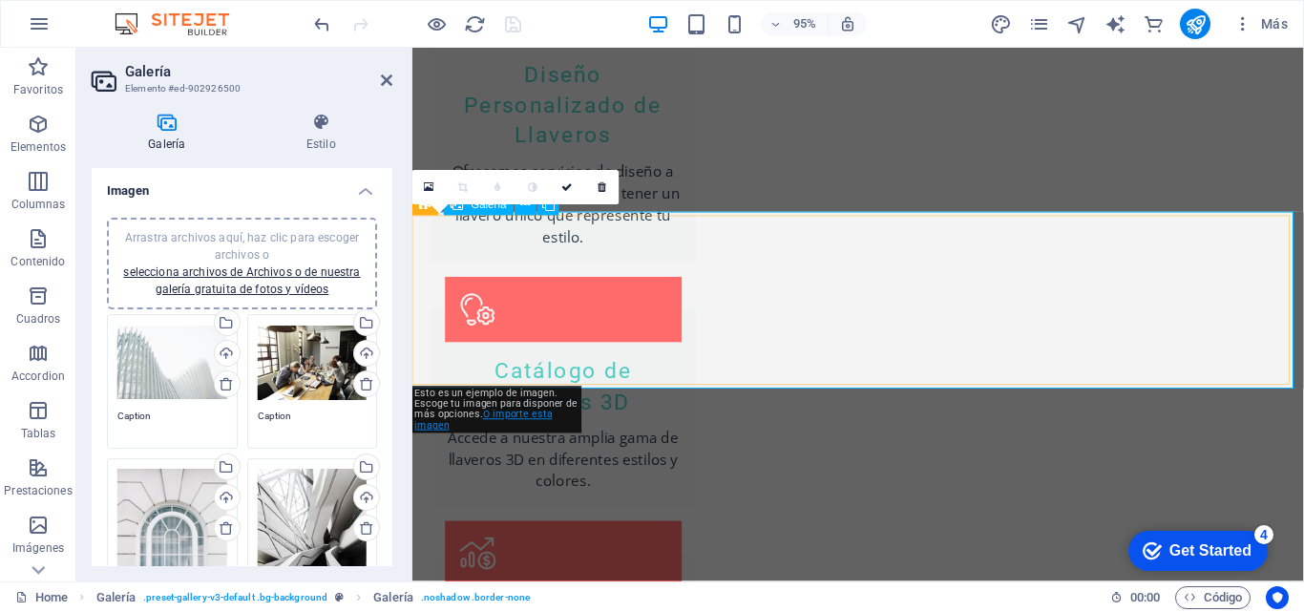
scroll to position [2412, 0]
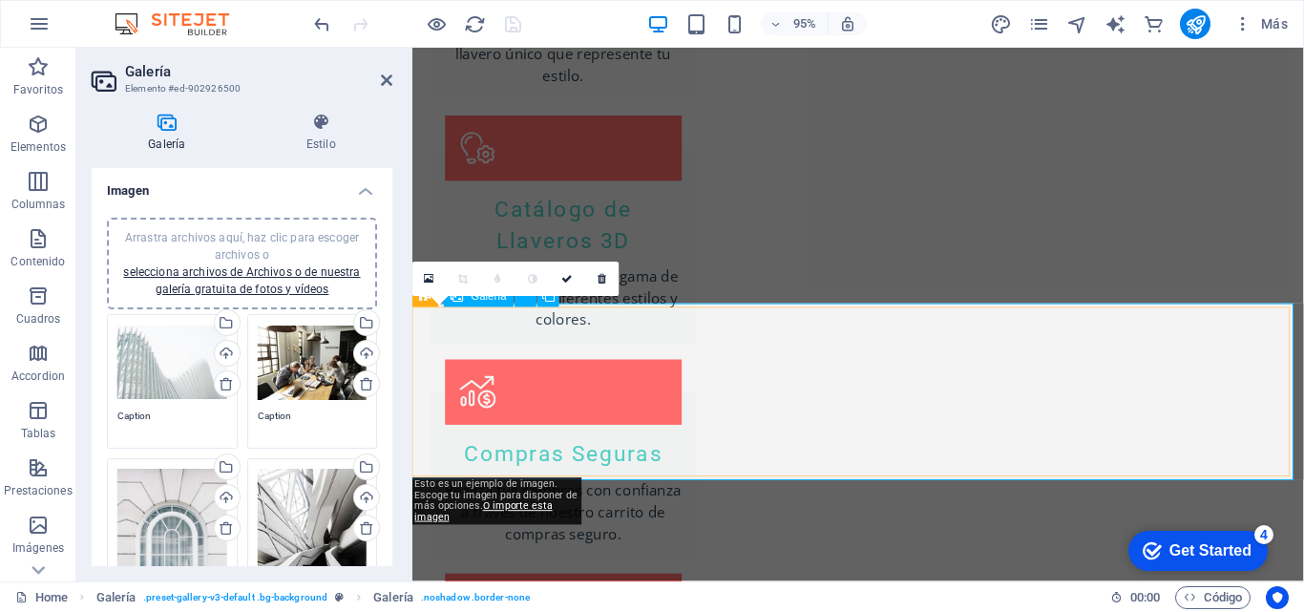
click at [427, 281] on icon at bounding box center [430, 279] width 11 height 12
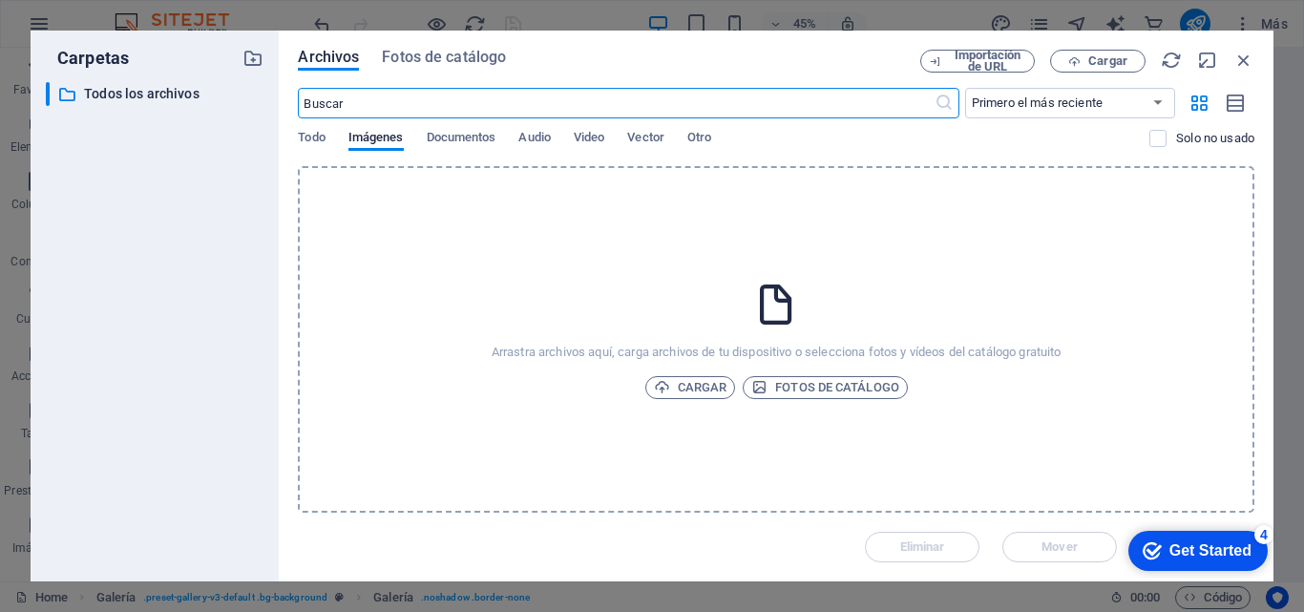
scroll to position [2943, 0]
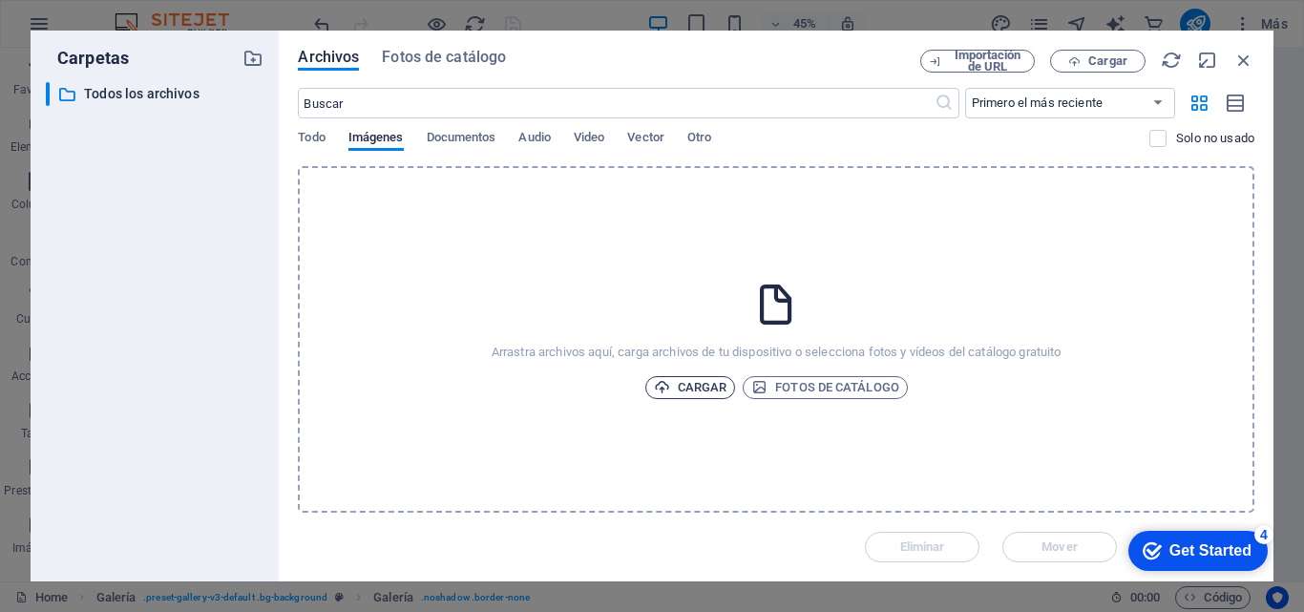
click at [714, 385] on span "Cargar" at bounding box center [691, 387] width 74 height 23
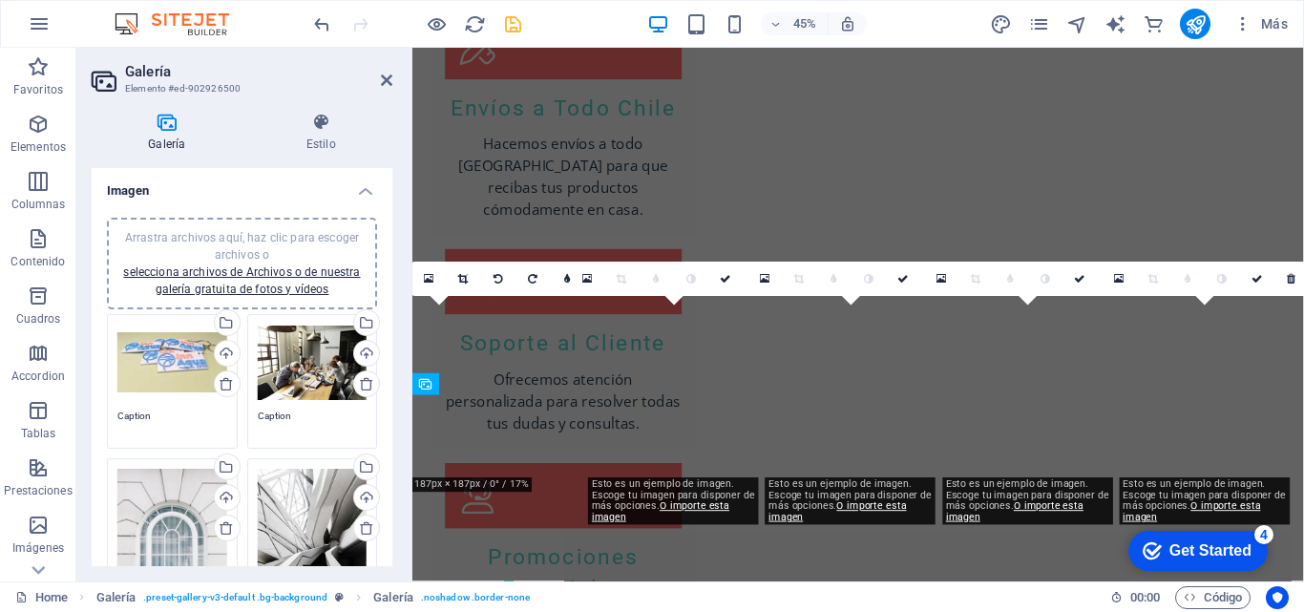
scroll to position [2412, 0]
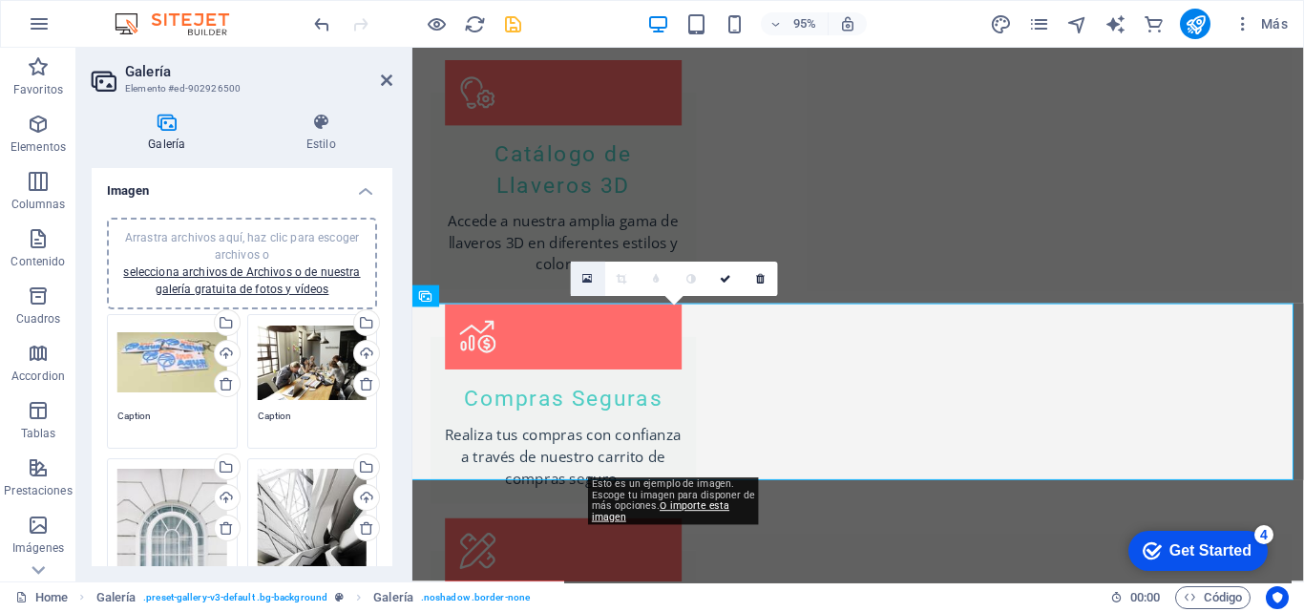
click at [582, 279] on link at bounding box center [588, 279] width 34 height 34
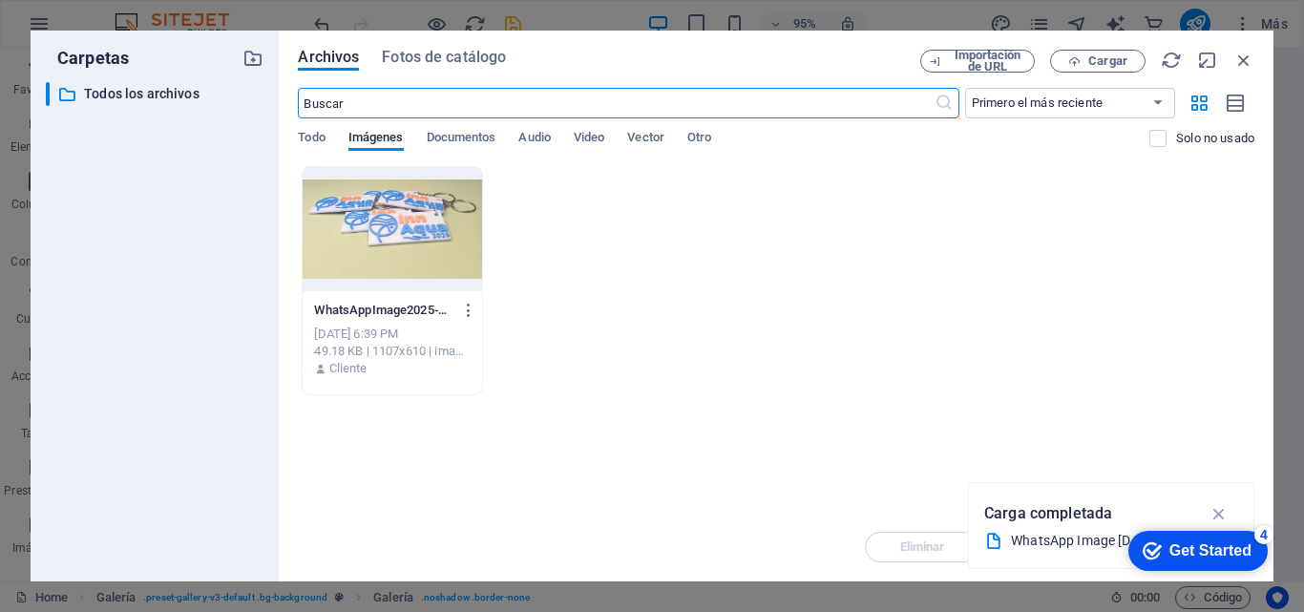
scroll to position [2943, 0]
click at [1213, 506] on icon "button" at bounding box center [1220, 513] width 22 height 21
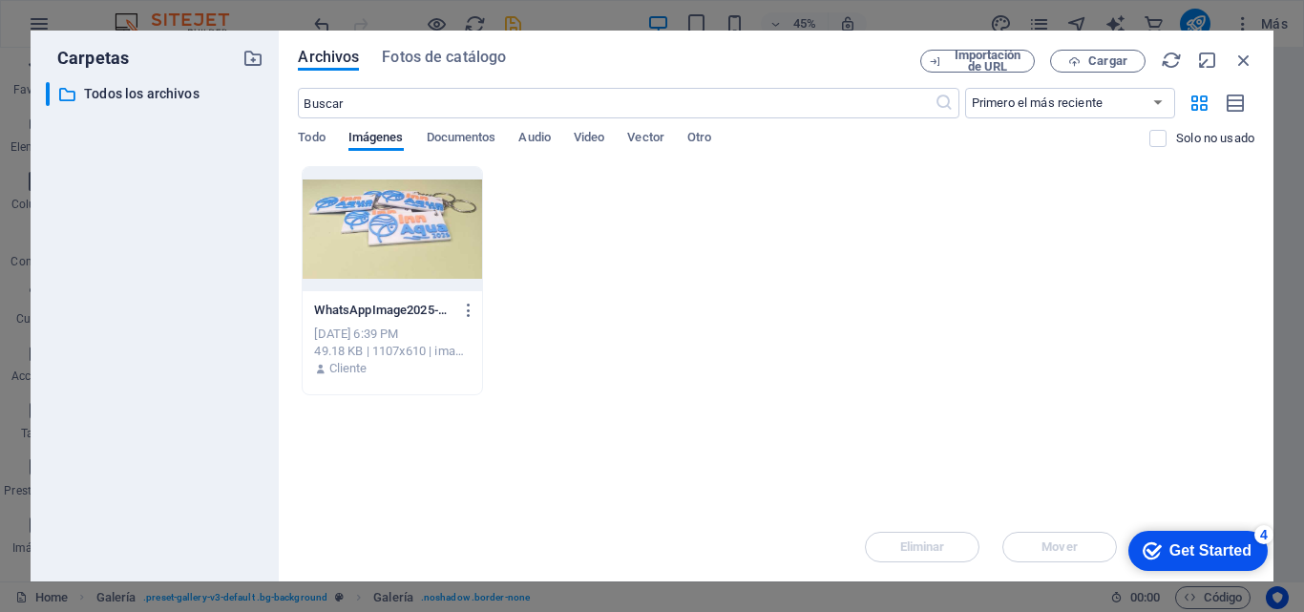
click at [313, 126] on div "​ Primero el más reciente Primero el más antiguo Nombre (A-Z) Nombre (Z-A) Tama…" at bounding box center [776, 127] width 957 height 78
click at [307, 132] on span "Todo" at bounding box center [311, 139] width 27 height 27
click at [1101, 58] on span "Cargar" at bounding box center [1108, 60] width 39 height 11
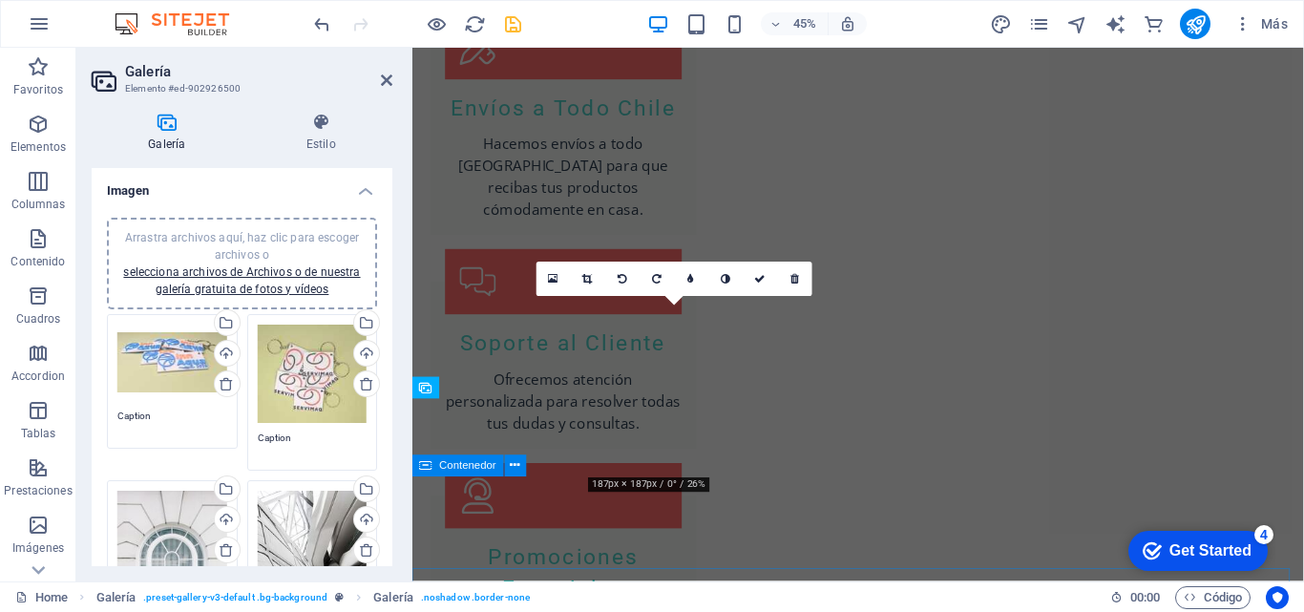
scroll to position [2412, 0]
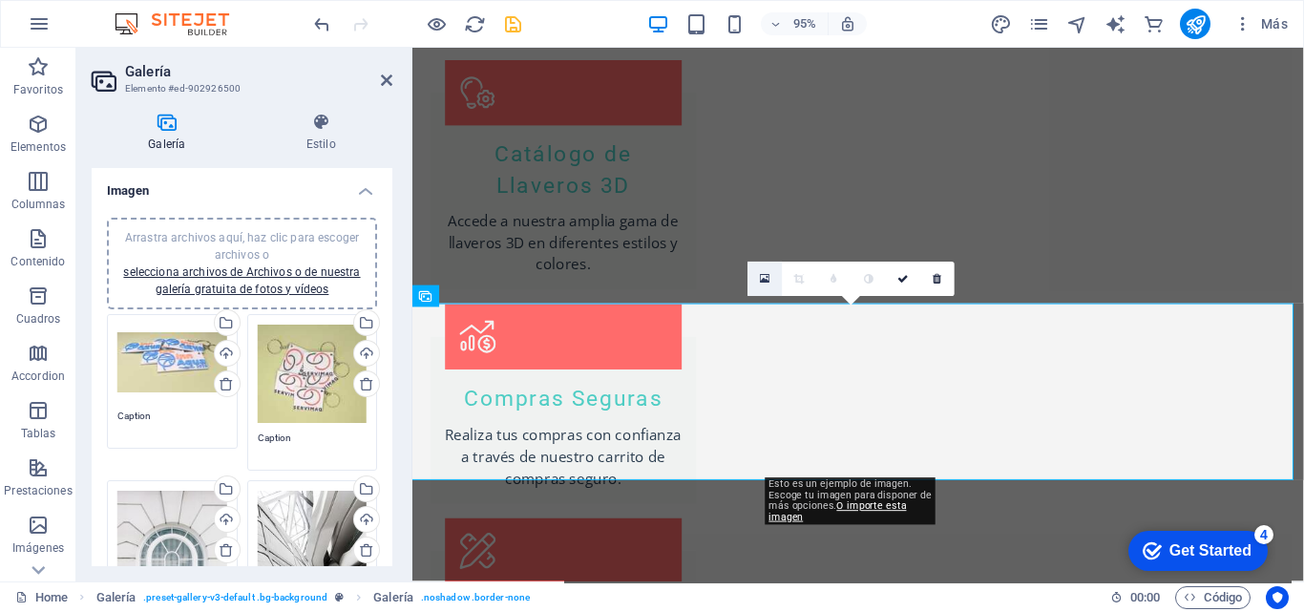
click at [761, 274] on icon at bounding box center [765, 279] width 11 height 12
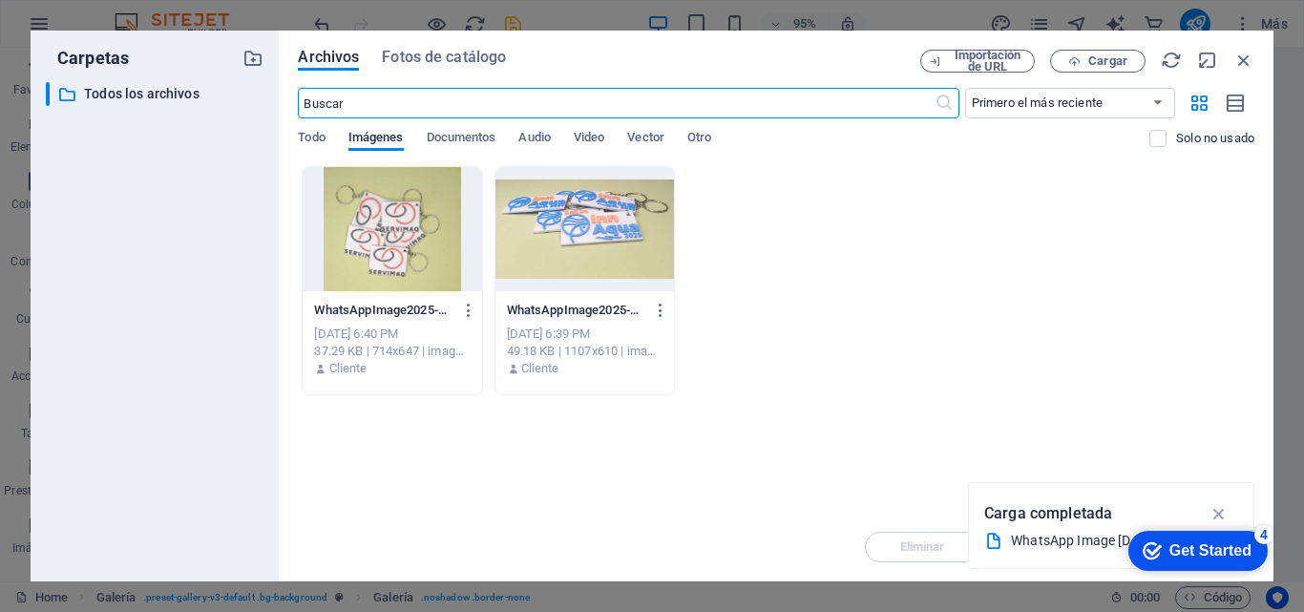
scroll to position [2943, 0]
click at [1080, 57] on icon "button" at bounding box center [1074, 61] width 12 height 12
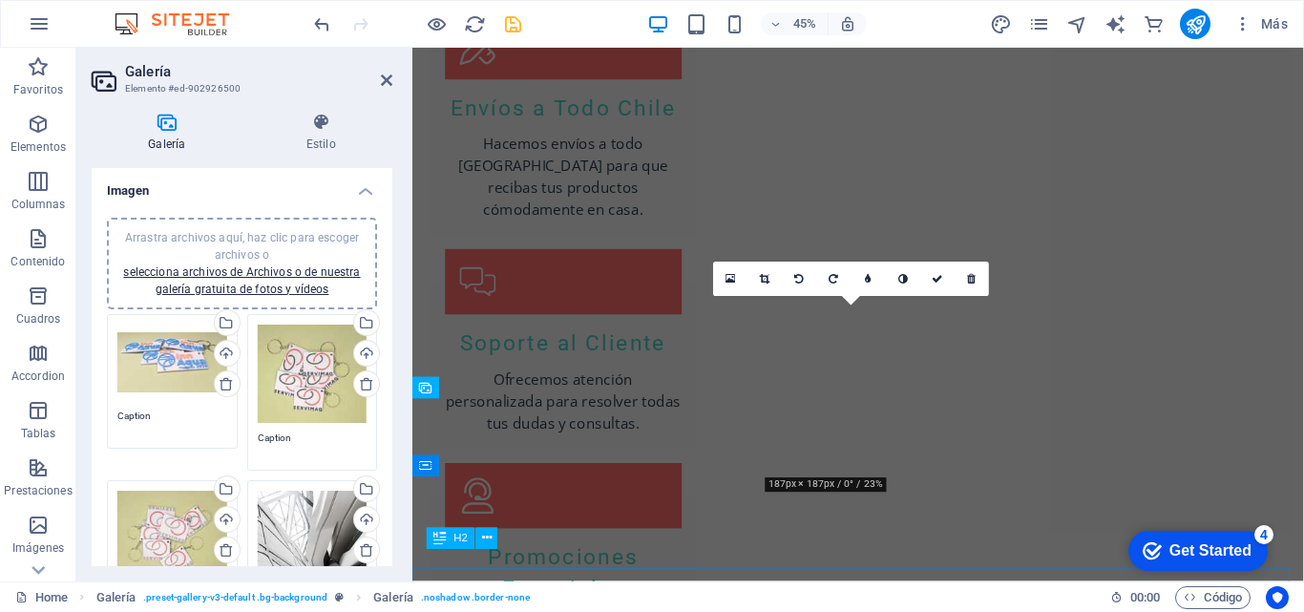
scroll to position [2412, 0]
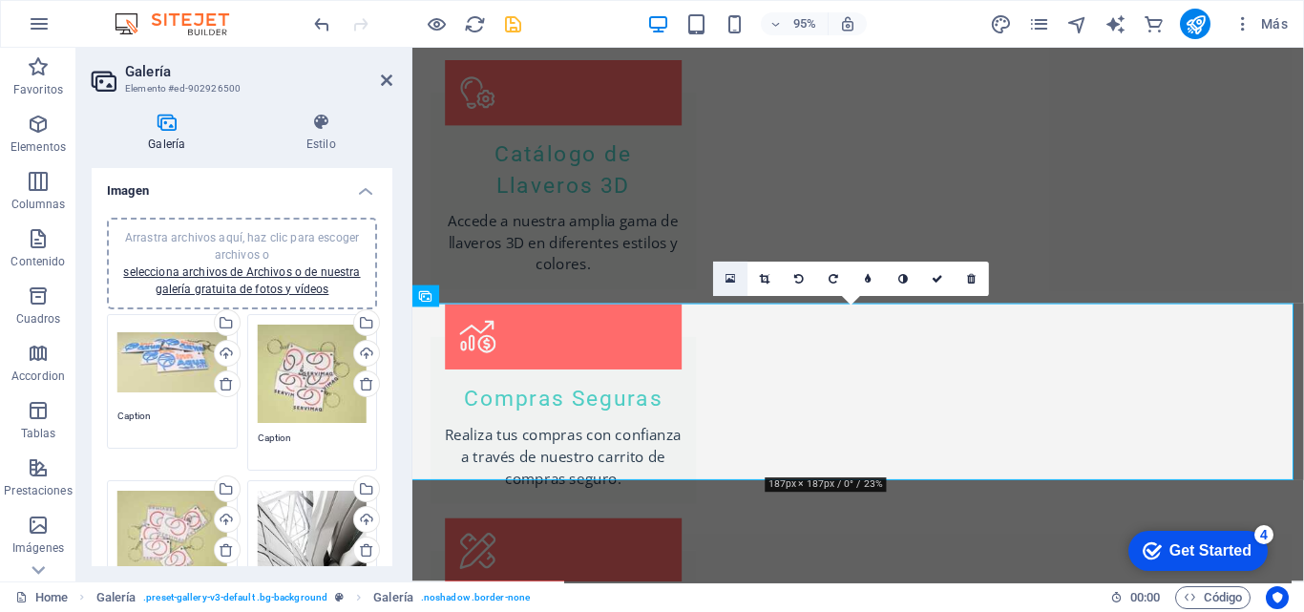
click at [734, 274] on icon at bounding box center [731, 279] width 11 height 12
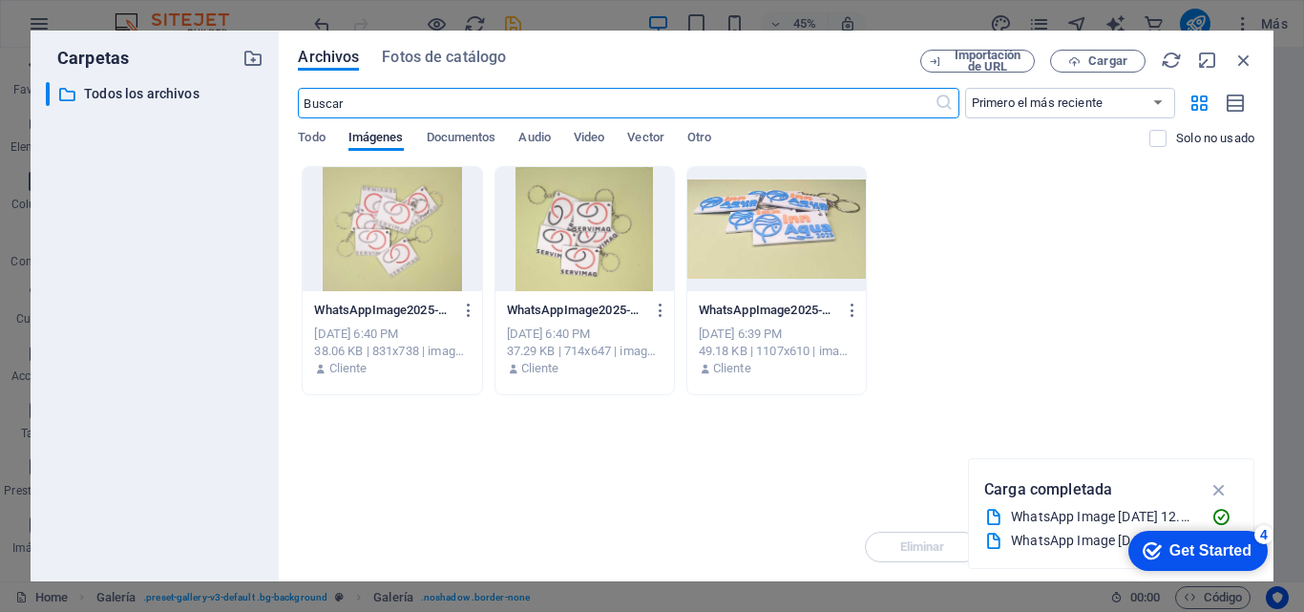
scroll to position [2943, 0]
click at [1081, 56] on icon "button" at bounding box center [1074, 61] width 12 height 12
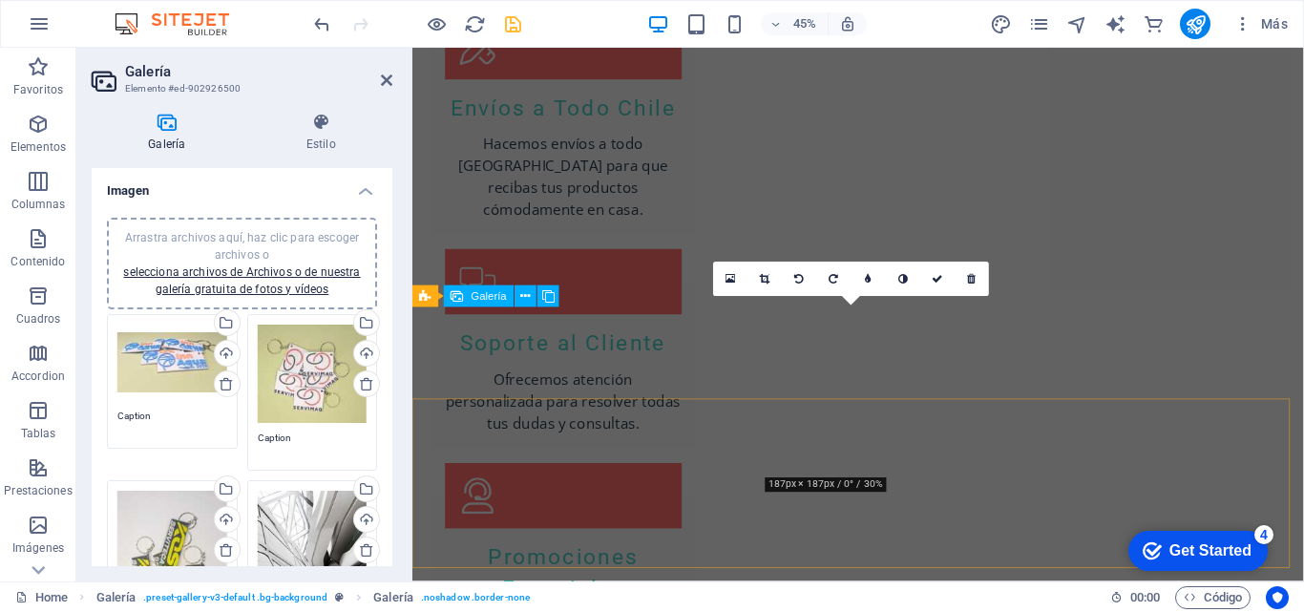
scroll to position [2412, 0]
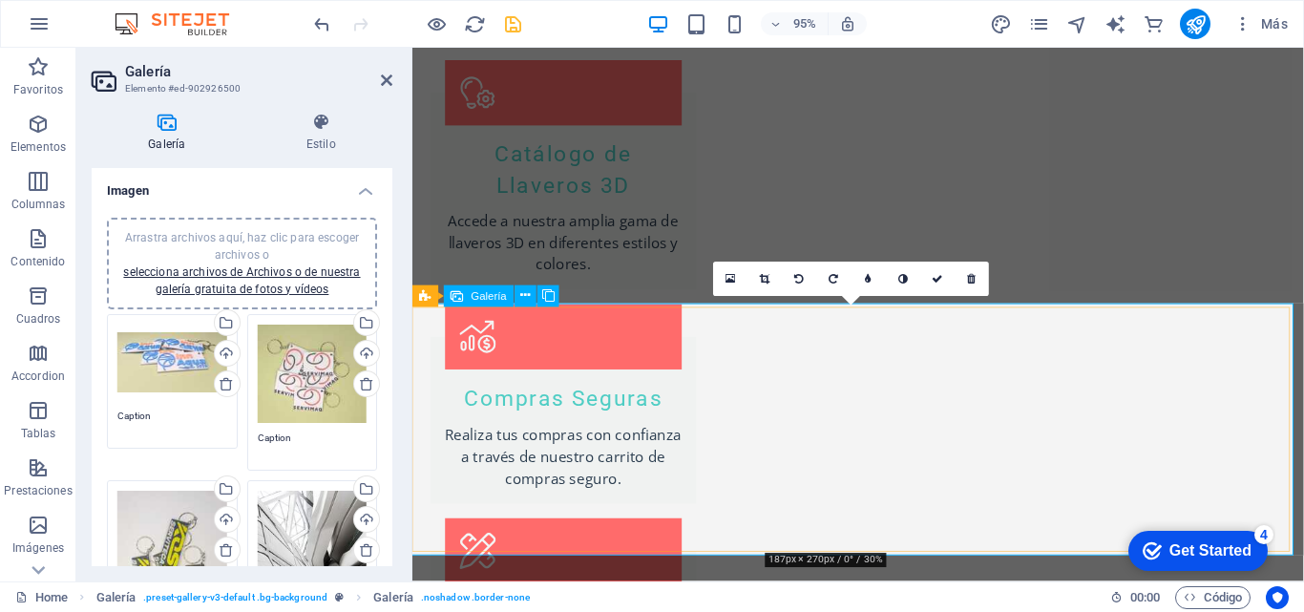
click at [730, 273] on icon at bounding box center [731, 279] width 11 height 12
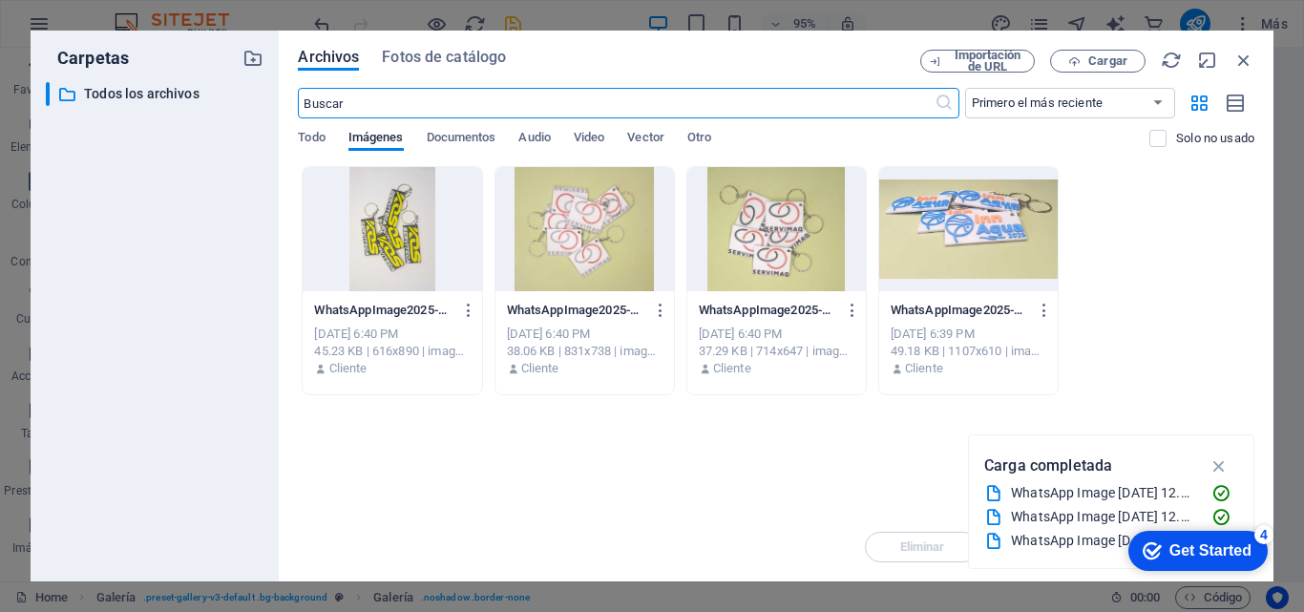
scroll to position [2943, 0]
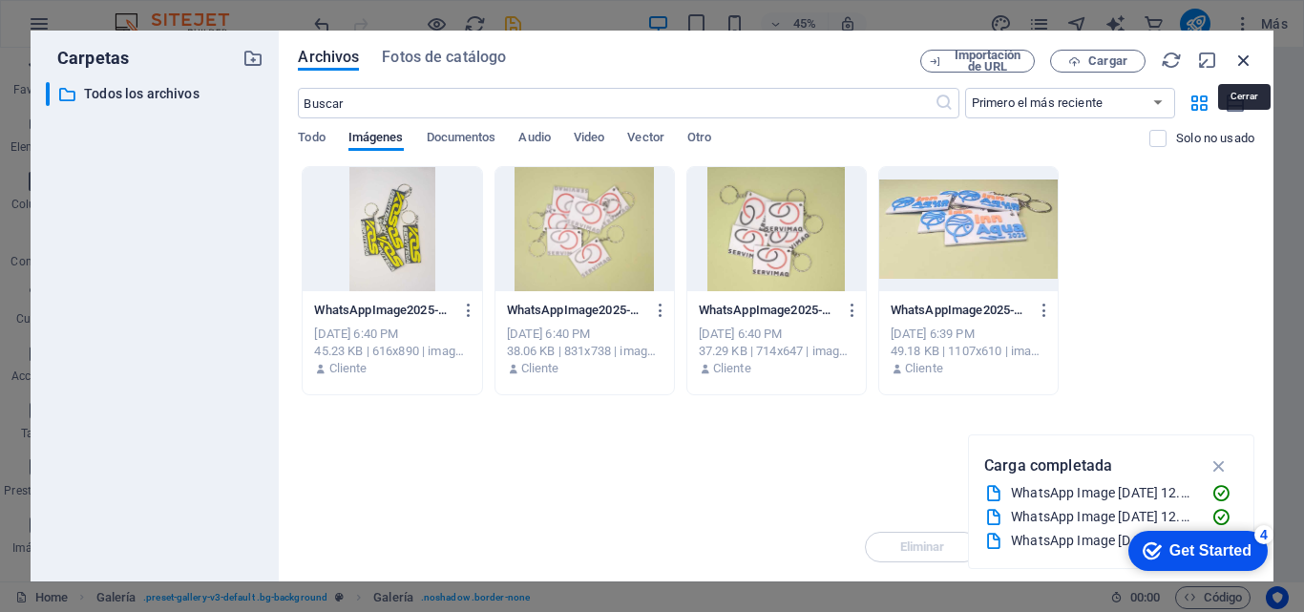
drag, startPoint x: 1244, startPoint y: 58, endPoint x: 849, endPoint y: 109, distance: 398.5
click at [1244, 58] on icon "button" at bounding box center [1244, 60] width 21 height 21
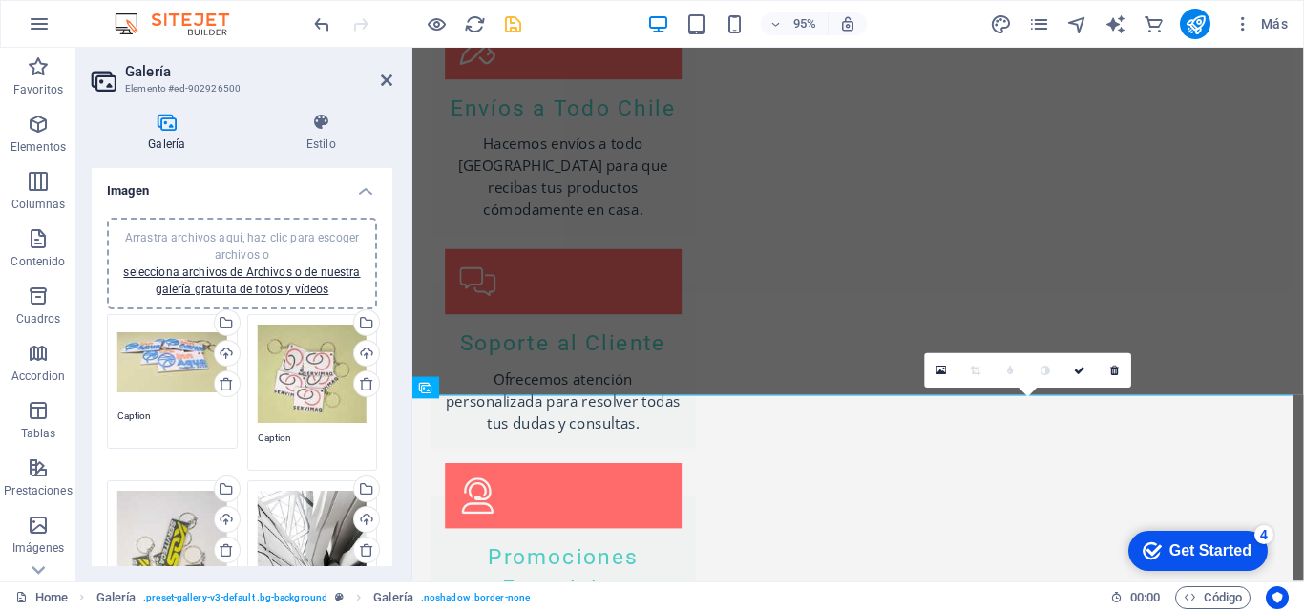
scroll to position [2412, 0]
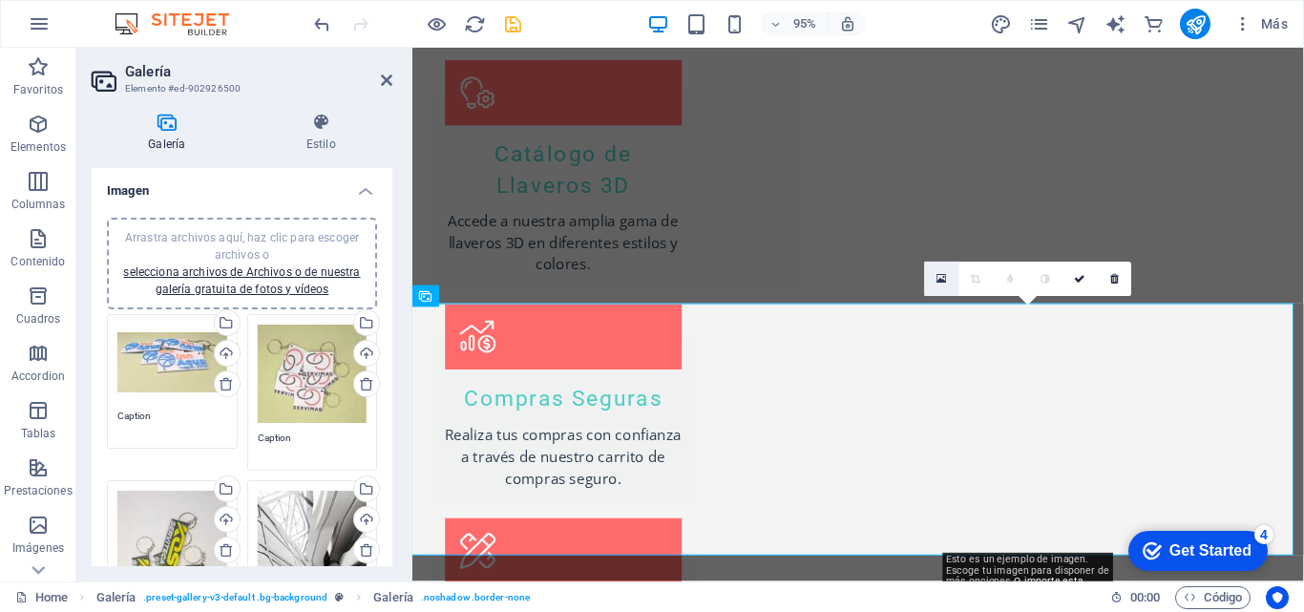
click at [944, 280] on icon at bounding box center [943, 279] width 11 height 12
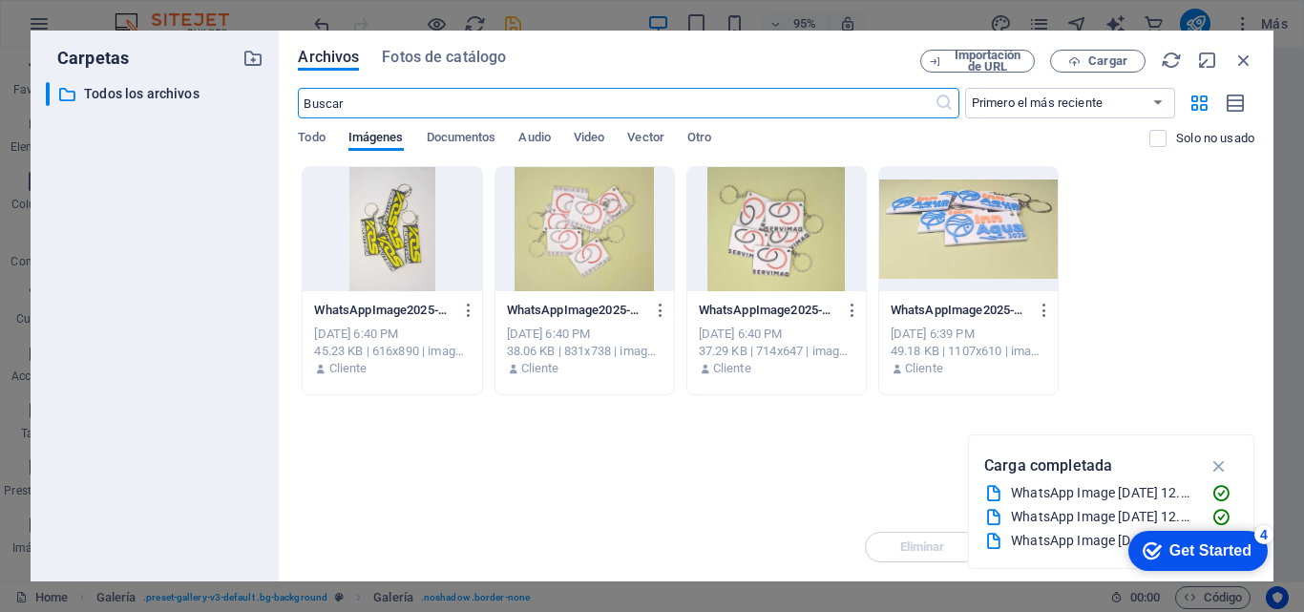
scroll to position [2943, 0]
click at [1087, 59] on span "Cargar" at bounding box center [1098, 61] width 78 height 12
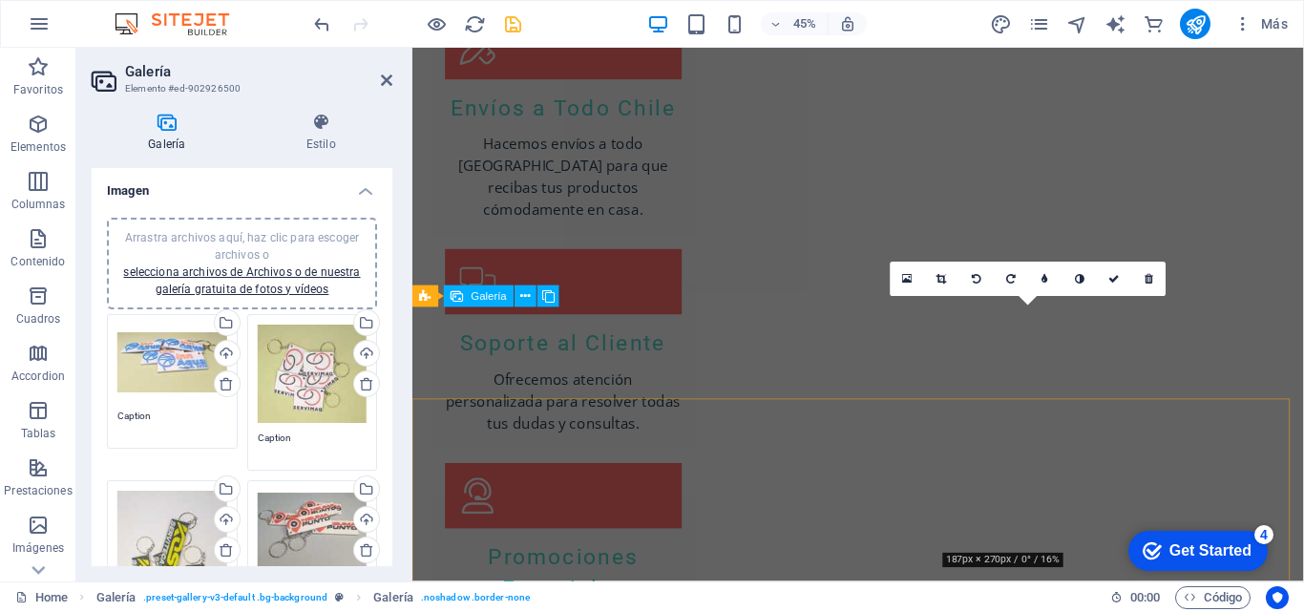
scroll to position [2412, 0]
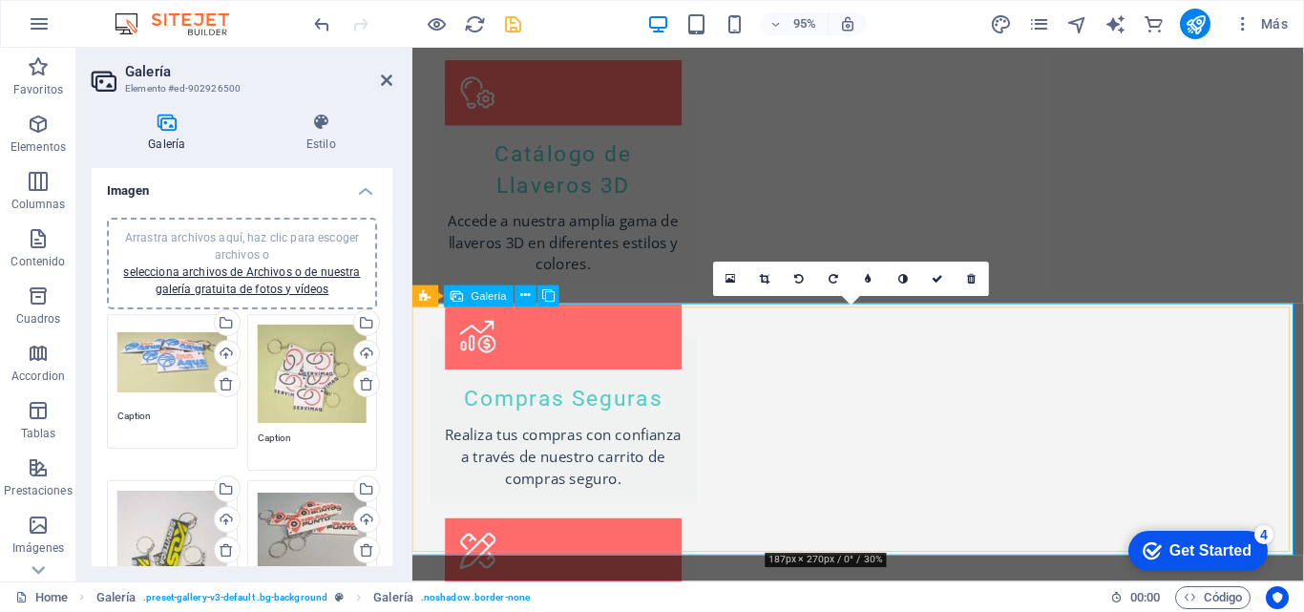
click at [801, 278] on icon at bounding box center [800, 278] width 10 height 11
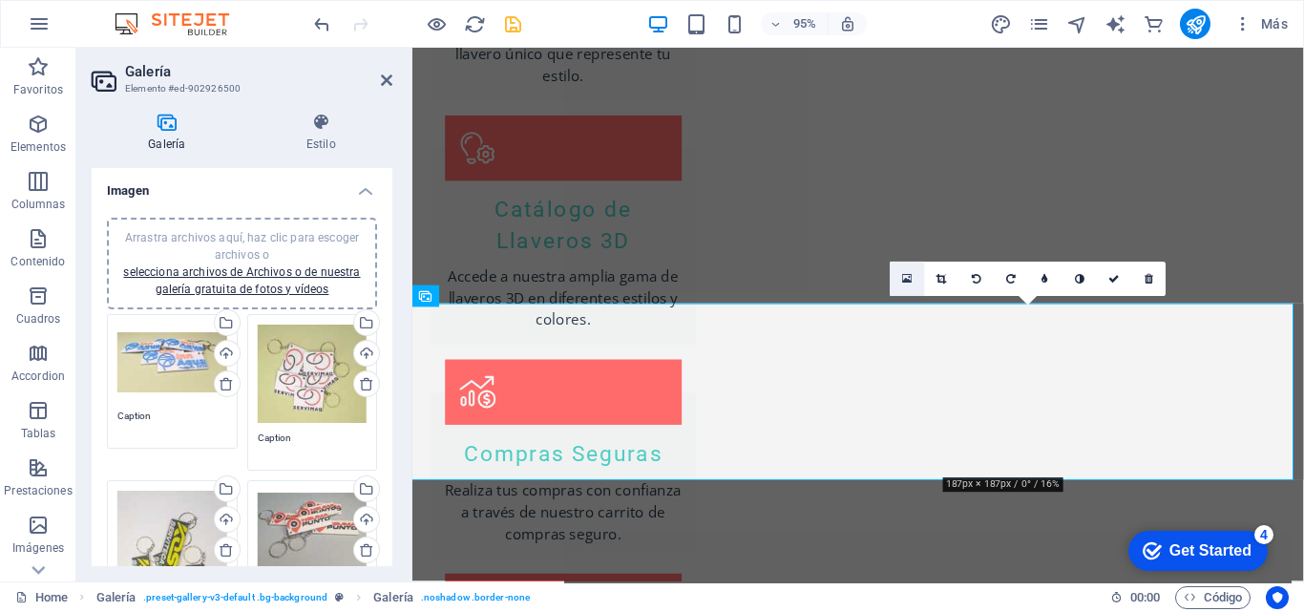
click at [903, 275] on icon at bounding box center [907, 279] width 11 height 12
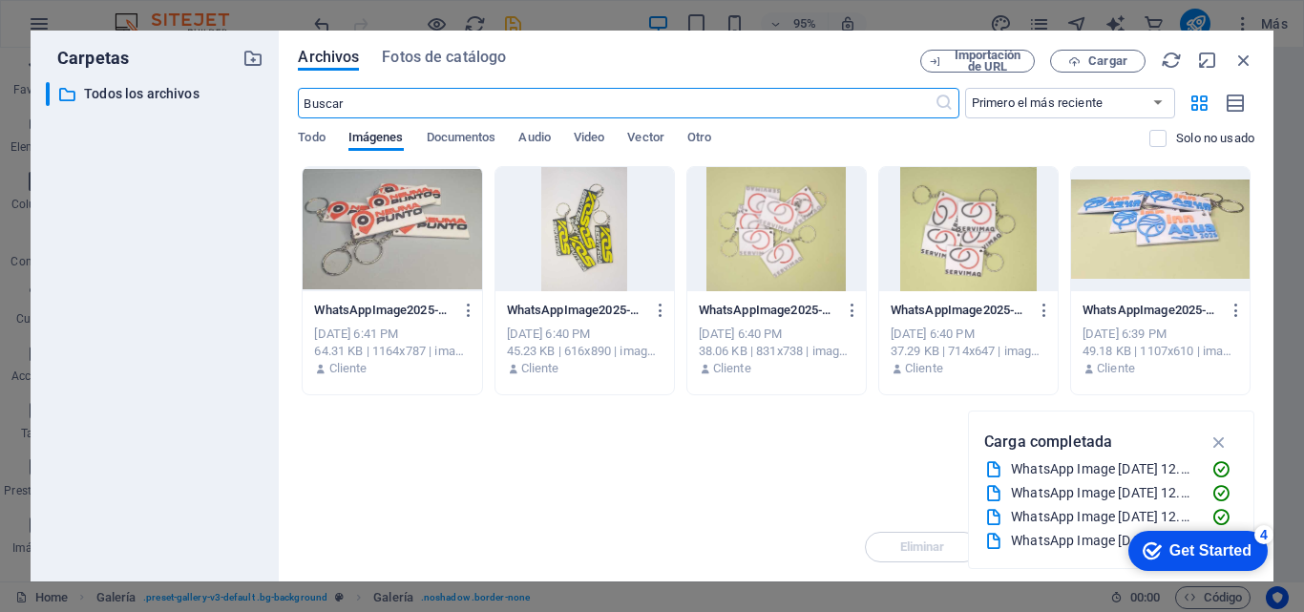
scroll to position [2943, 0]
click at [1096, 60] on span "Cargar" at bounding box center [1108, 60] width 39 height 11
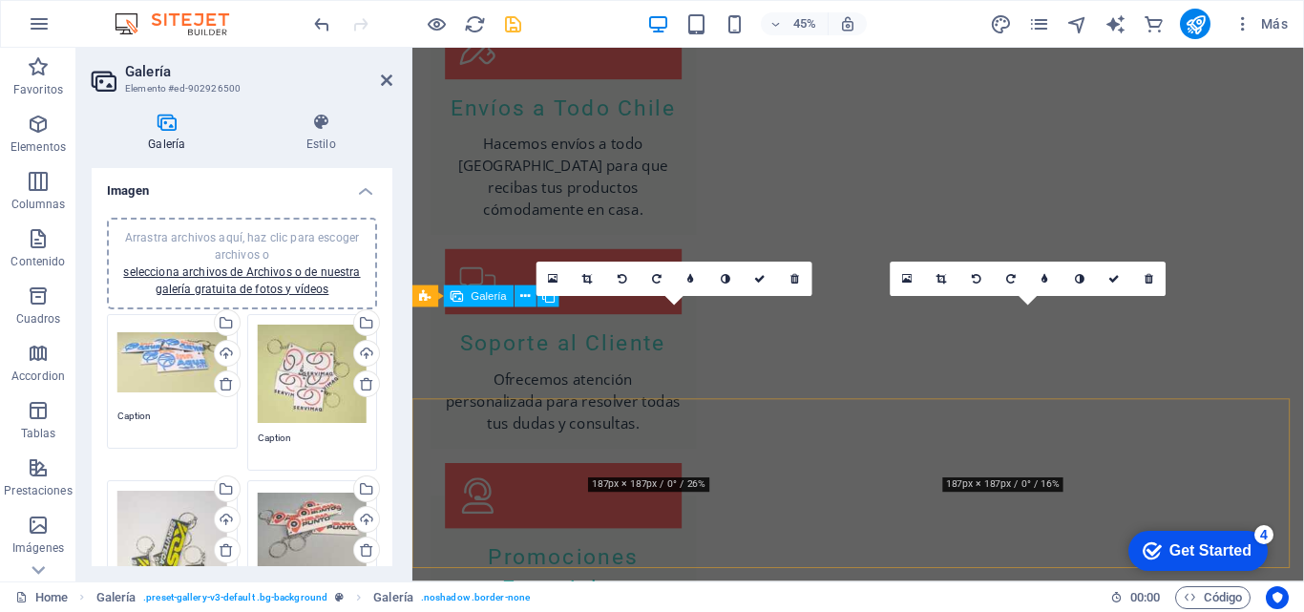
scroll to position [2412, 0]
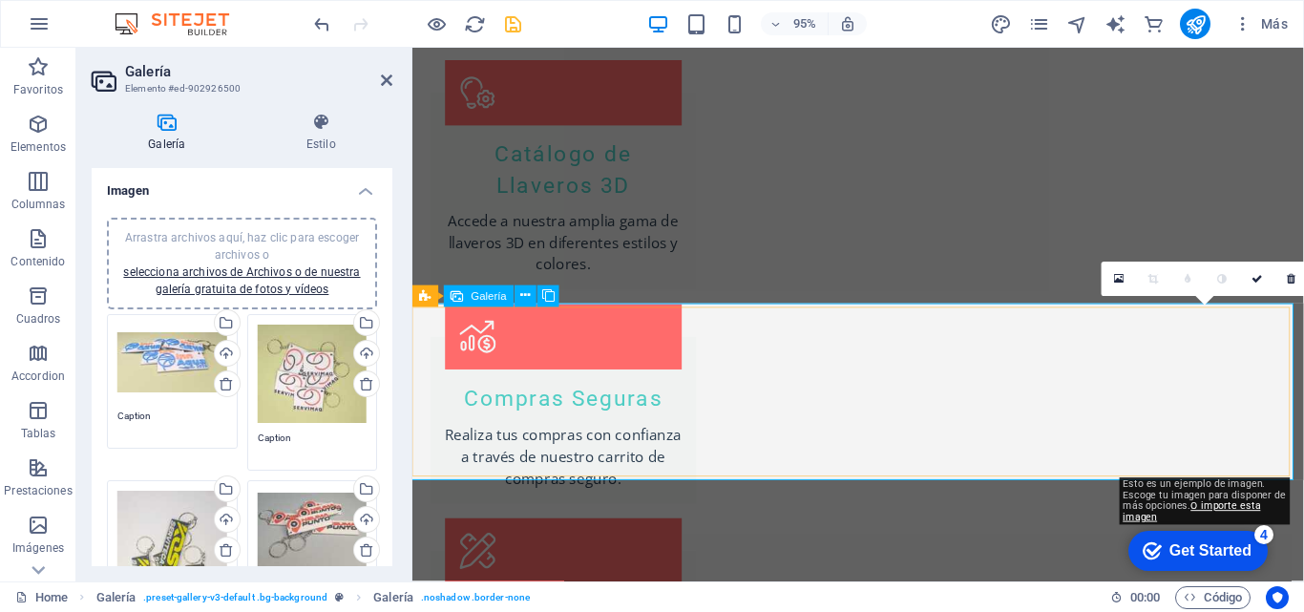
click at [1120, 273] on icon at bounding box center [1119, 279] width 11 height 12
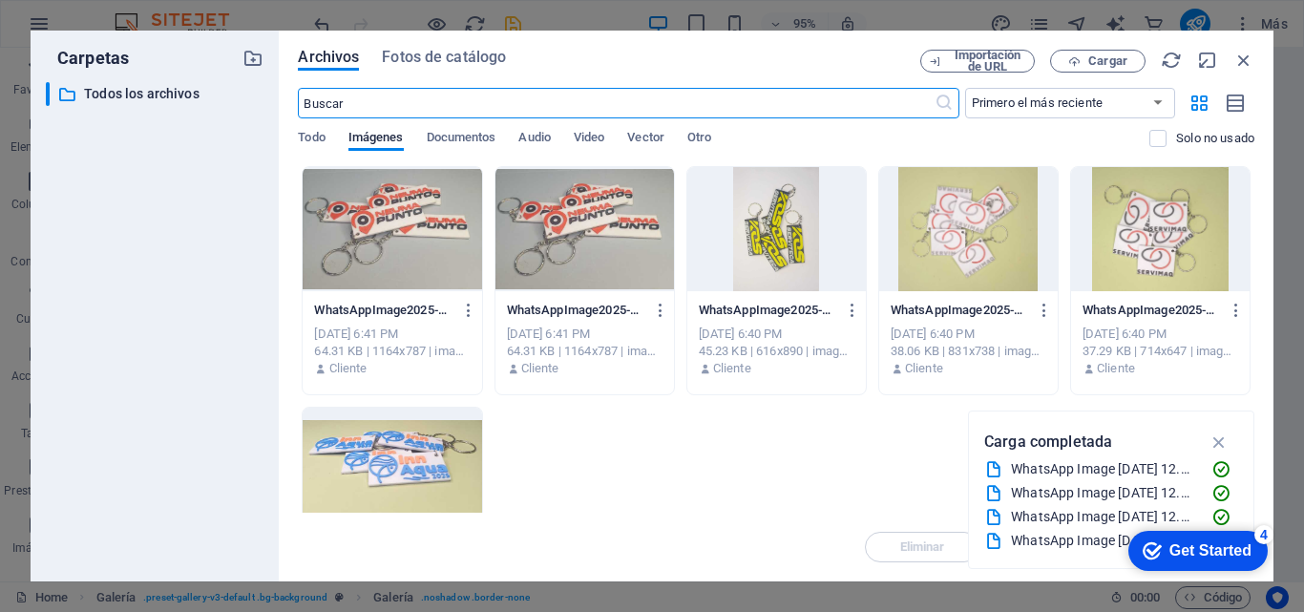
scroll to position [2943, 0]
click at [1085, 59] on span "Cargar" at bounding box center [1098, 61] width 78 height 12
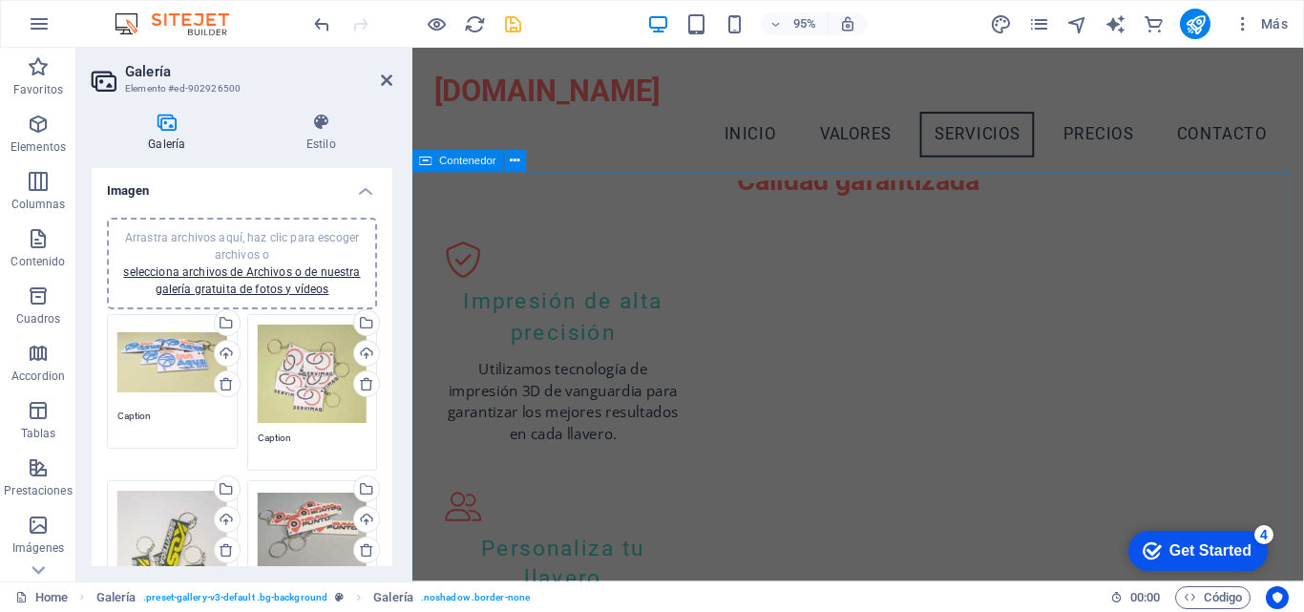
scroll to position [883, 0]
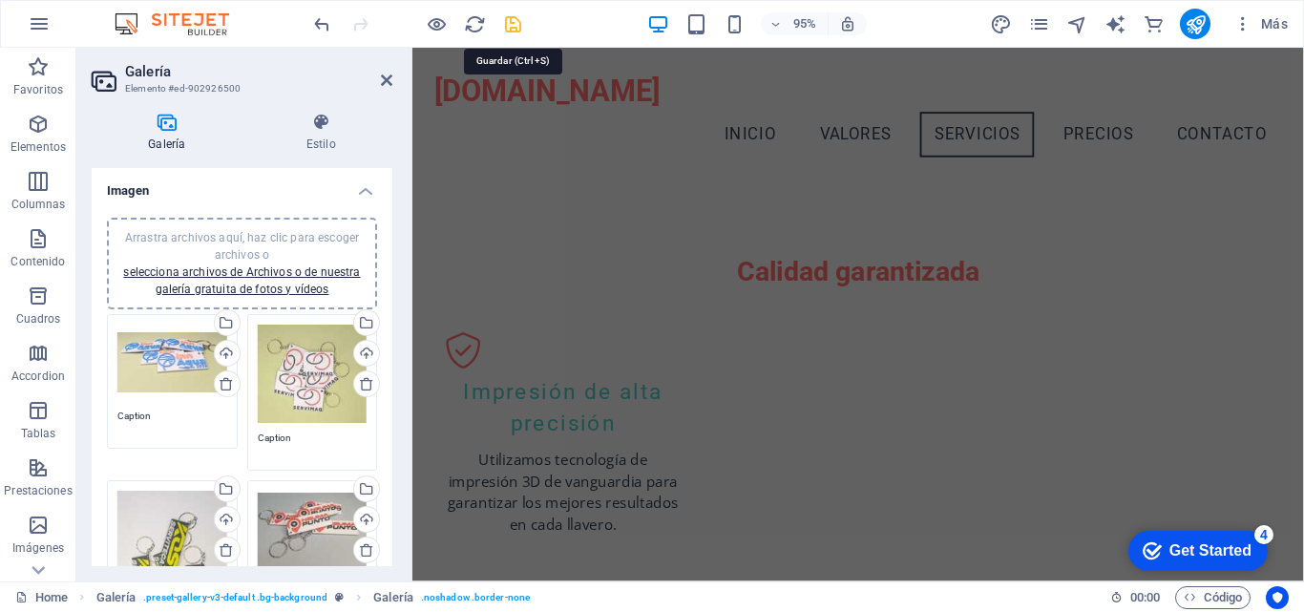
click at [507, 22] on icon "save" at bounding box center [513, 24] width 22 height 22
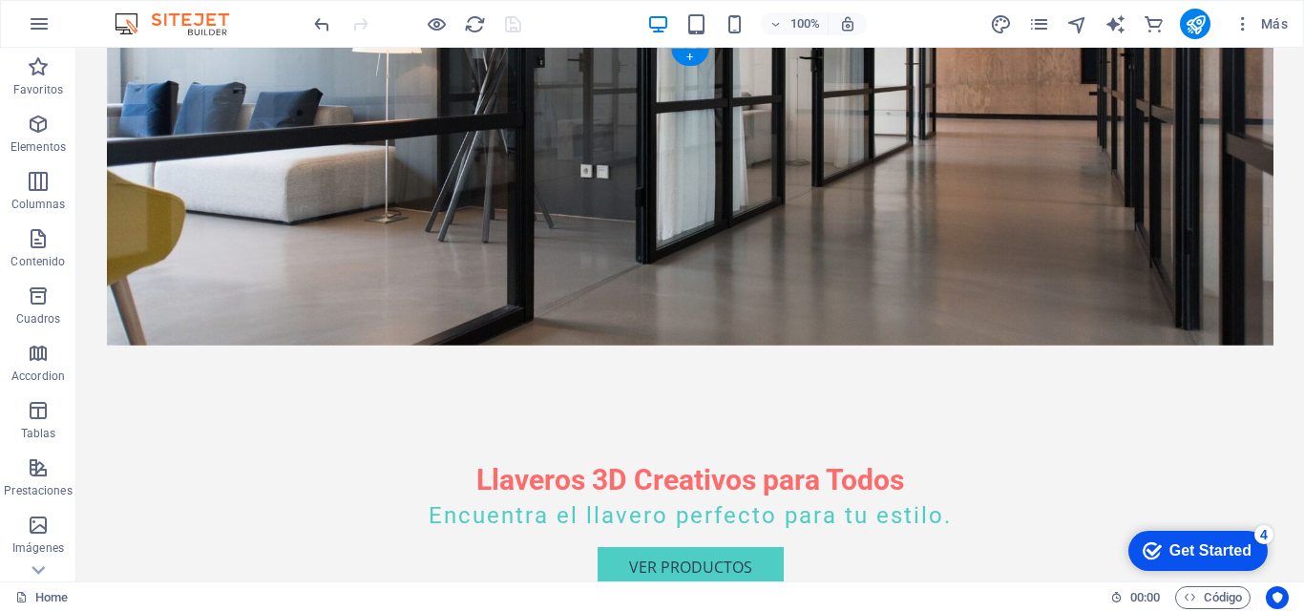
scroll to position [0, 0]
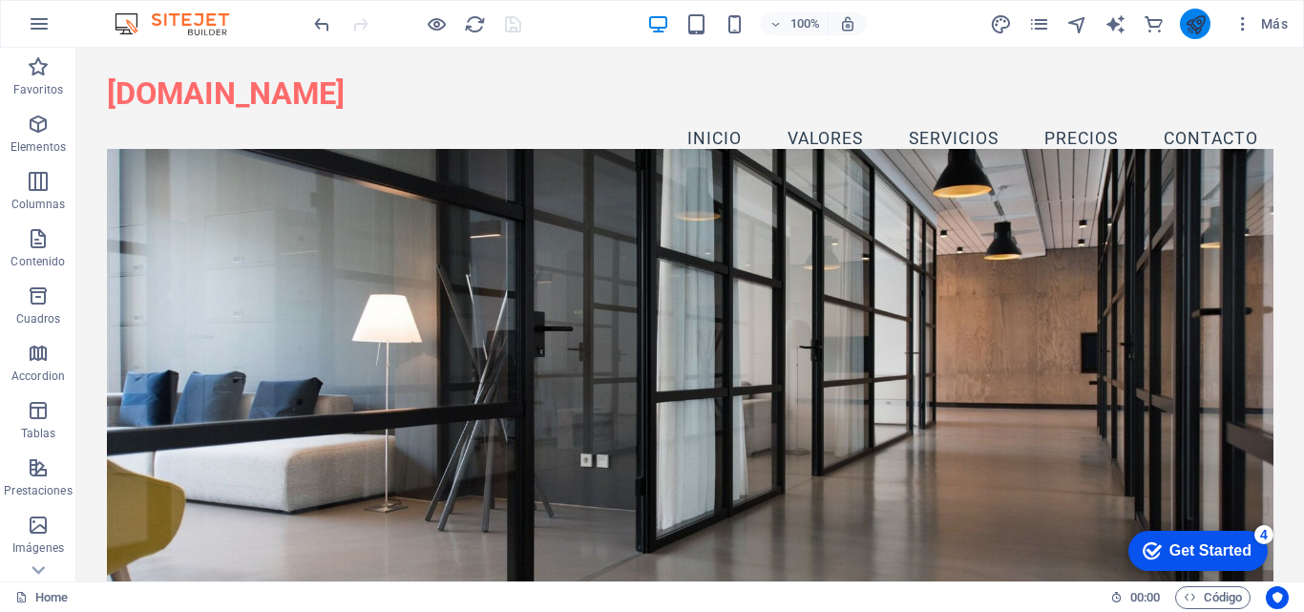
click at [1196, 24] on icon "publish" at bounding box center [1196, 24] width 22 height 22
